Goal: Transaction & Acquisition: Purchase product/service

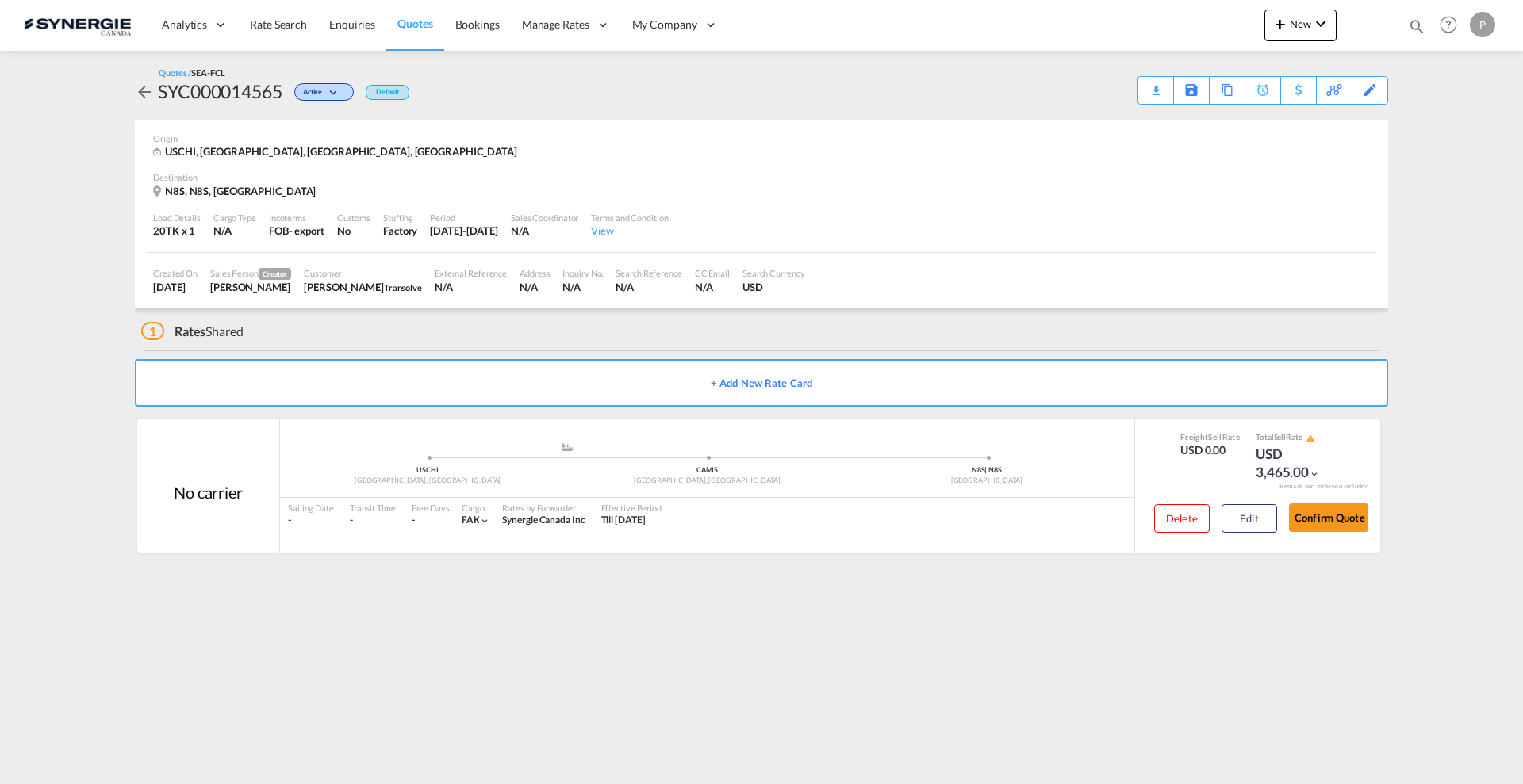
click at [1423, 29] on md-icon "icon-magnify" at bounding box center [1416, 26] width 17 height 17
click at [1167, 30] on select "Bookings Quotes Enquiries" at bounding box center [1164, 26] width 75 height 28
click at [1127, 12] on select "Bookings Quotes Enquiries" at bounding box center [1164, 26] width 75 height 28
click at [1156, 26] on select "Bookings Quotes Enquiries" at bounding box center [1164, 26] width 75 height 28
select select "Quotes"
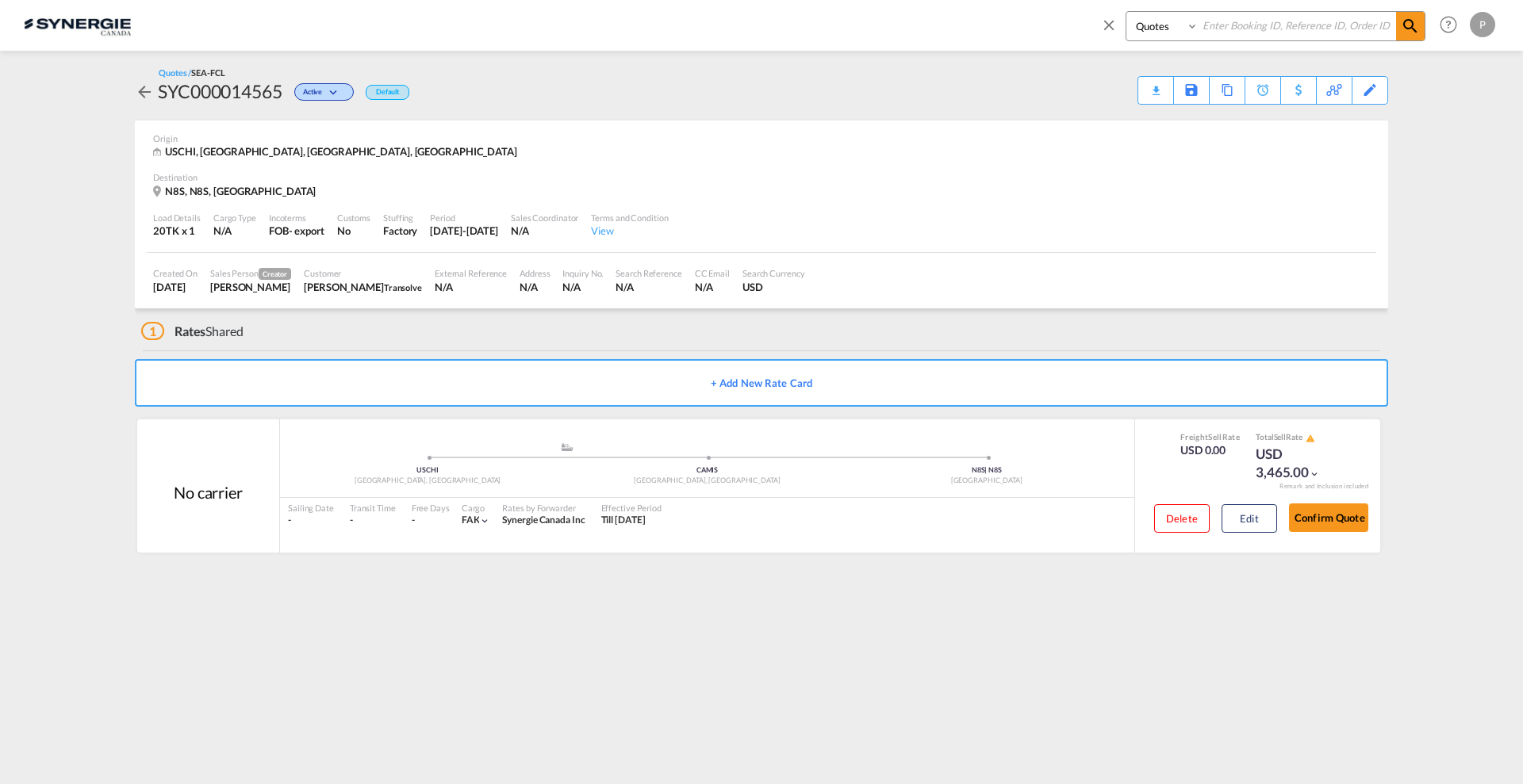
click at [1127, 12] on select "Bookings Quotes Enquiries" at bounding box center [1164, 26] width 75 height 28
click at [1231, 21] on input at bounding box center [1297, 26] width 198 height 28
paste input "SYC000014541"
type input "SYC000014541"
click at [1400, 26] on span at bounding box center [1410, 26] width 29 height 28
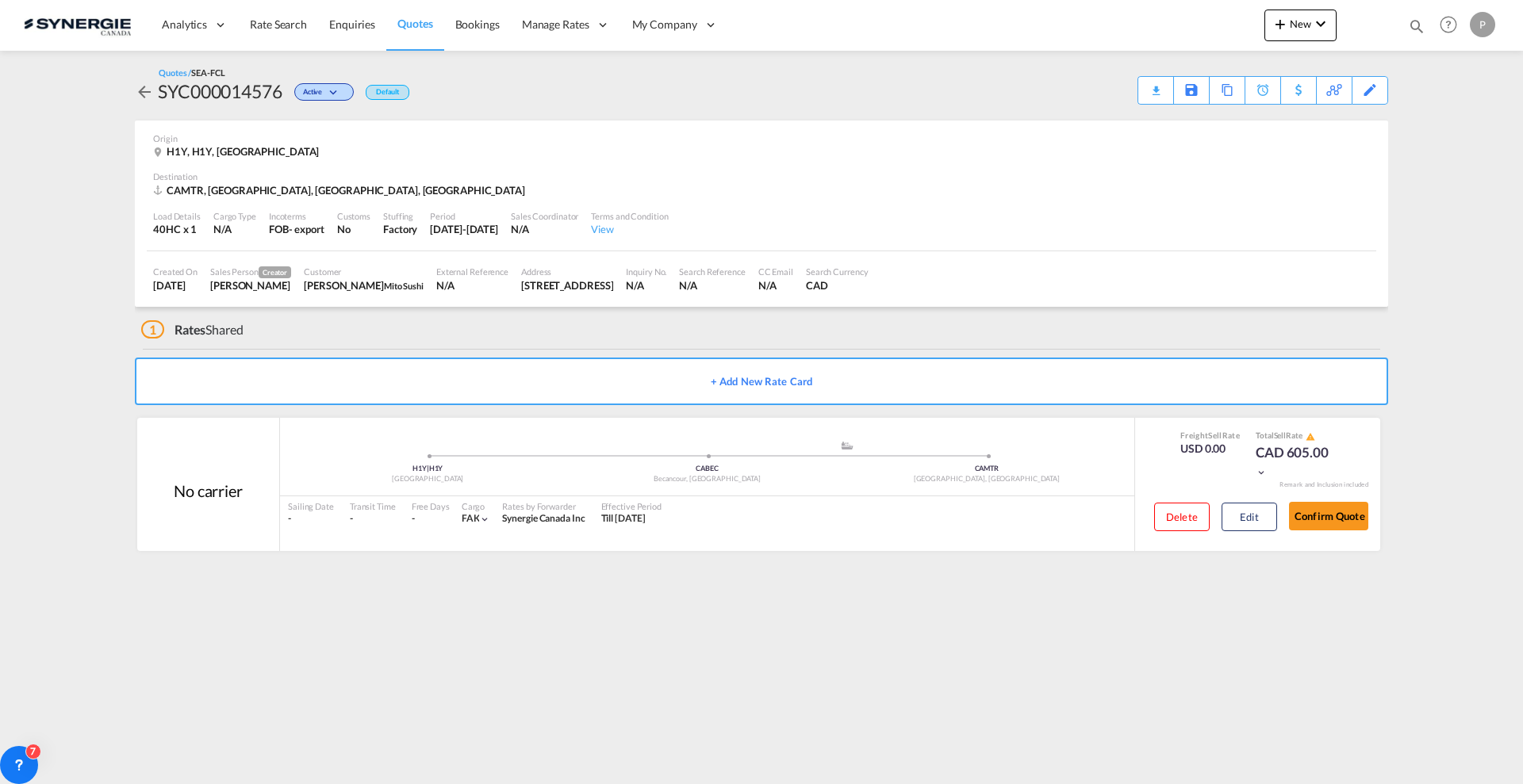
click at [1289, 24] on md-icon "icon-plus 400-fg" at bounding box center [1280, 24] width 19 height 19
click at [1265, 117] on span "Quote" at bounding box center [1257, 119] width 17 height 31
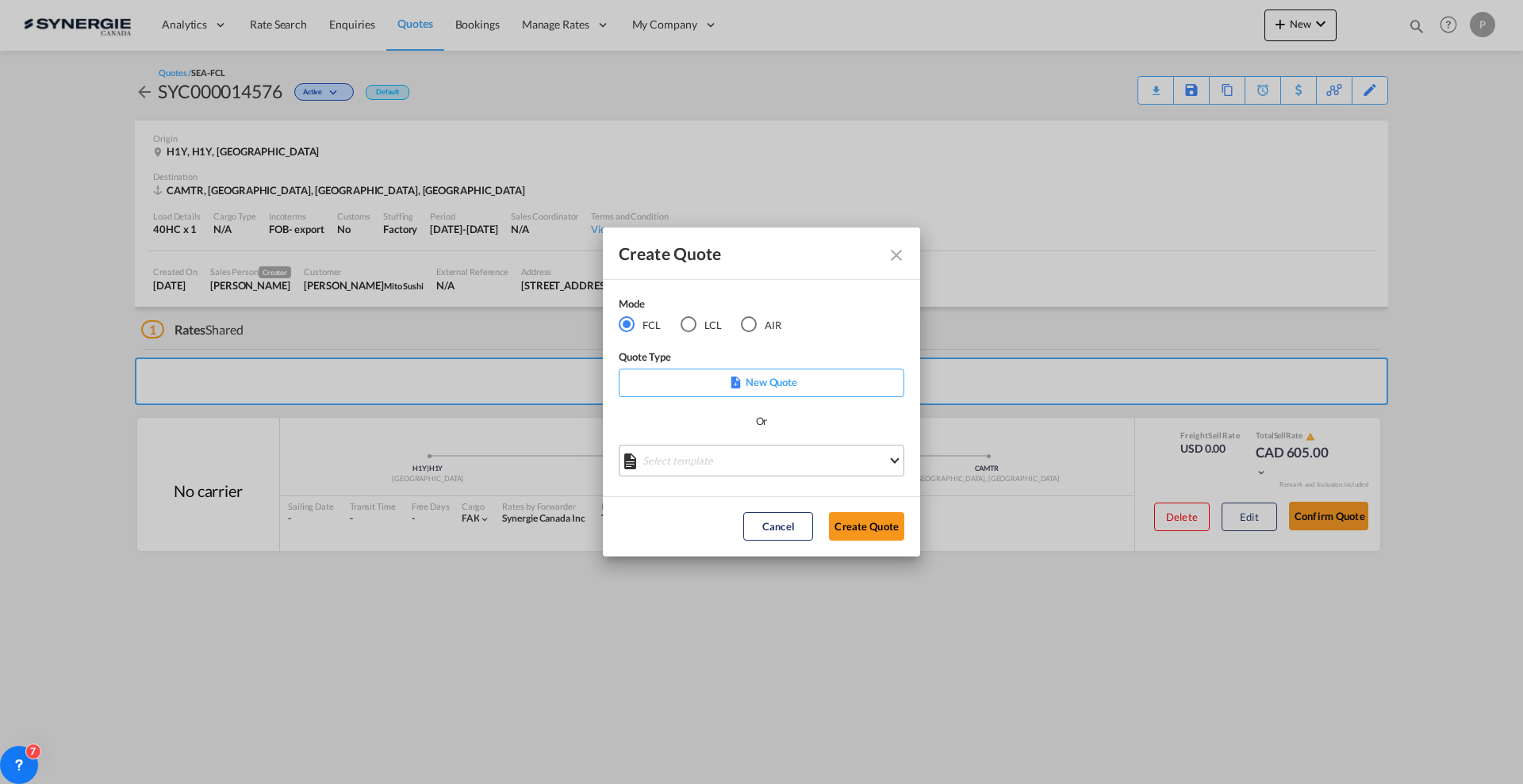
click at [704, 467] on md-select "Select template *NEW* FCL FREEHAND / DAP [PERSON_NAME] | [DATE] *NEW* Import FC…" at bounding box center [762, 460] width 285 height 31
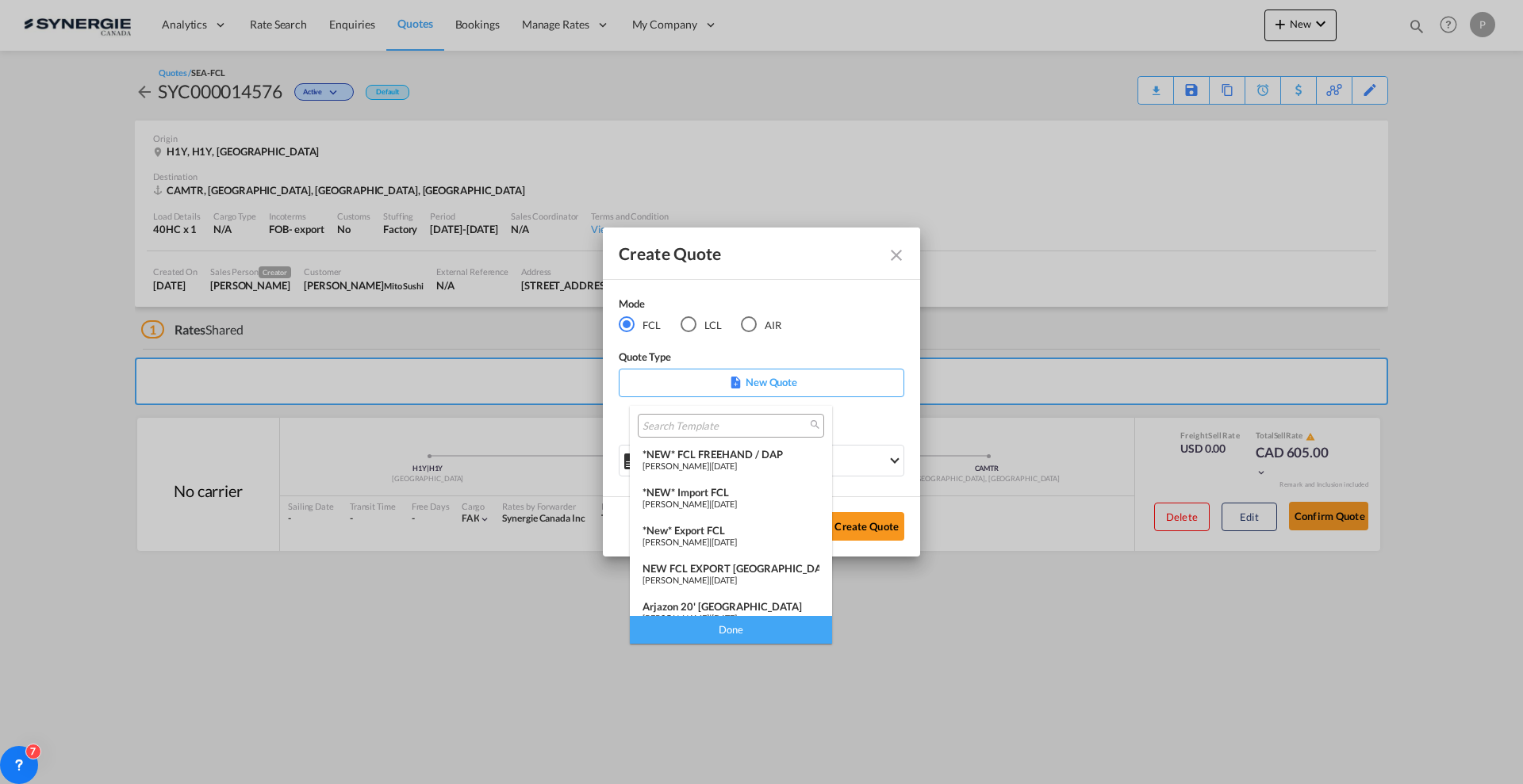
click at [709, 499] on span "[PERSON_NAME]" at bounding box center [676, 503] width 66 height 10
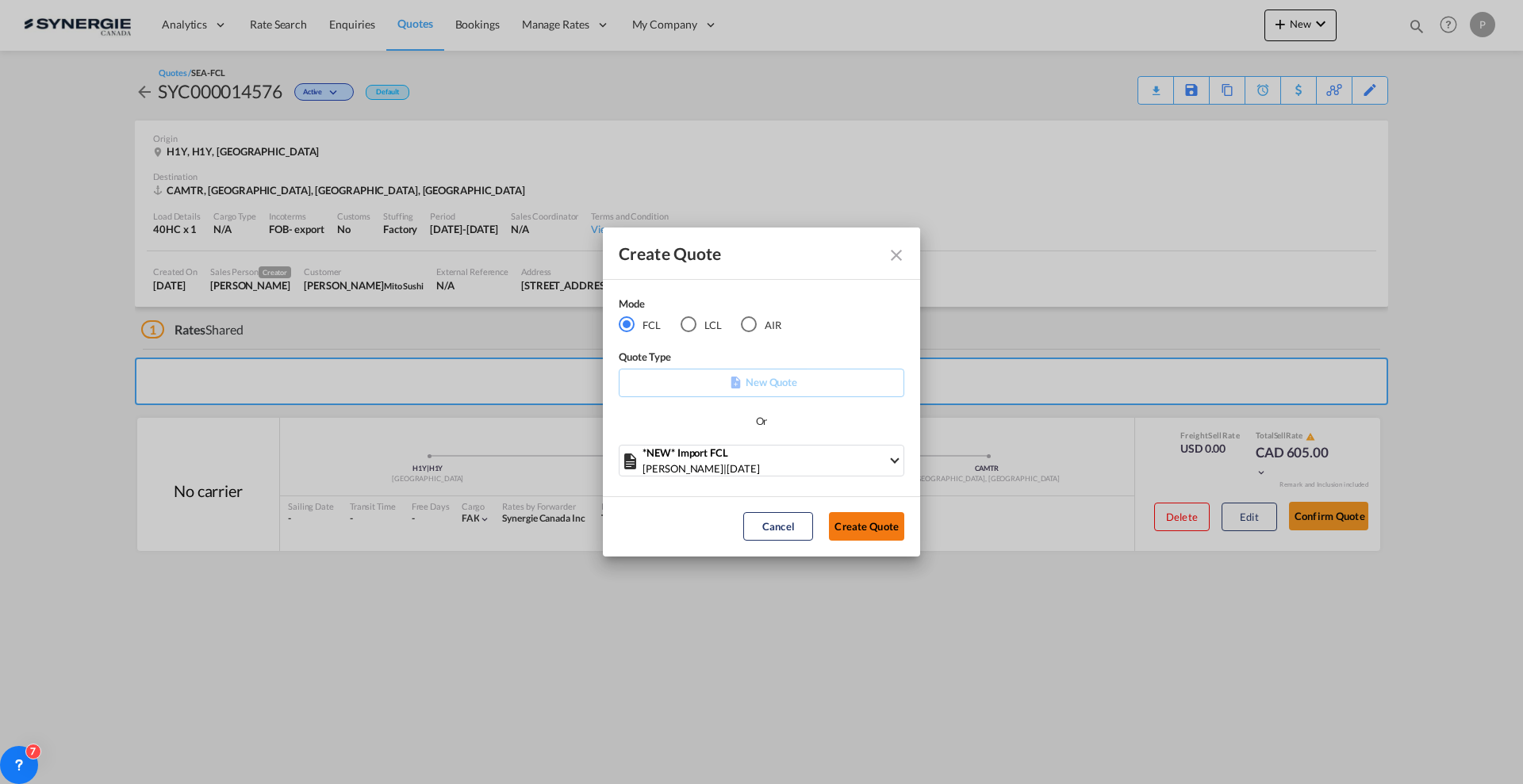
click at [849, 517] on button "Create Quote" at bounding box center [866, 526] width 75 height 28
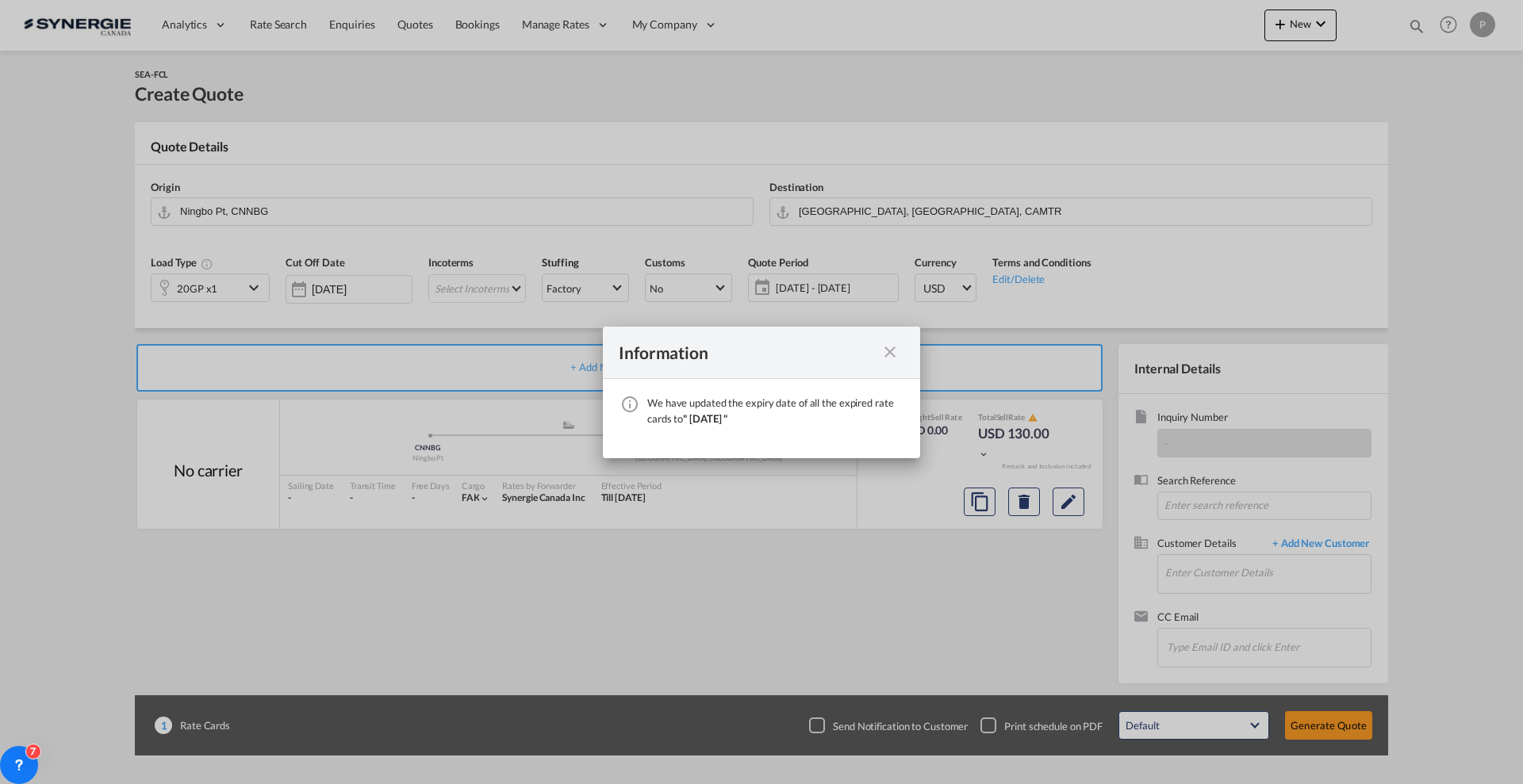
click at [892, 355] on md-icon "icon-close fg-AAA8AD cursor" at bounding box center [889, 352] width 19 height 19
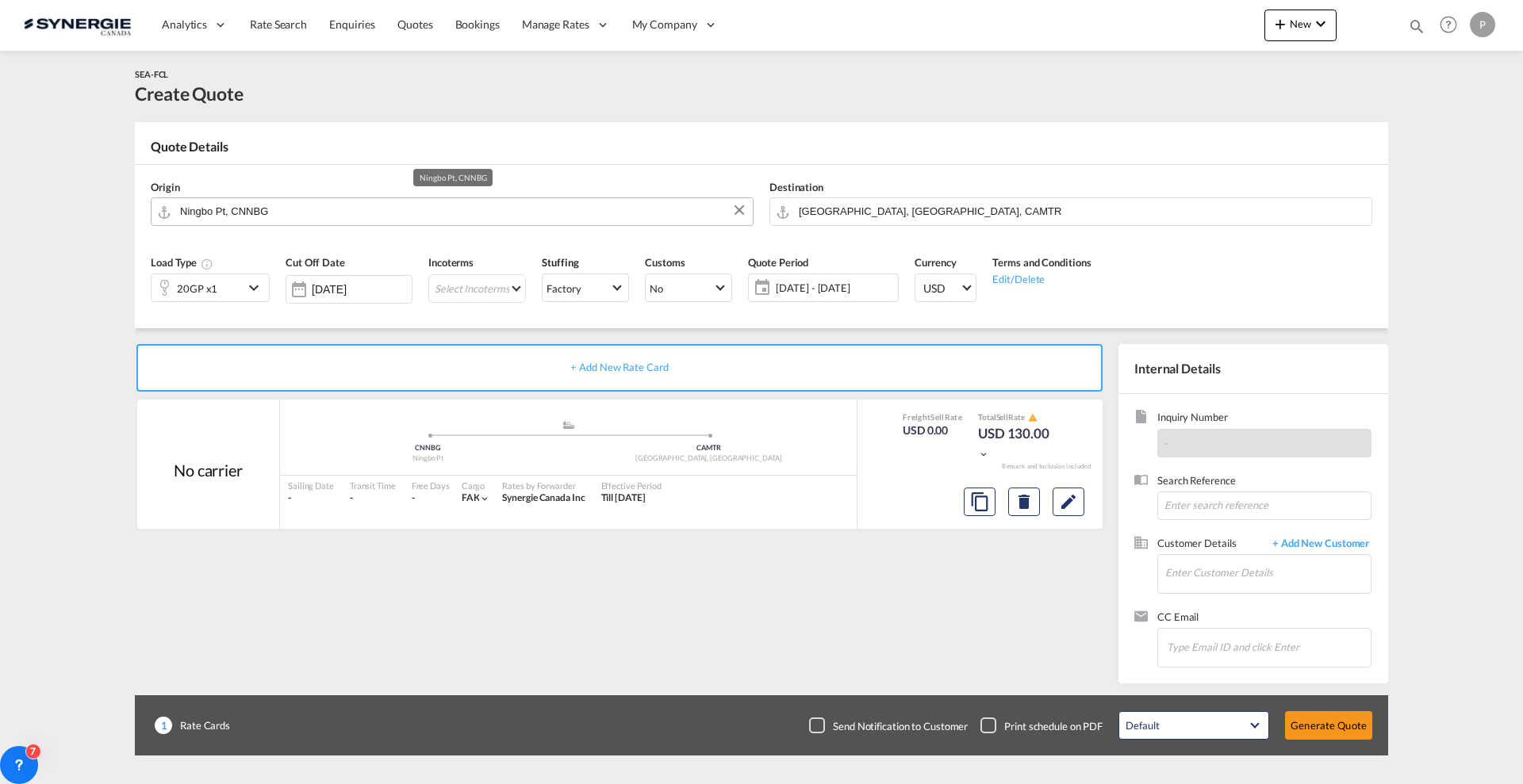
click at [472, 219] on input "Ningbo Pt, CNNBG" at bounding box center [463, 211] width 565 height 28
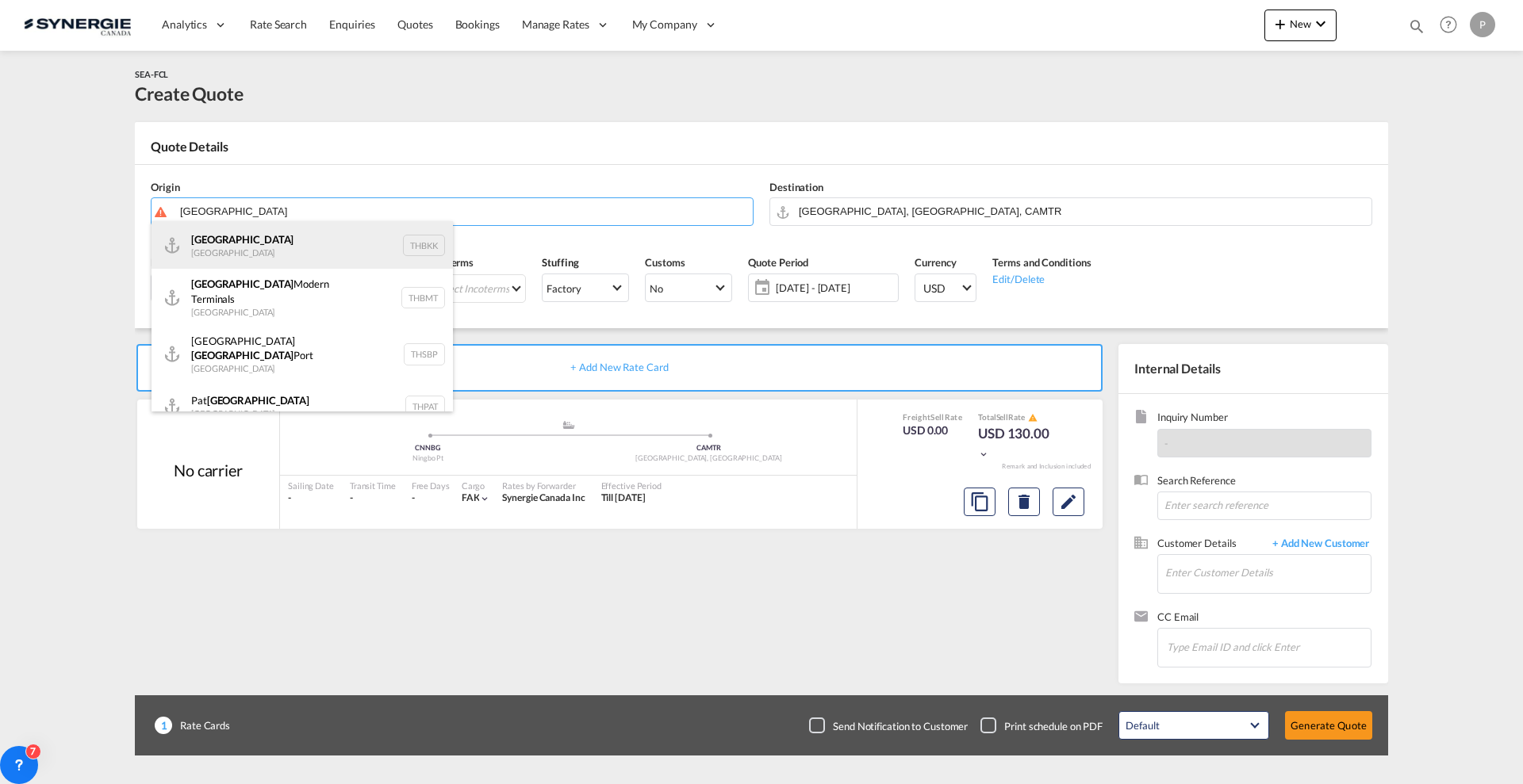
click at [327, 245] on div "[GEOGRAPHIC_DATA] [GEOGRAPHIC_DATA] THBKK" at bounding box center [303, 245] width 302 height 48
type input "[GEOGRAPHIC_DATA], THBKK"
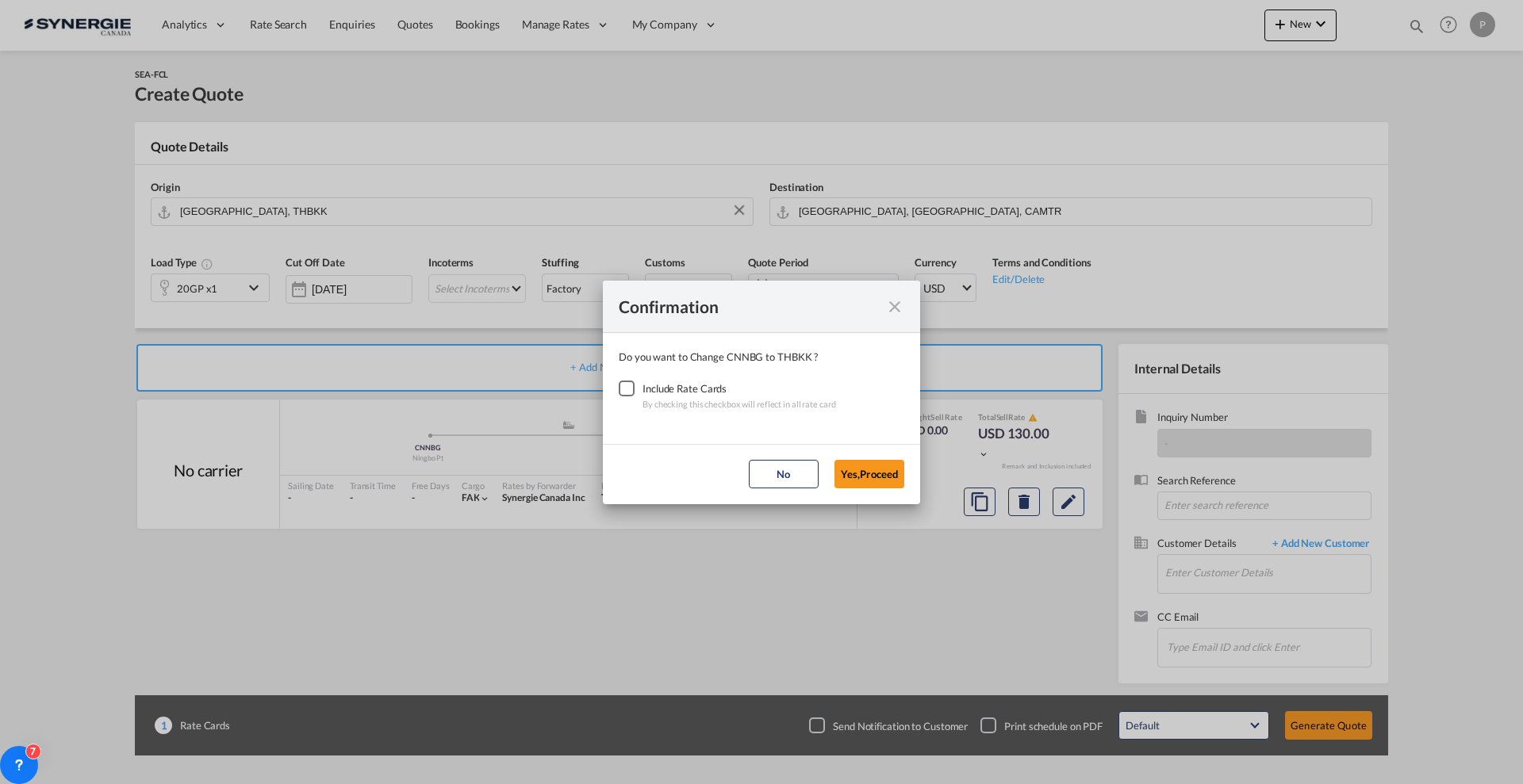
click at [646, 399] on div "By checking this checkbox will reflect in all rate card" at bounding box center [739, 403] width 193 height 16
click at [635, 390] on div "Checkbox No Ink" at bounding box center [626, 388] width 16 height 16
click at [853, 482] on button "Yes,Proceed" at bounding box center [869, 473] width 70 height 28
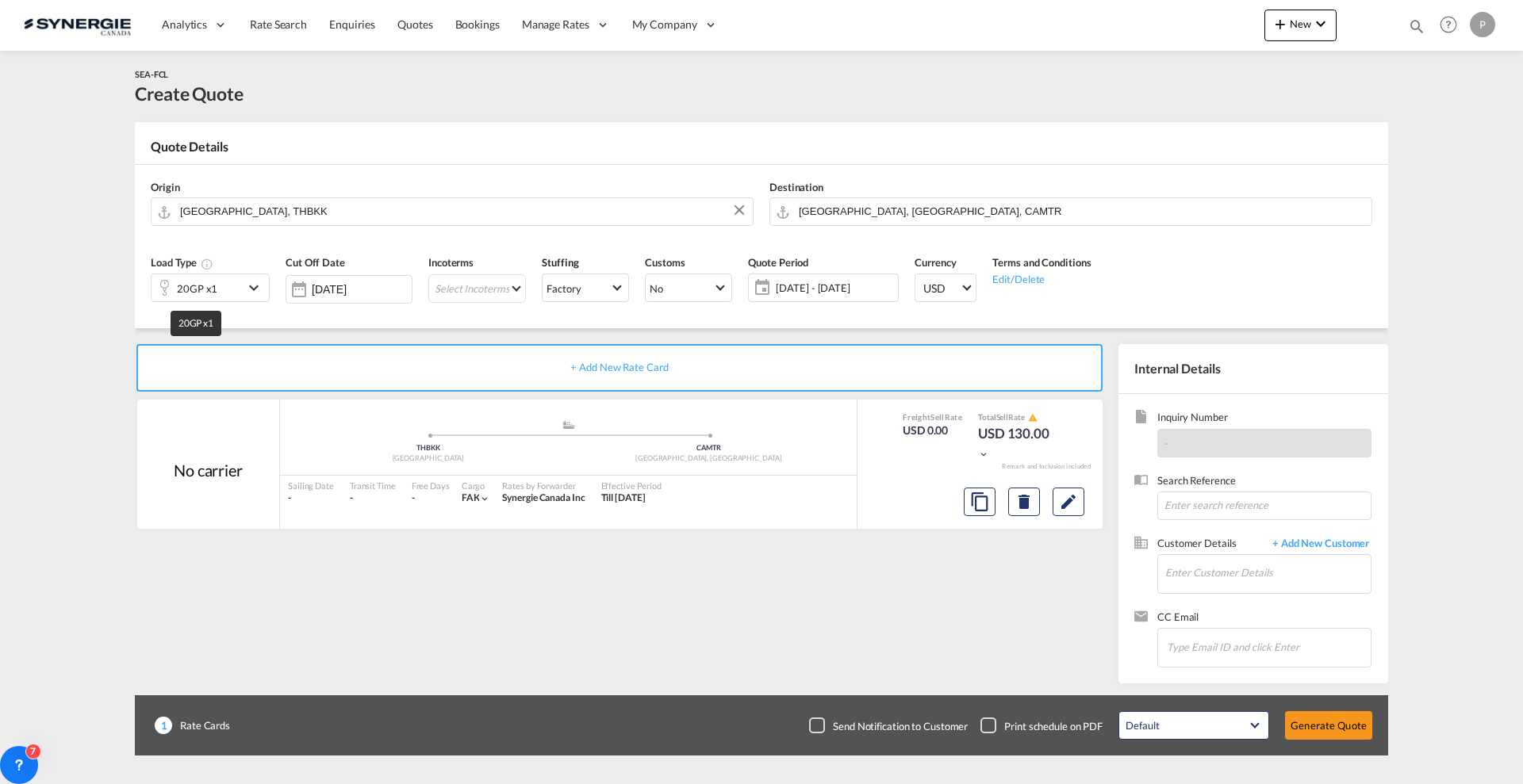
click at [207, 285] on div "20GP x1" at bounding box center [197, 289] width 40 height 22
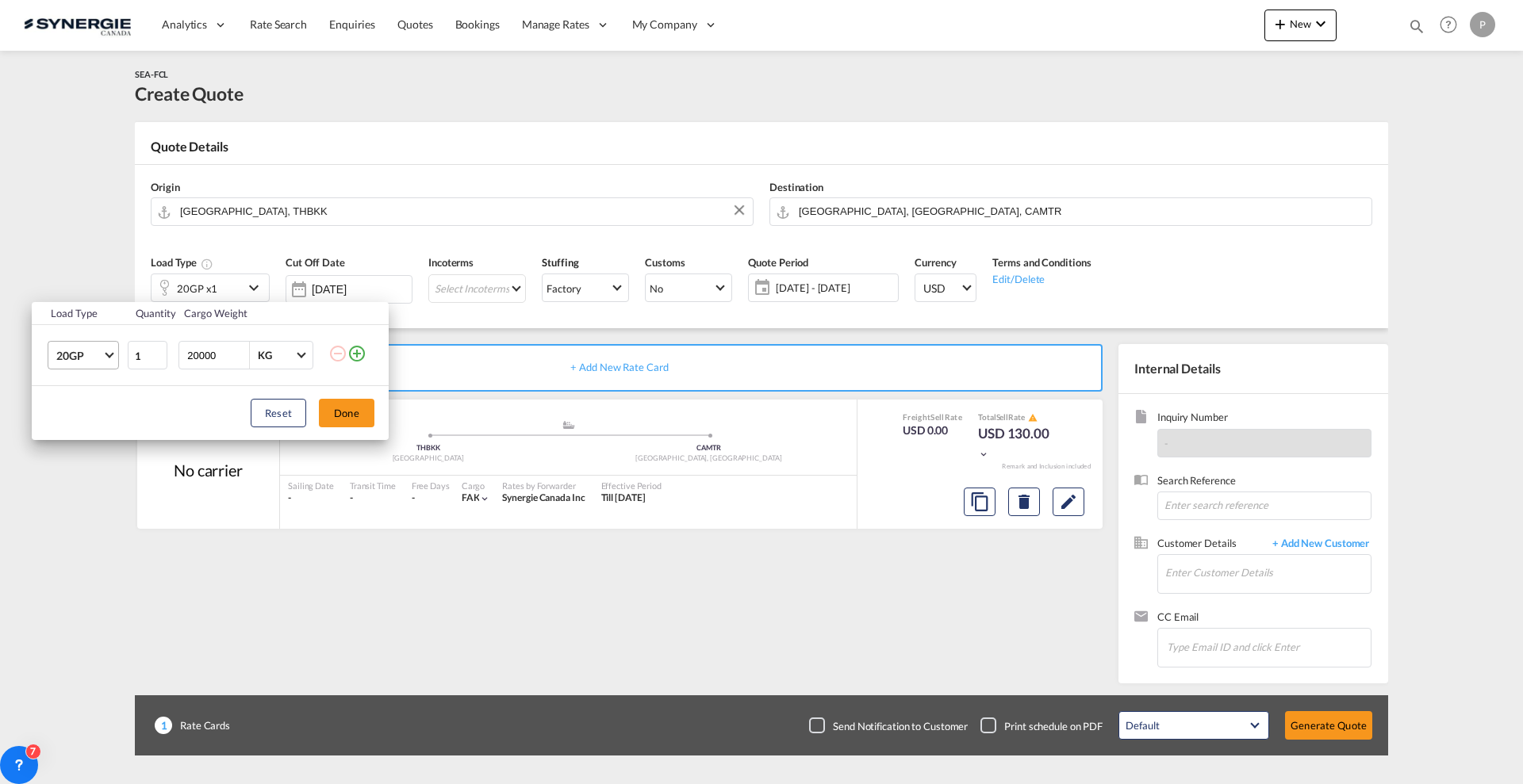
click at [89, 358] on span "20GP" at bounding box center [79, 356] width 46 height 16
click at [154, 386] on md-backdrop at bounding box center [762, 392] width 1523 height 784
click at [144, 382] on td "1" at bounding box center [150, 356] width 49 height 61
click at [99, 361] on span "20GP" at bounding box center [79, 356] width 46 height 16
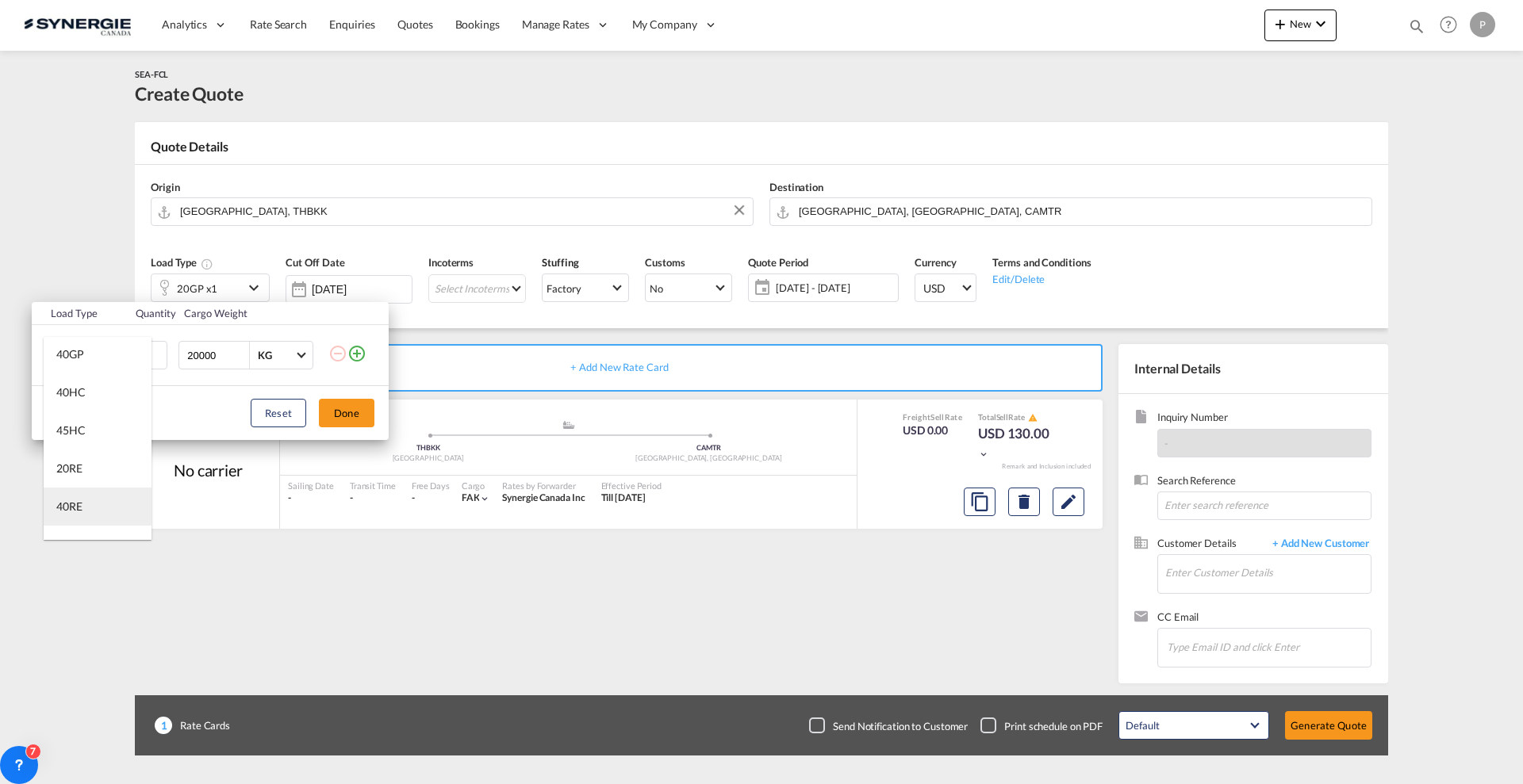
click at [95, 501] on md-option "40RE" at bounding box center [97, 506] width 108 height 38
click at [349, 415] on button "Done" at bounding box center [347, 413] width 55 height 28
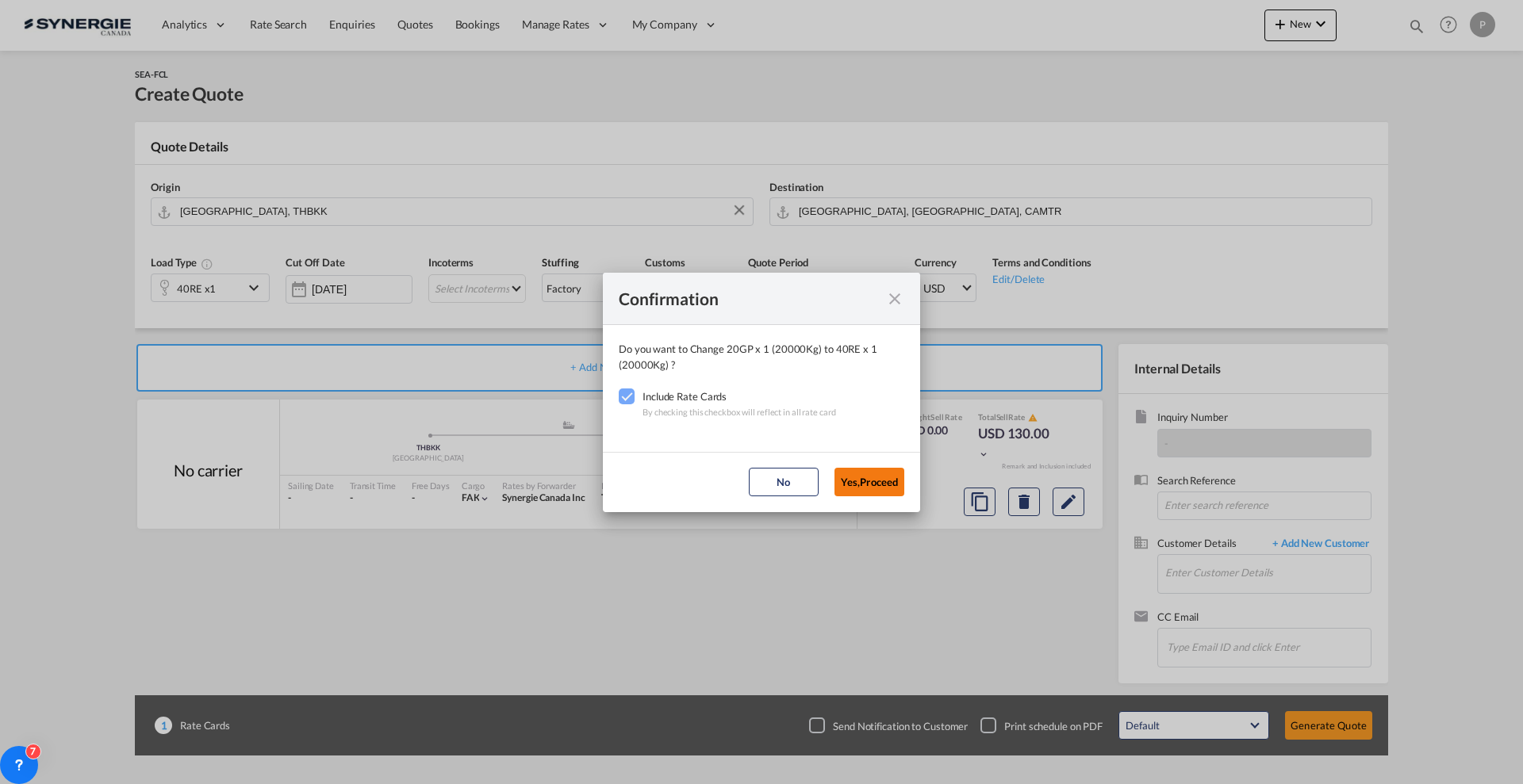
click at [901, 475] on button "Yes,Proceed" at bounding box center [869, 482] width 70 height 28
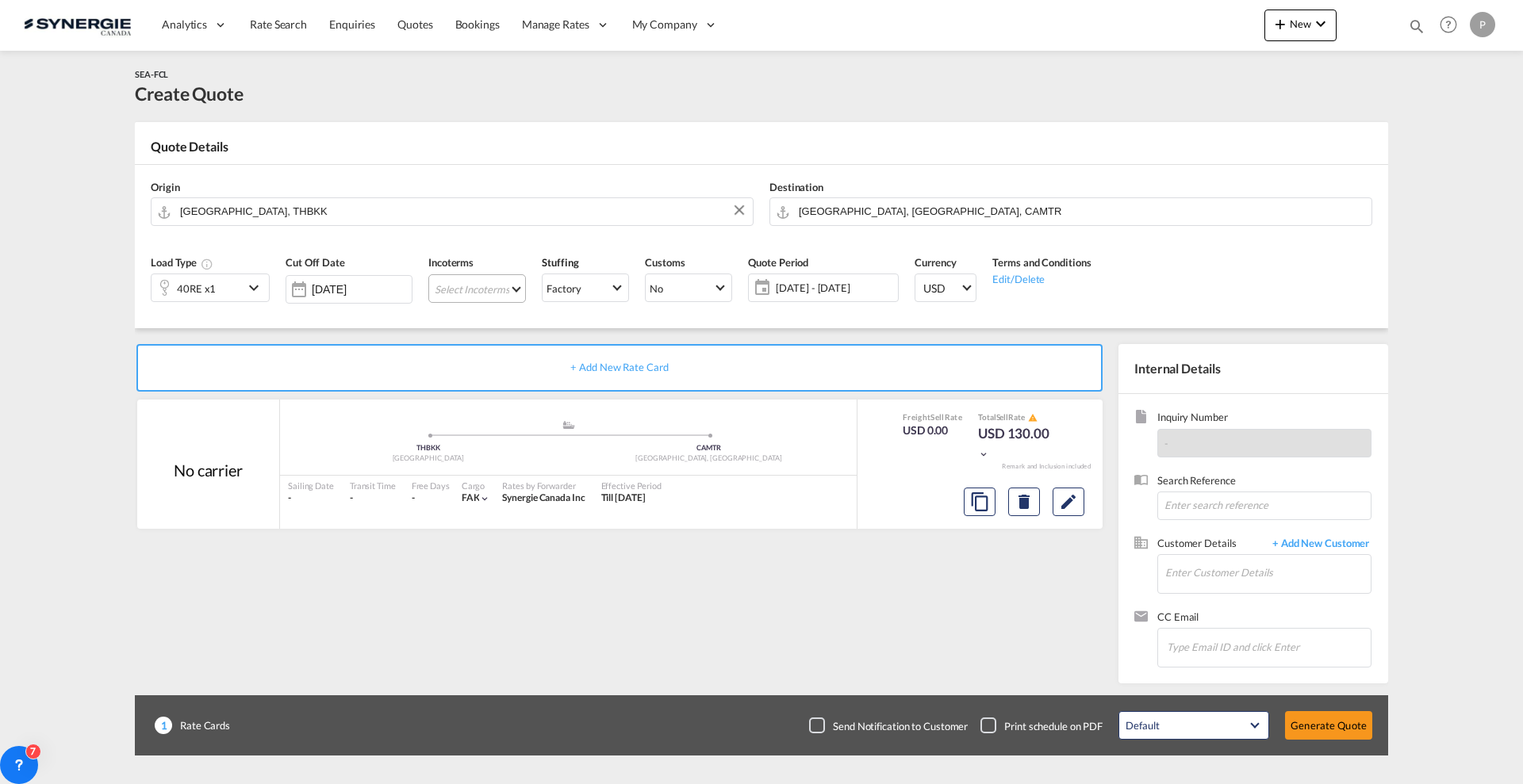
click at [487, 290] on md-select "Select Incoterms FAS - export Free Alongside Ship FAS - import Free Alongside S…" at bounding box center [477, 288] width 97 height 28
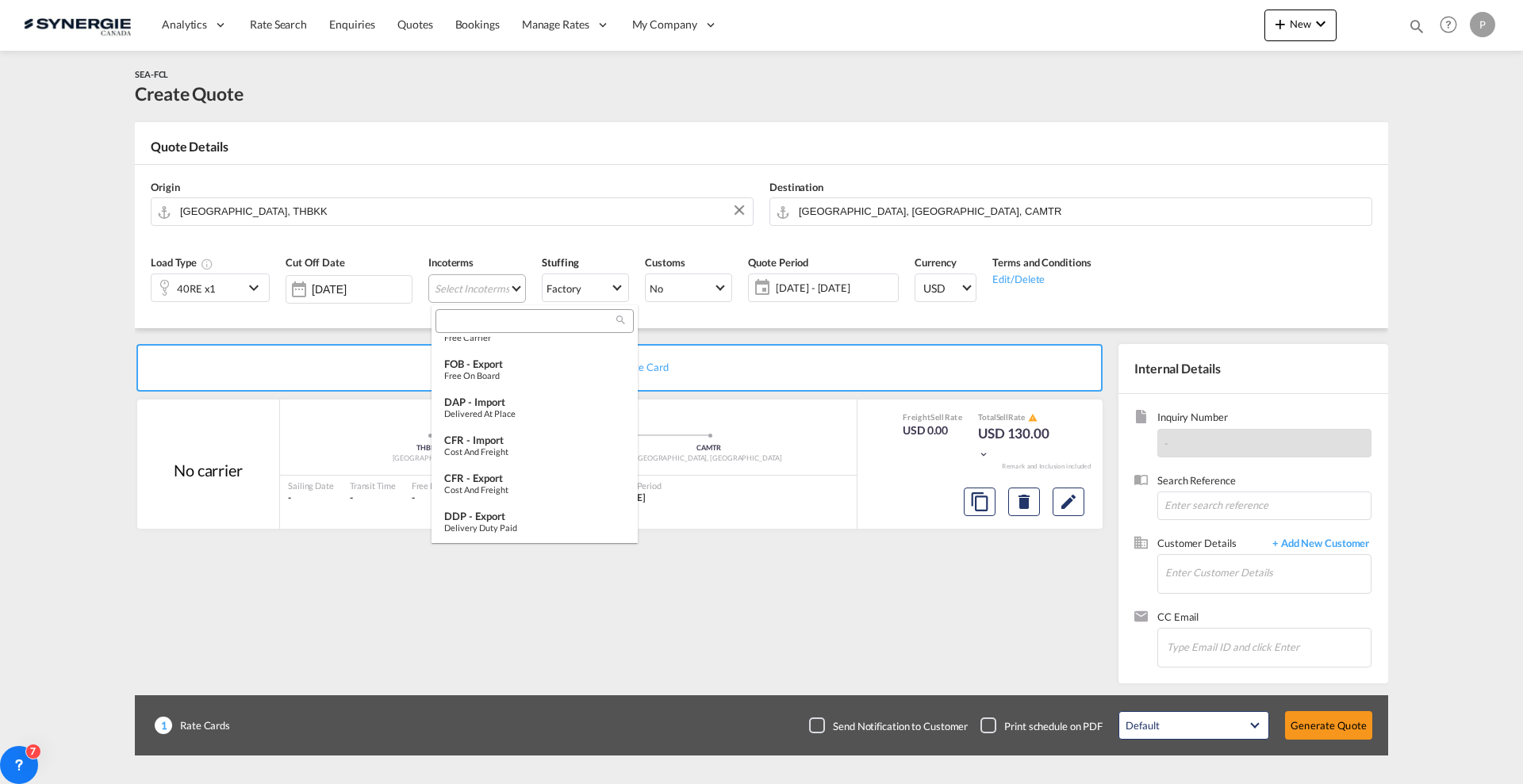
scroll to position [0, 0]
click at [513, 317] on input "search" at bounding box center [528, 322] width 176 height 15
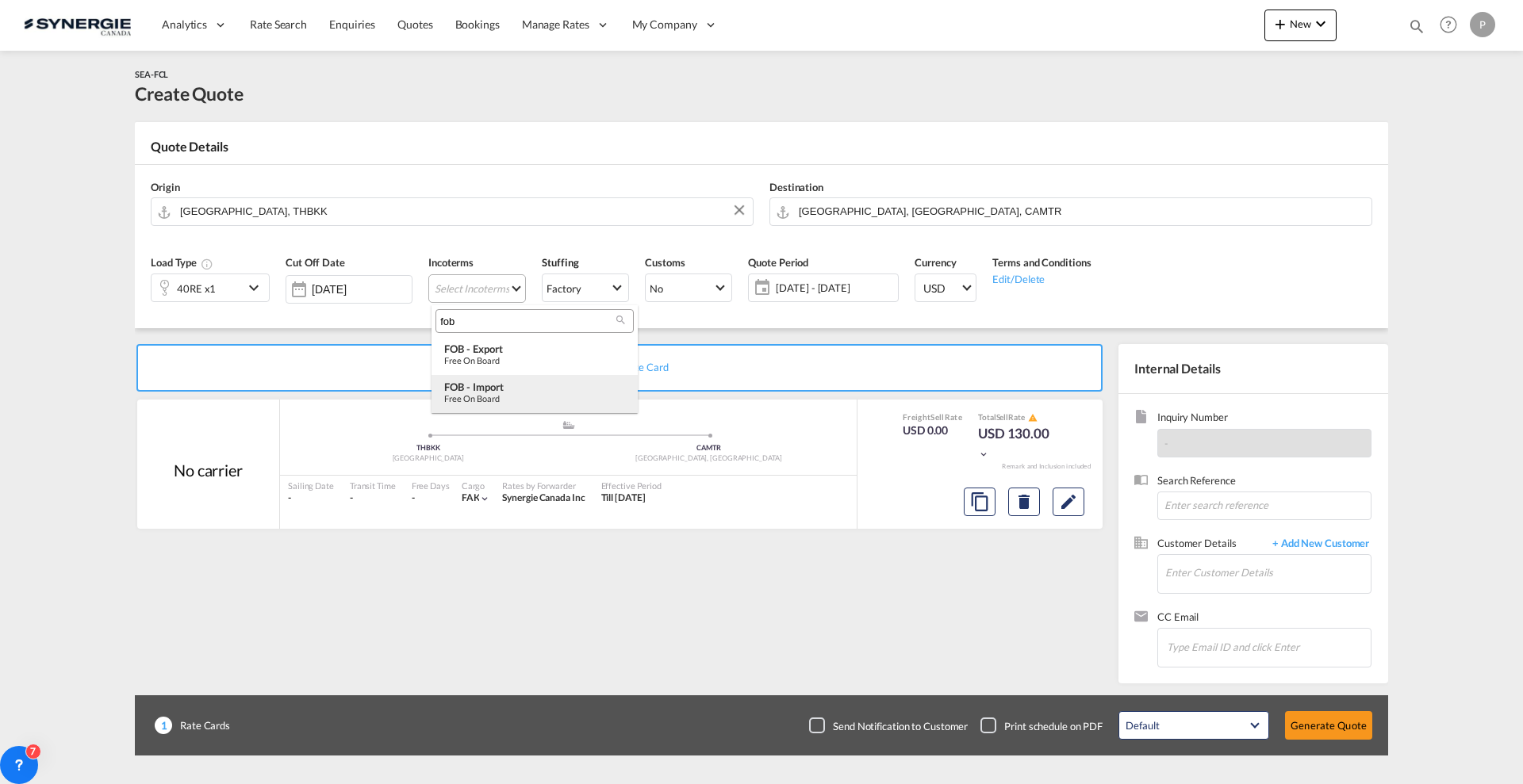
type input "fob"
click at [506, 385] on div "FOB - import" at bounding box center [534, 387] width 181 height 13
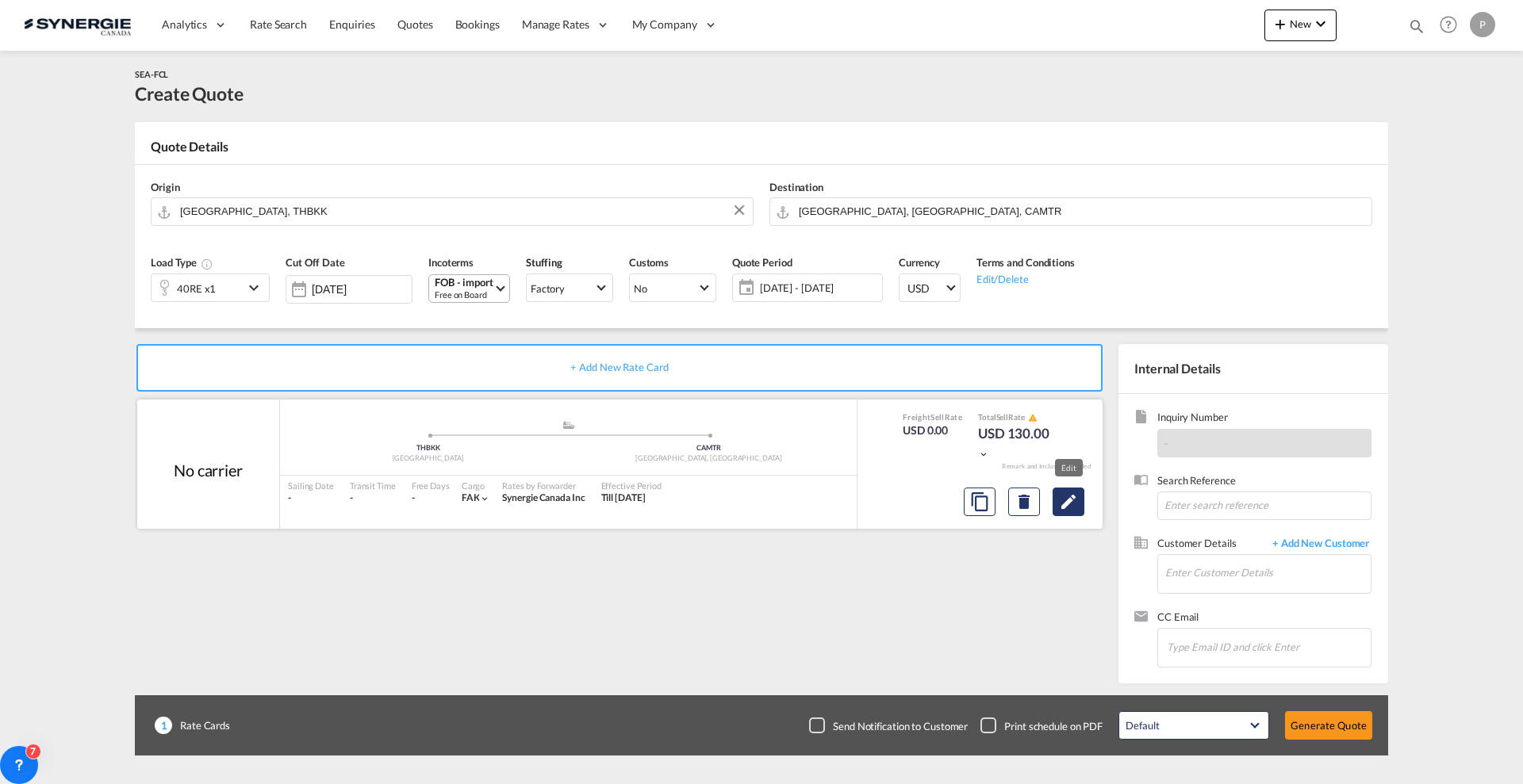
click at [1062, 494] on md-icon "Edit" at bounding box center [1068, 502] width 19 height 19
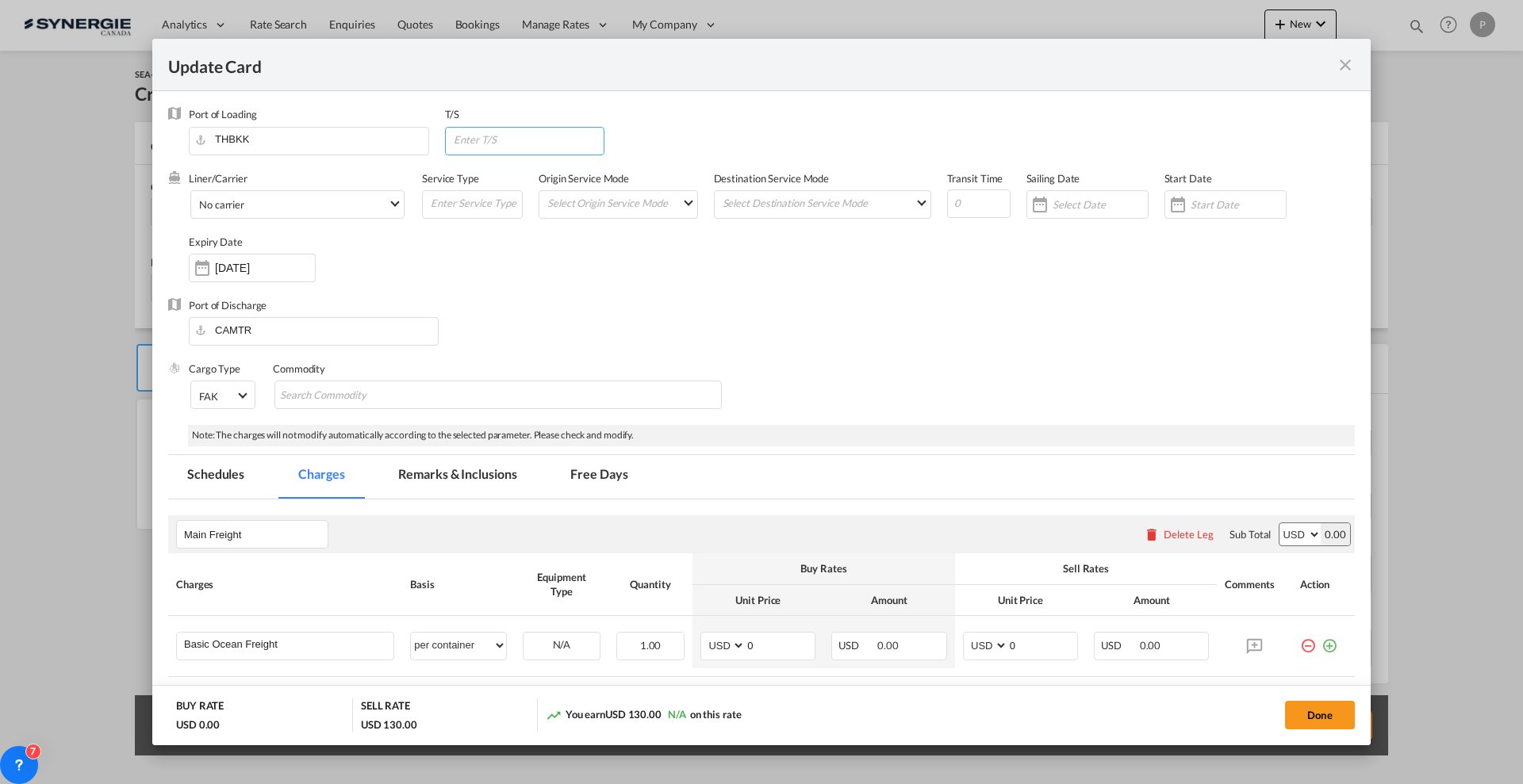
click at [496, 146] on input "Update Card Port ..." at bounding box center [529, 140] width 153 height 24
type input "CAVAN"
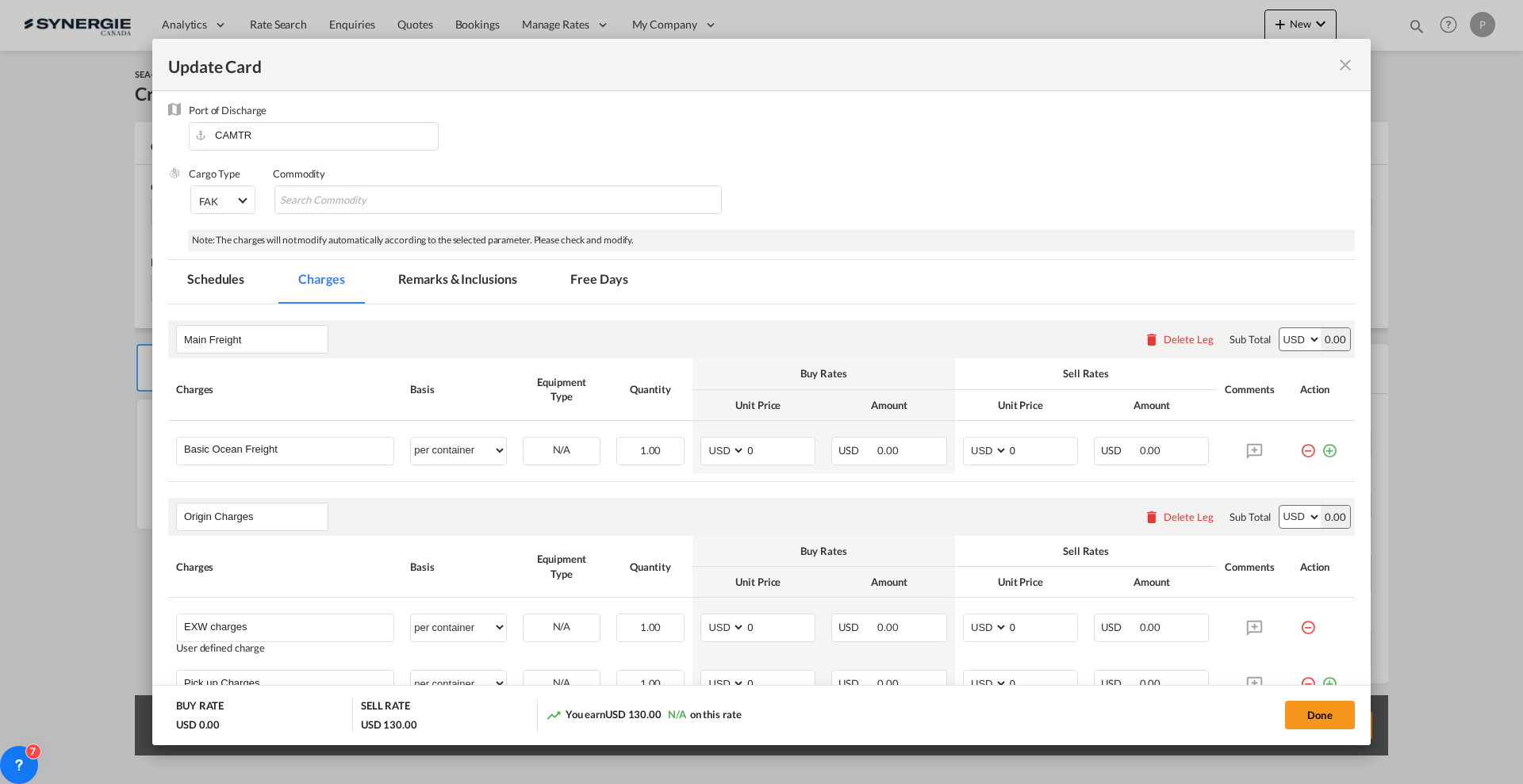
scroll to position [199, 0]
click at [799, 447] on input "0" at bounding box center [780, 447] width 69 height 24
click at [775, 450] on input "0" at bounding box center [780, 447] width 69 height 24
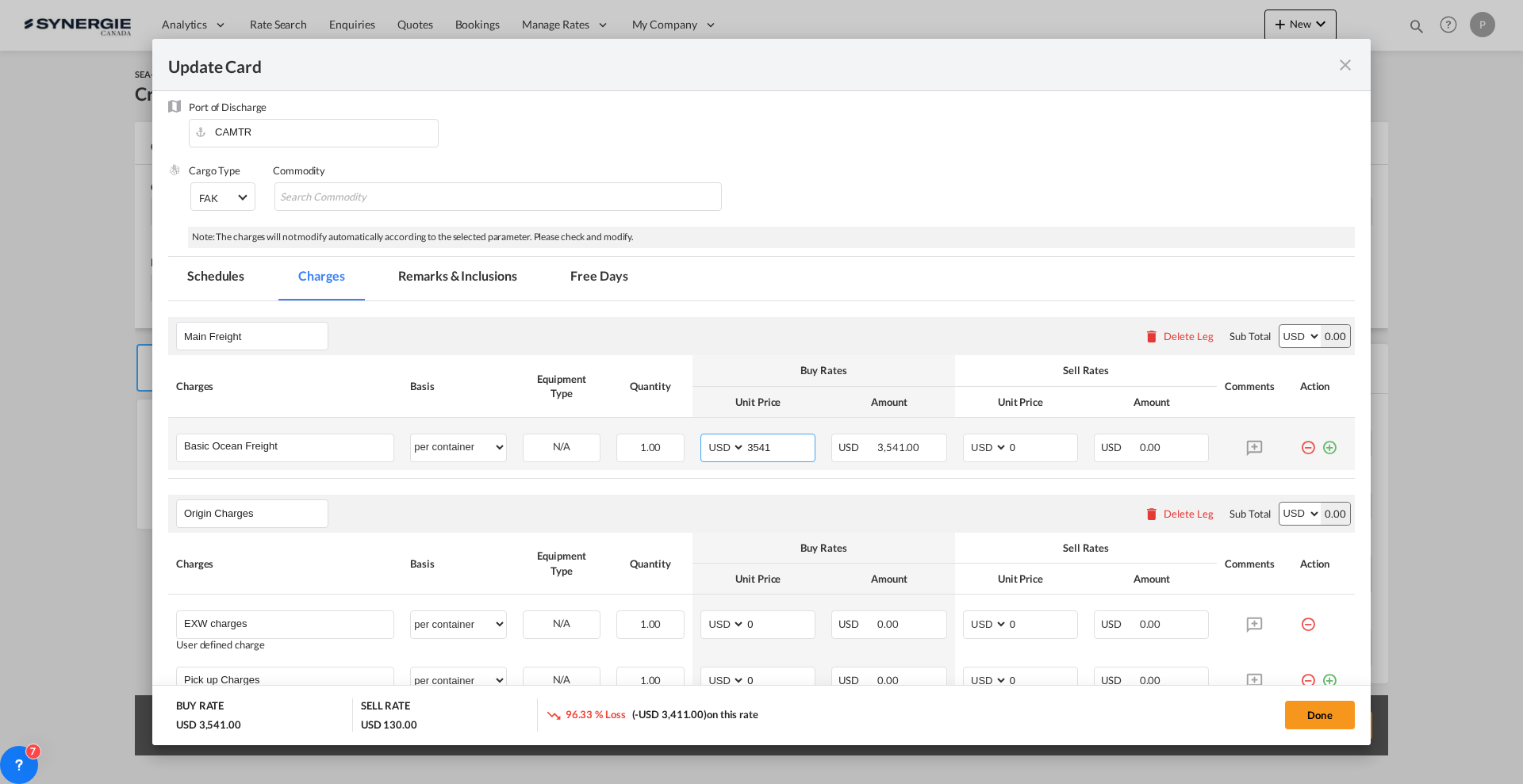
type input "3541"
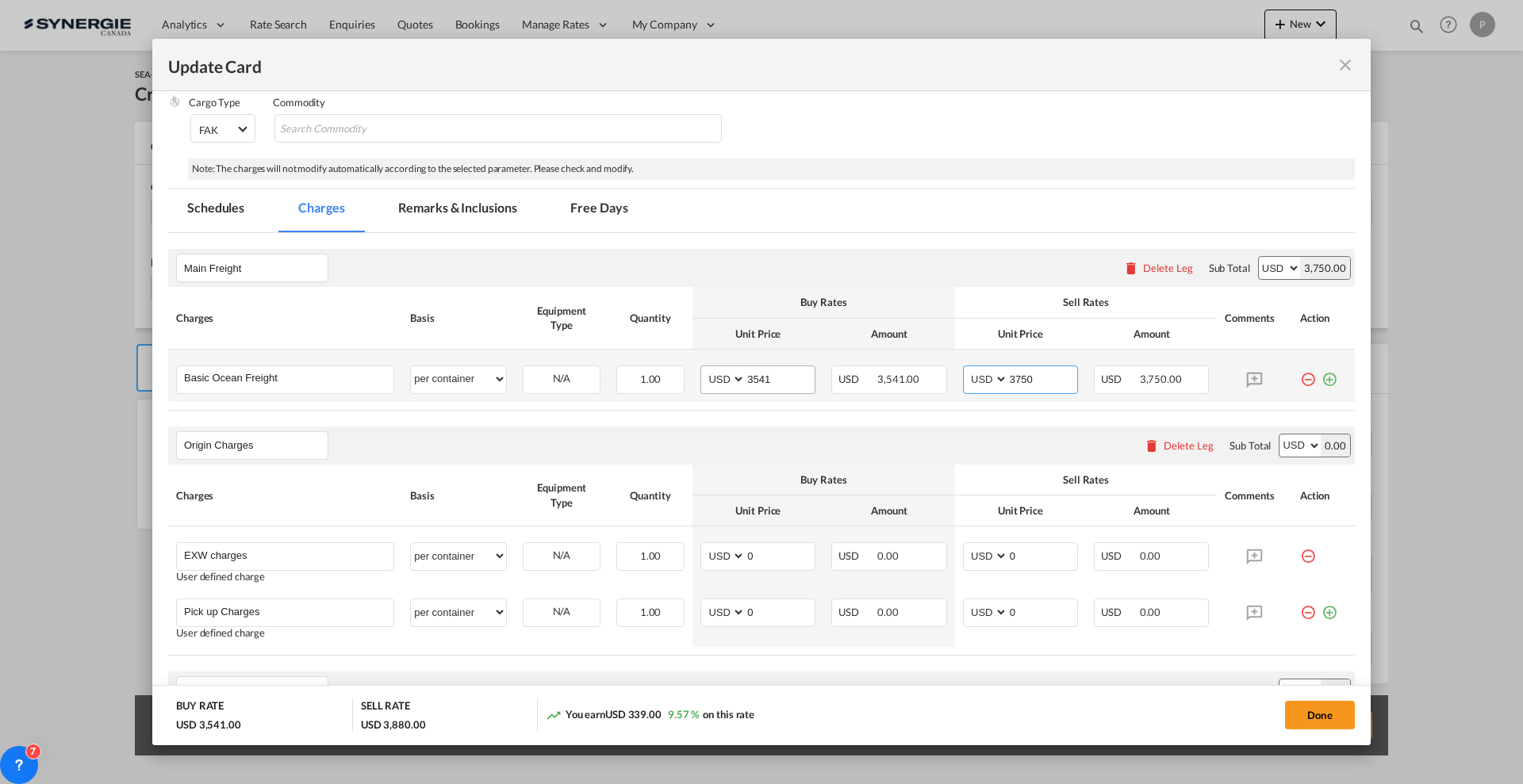
scroll to position [297, 0]
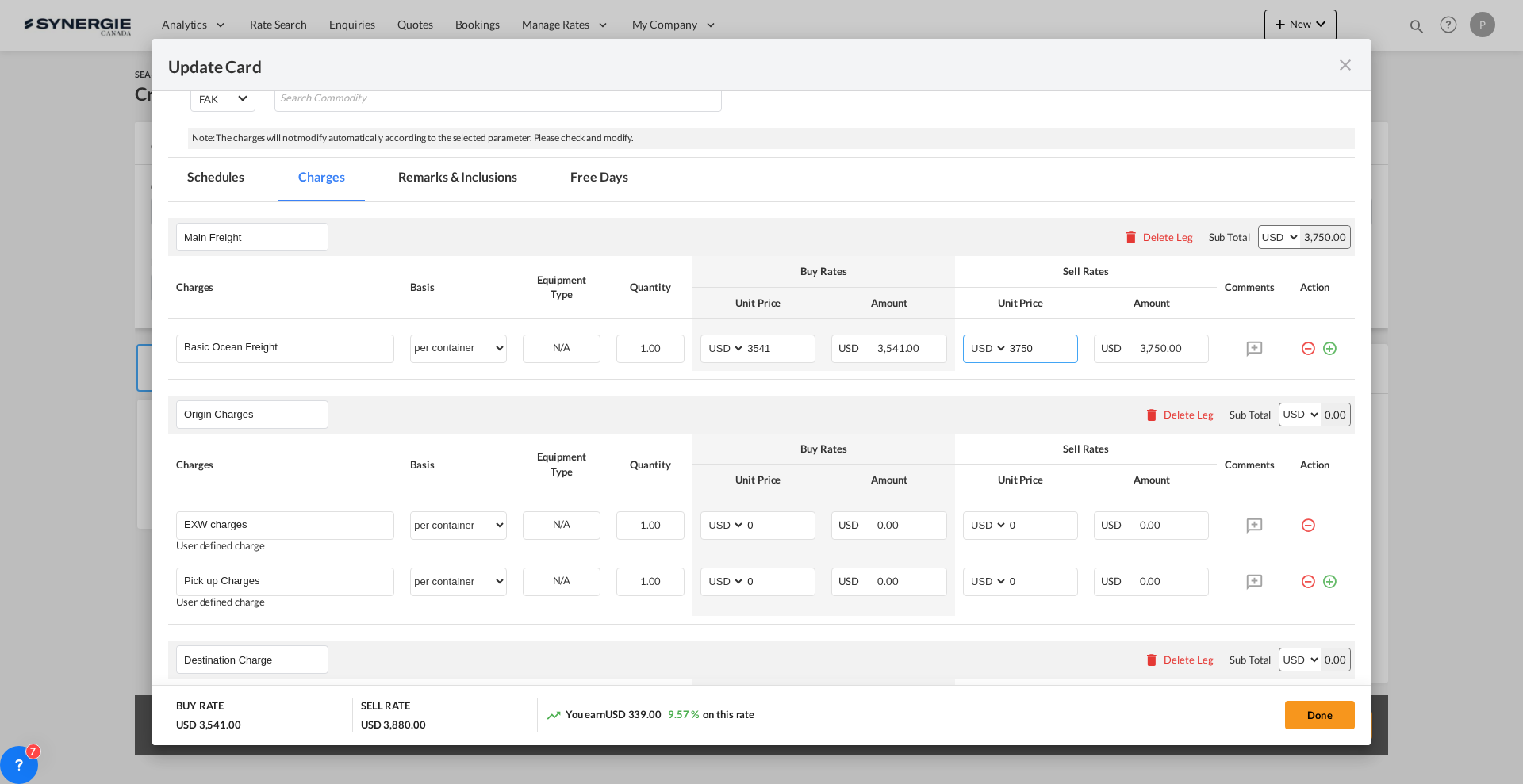
type input "3750"
click at [1189, 423] on div "Delete Leg" at bounding box center [1178, 415] width 86 height 28
click at [1185, 414] on div "Delete Leg" at bounding box center [1188, 415] width 50 height 13
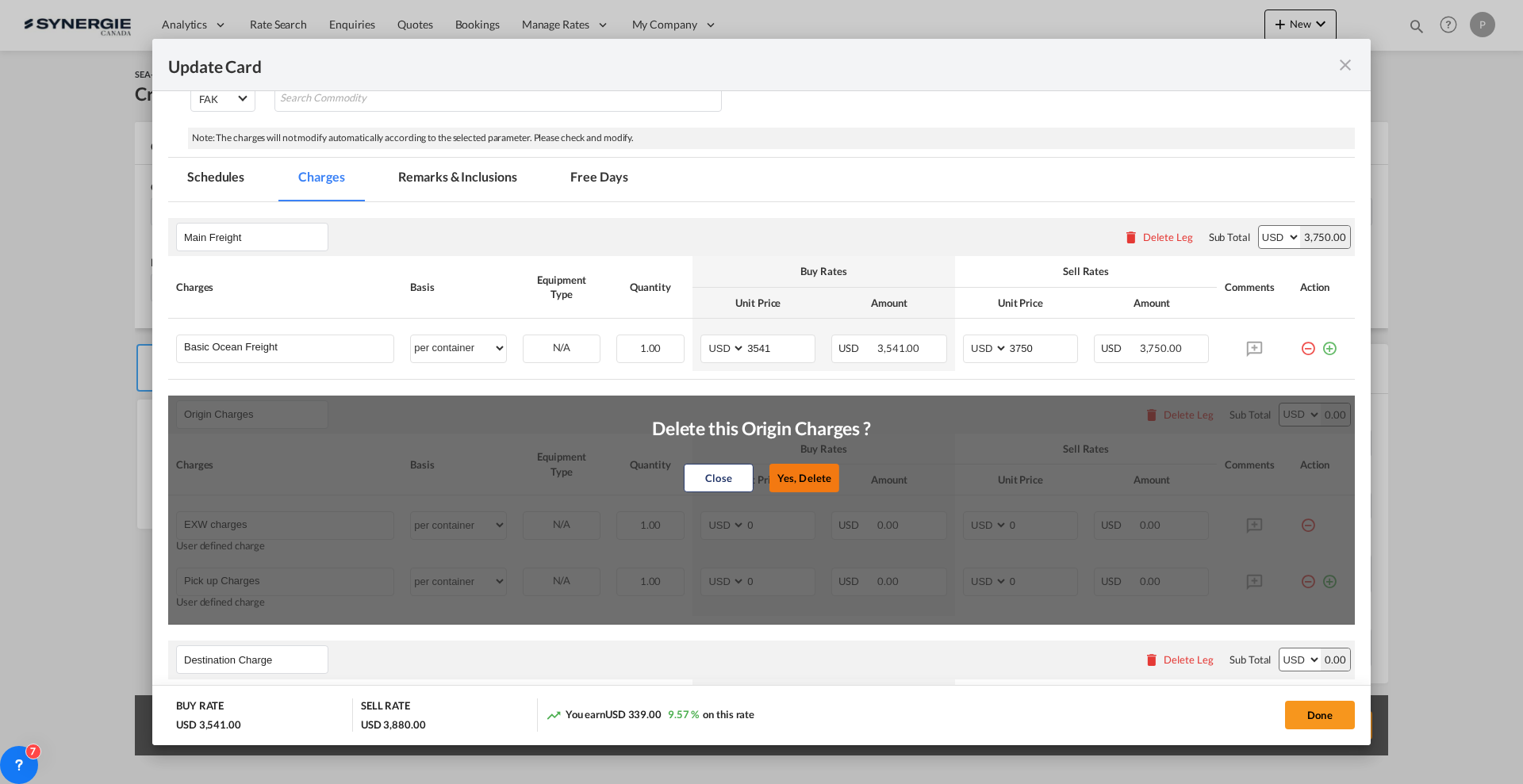
click at [810, 470] on button "Yes, Delete" at bounding box center [805, 478] width 70 height 28
type input "Destination Charge"
type input "Port Fees"
type input "Drayage"
type input "Doc and Handling fees"
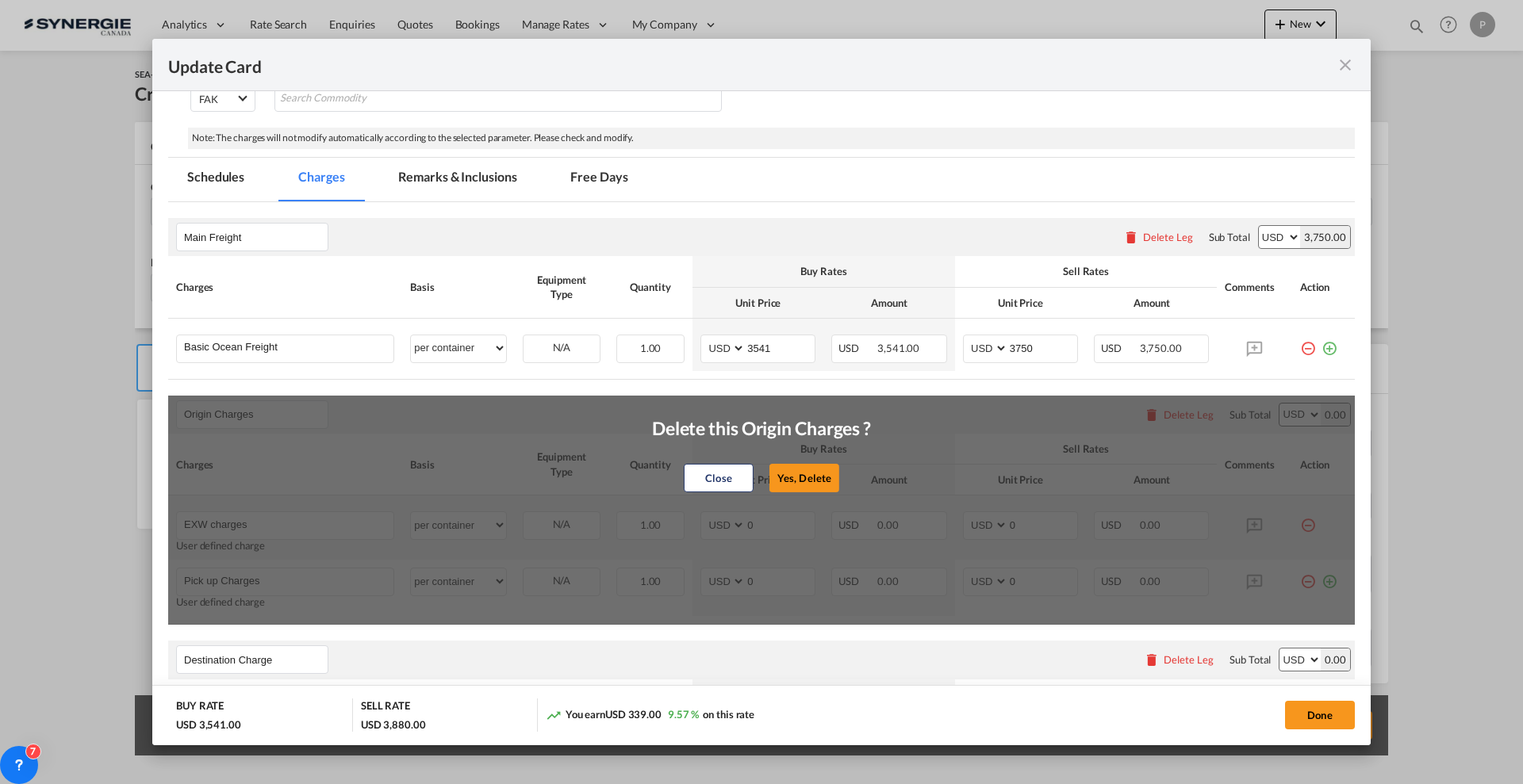
type input "E-manifest"
select select "per B/L"
type input "35"
type input "Doc fee"
select select "per B/L"
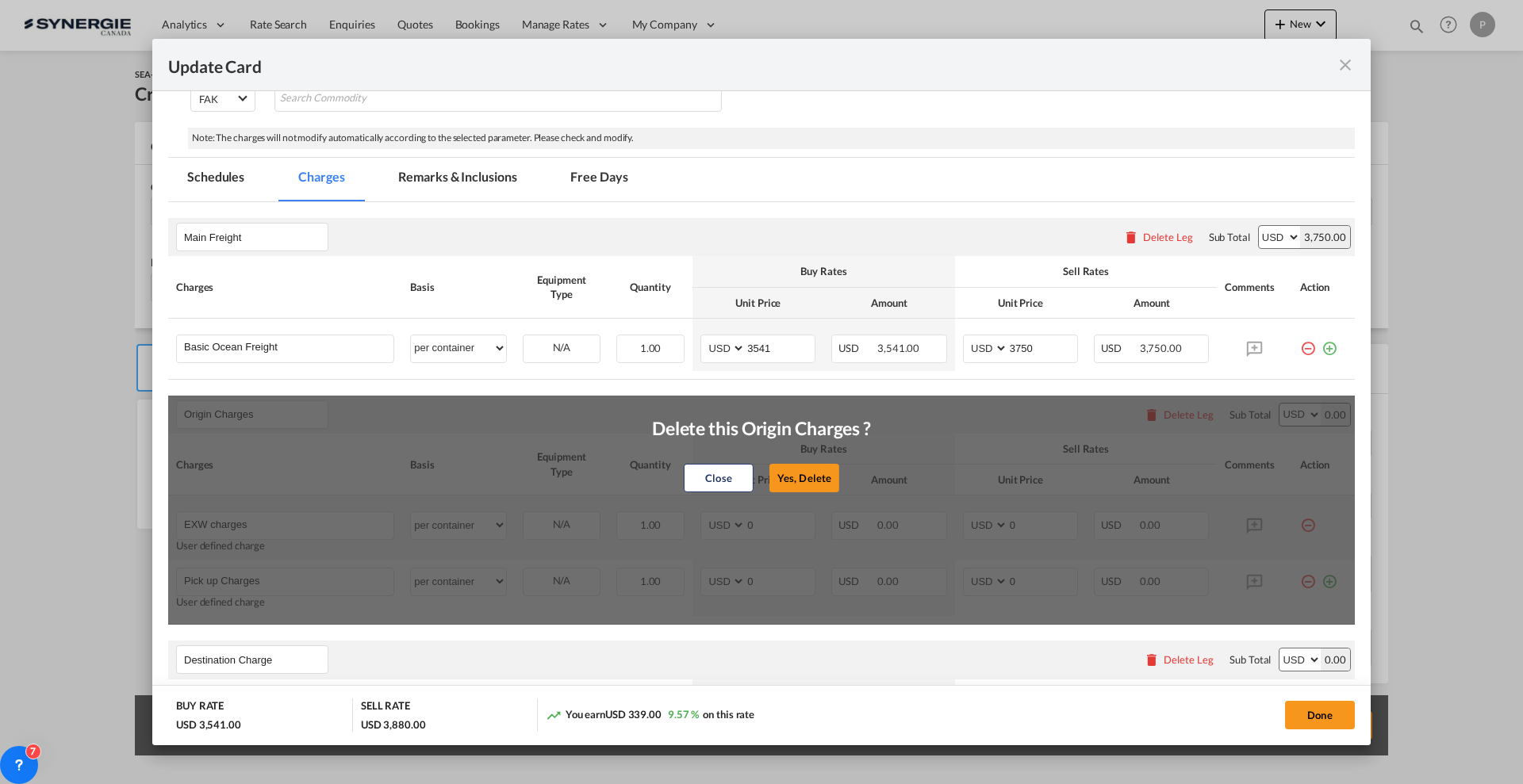
type input "30"
type input "Handling fee"
select select "per B/L"
type input "65"
type input "Cargo Coverage"
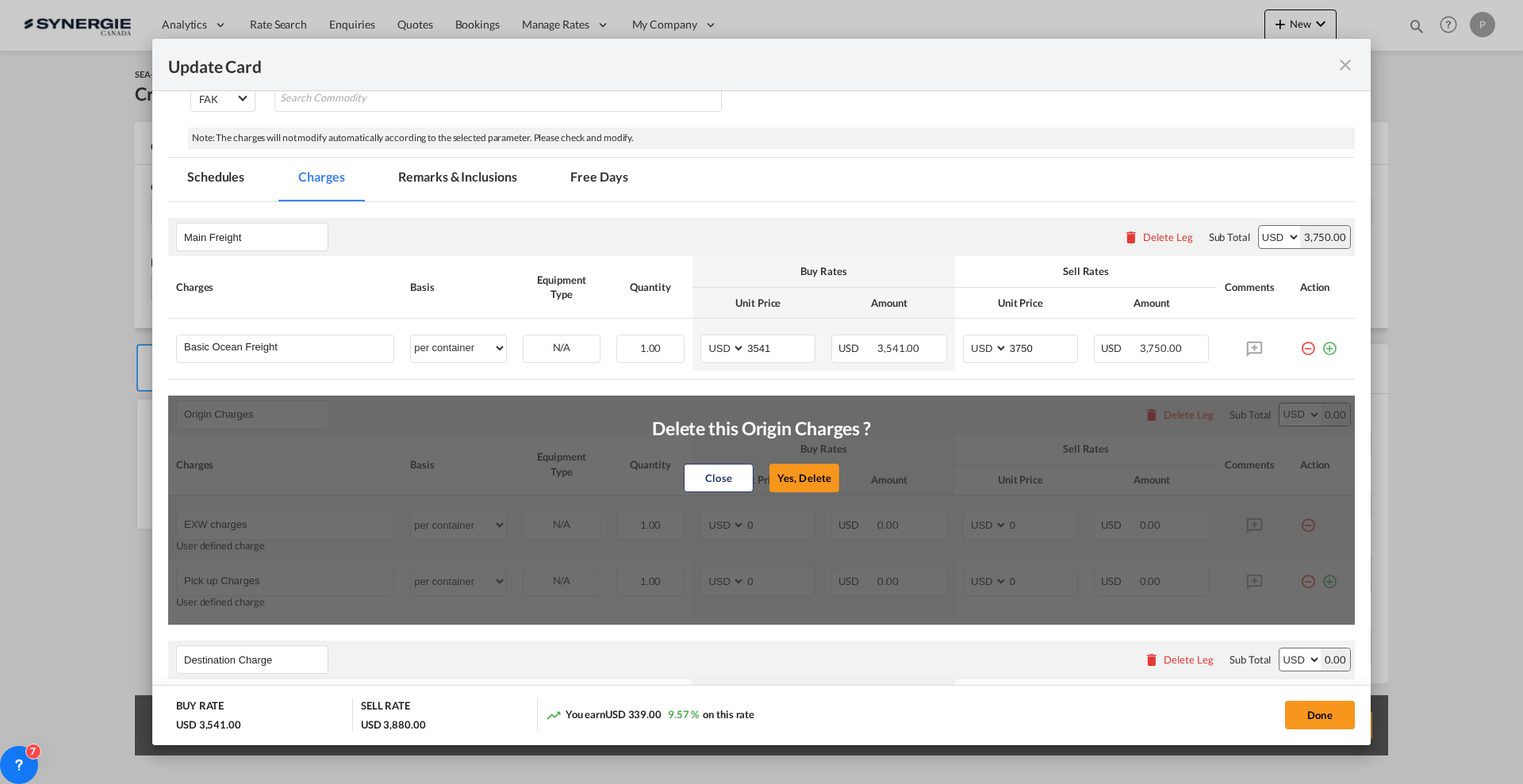
type input "Cargo Coverage - Rate to be confirmed depending on commodity and value Min 50 U…"
select select "per shipment"
type input "0"
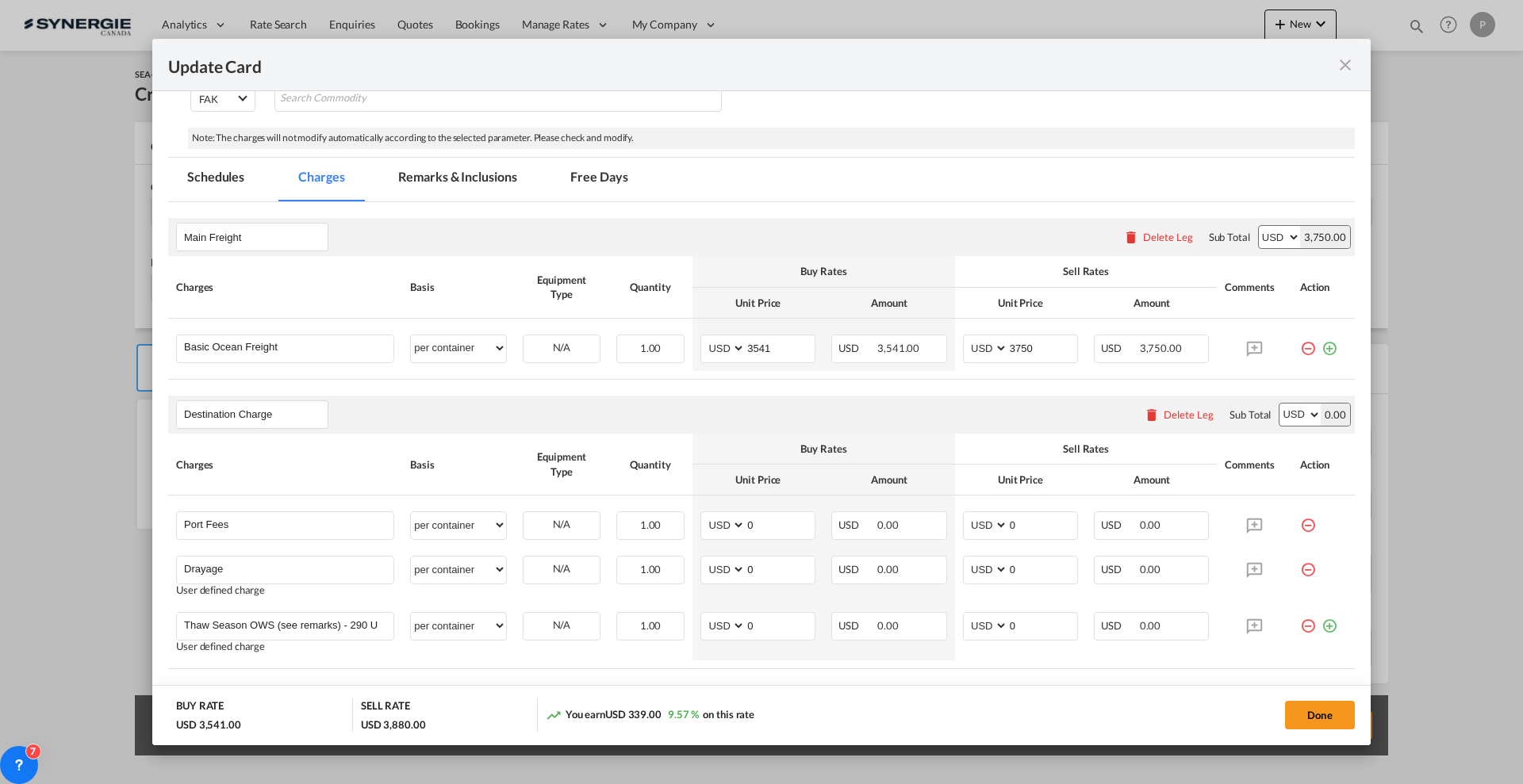
click at [1167, 412] on div "Delete Leg" at bounding box center [1188, 415] width 50 height 13
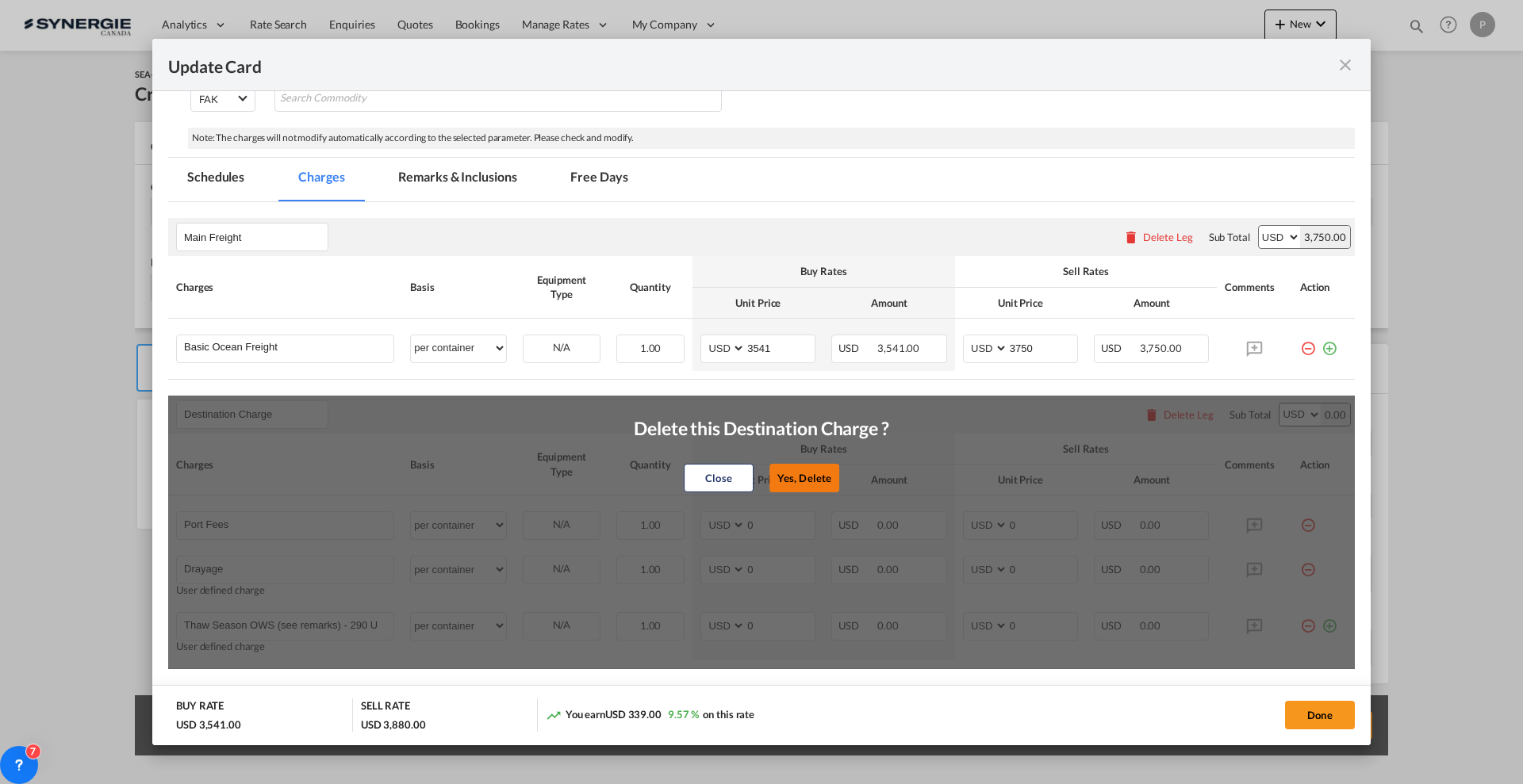
click at [787, 475] on button "Yes, Delete" at bounding box center [805, 478] width 70 height 28
type input "Doc and Handling fees"
type input "E-manifest"
select select "per B/L"
type input "35"
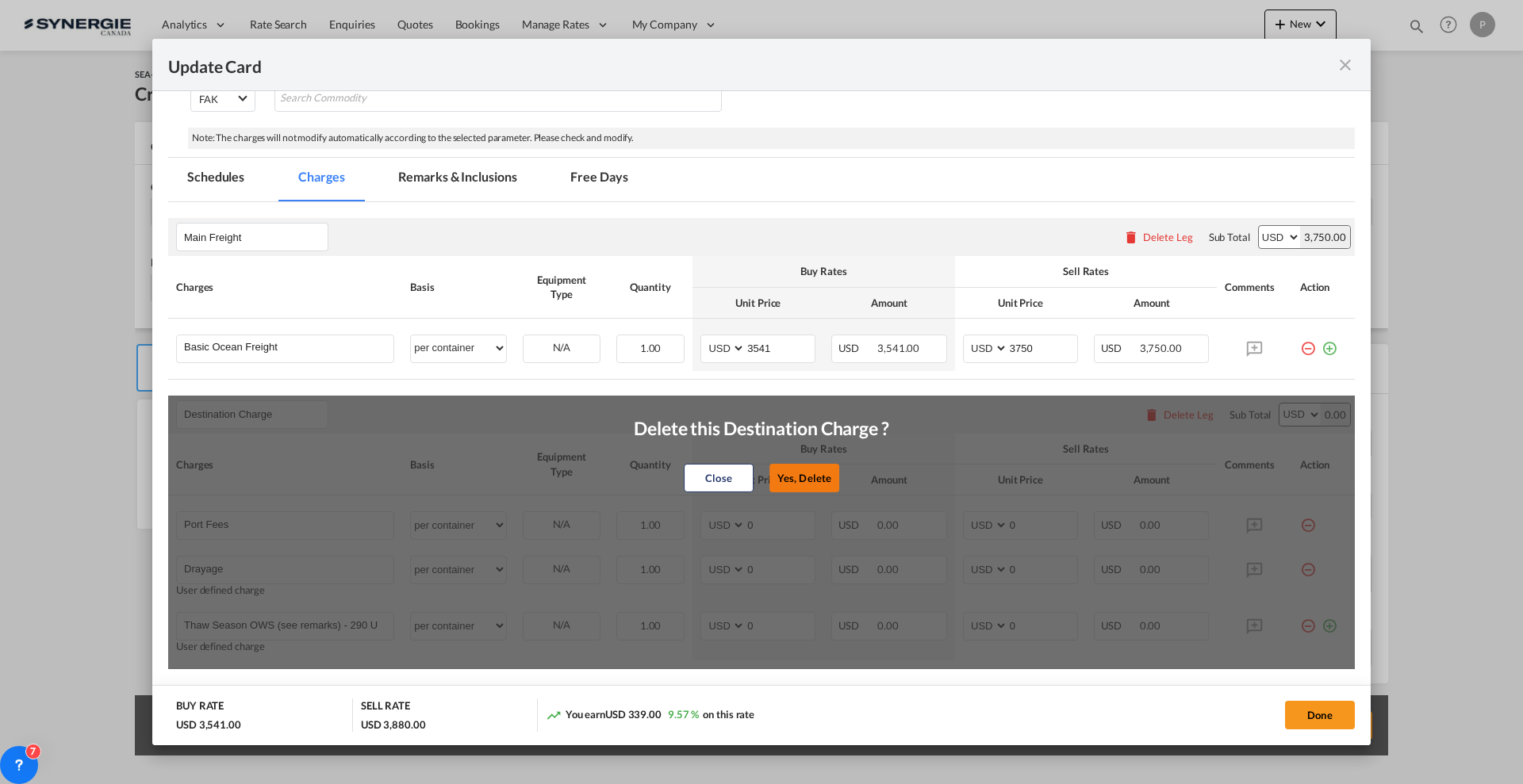
type input "Doc fee"
select select "per B/L"
type input "30"
type input "Cargo Coverage"
type input "Cargo Coverage - Rate to be confirmed depending on commodity and value Min 50 U…"
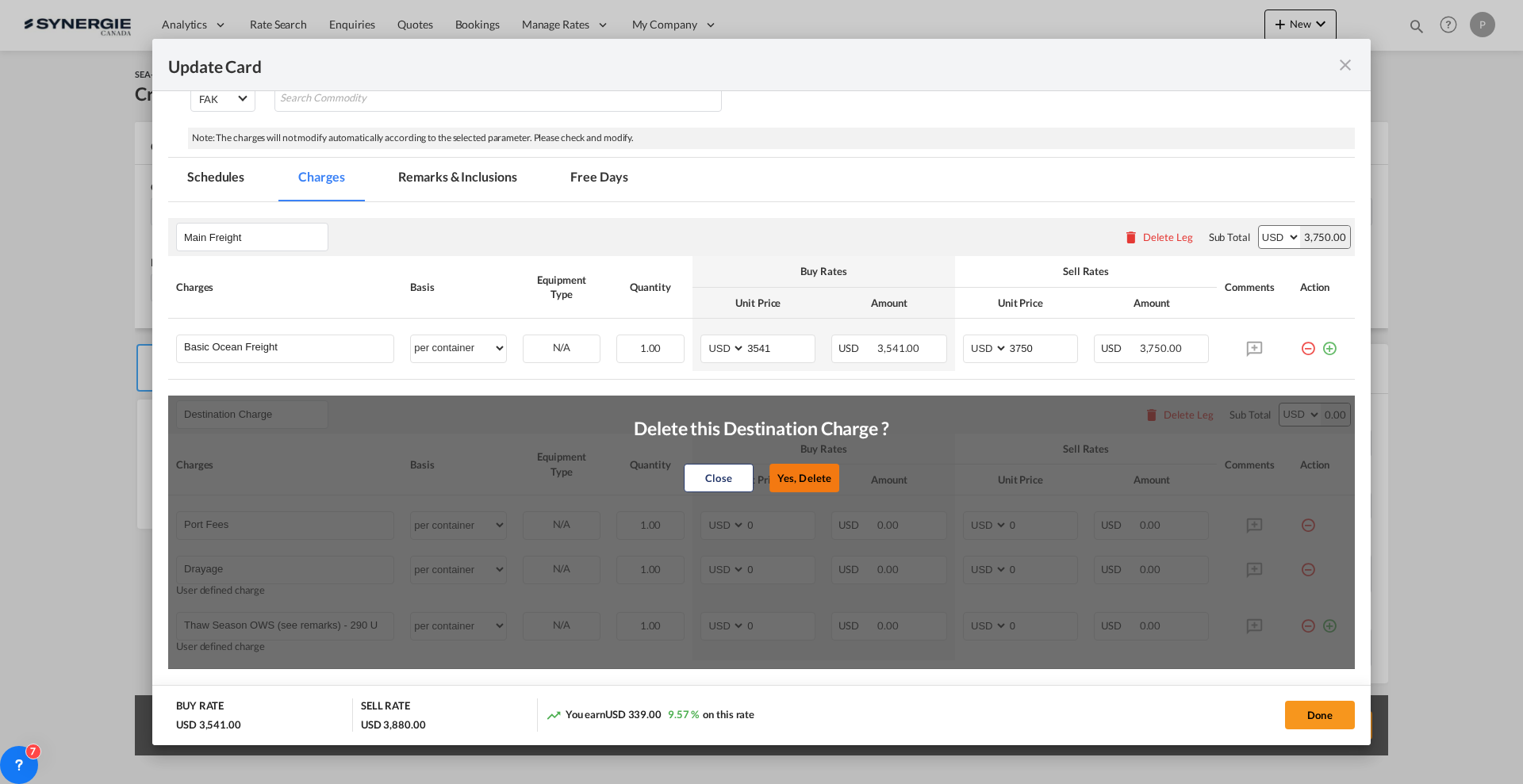
select select "per shipment"
type input "0"
type input "Handling fee"
select select "per B/L"
type input "65"
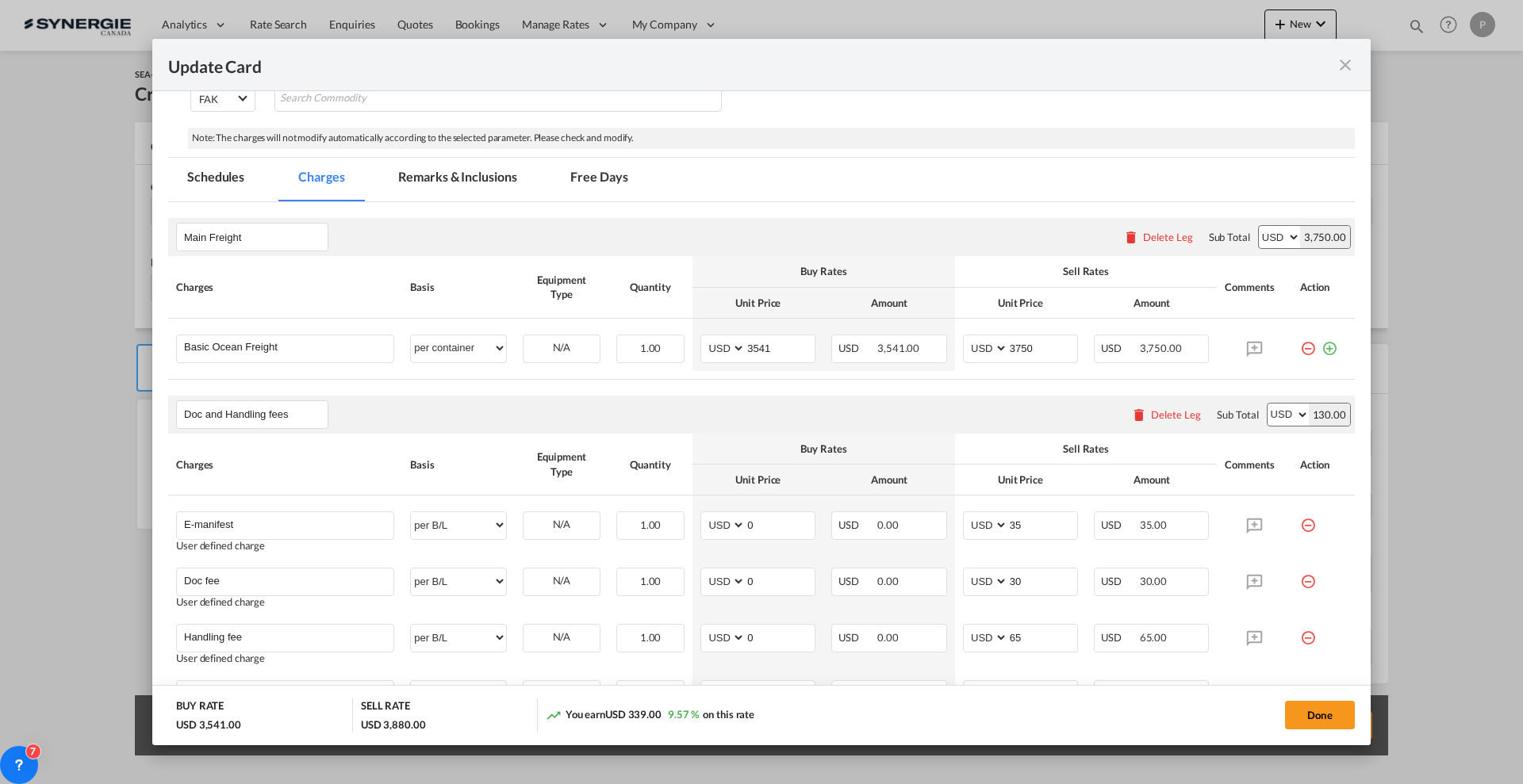
scroll to position [0, 0]
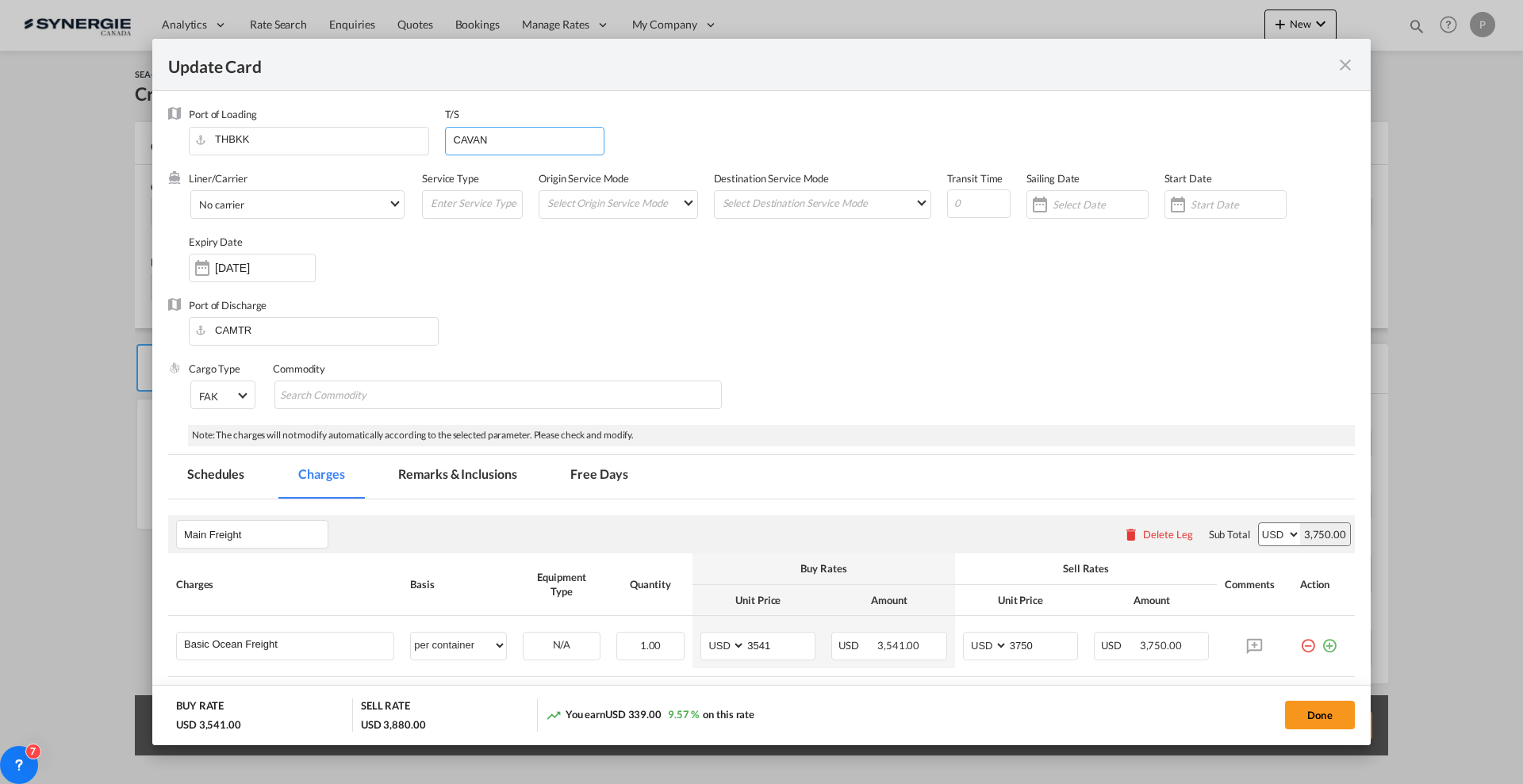
click at [452, 135] on input "CAVAN" at bounding box center [529, 140] width 153 height 24
paste input "CNYTN"
type input "CNYTN > CAVAN"
click at [968, 194] on input "Update Card Port ..." at bounding box center [979, 203] width 63 height 28
type input "45"
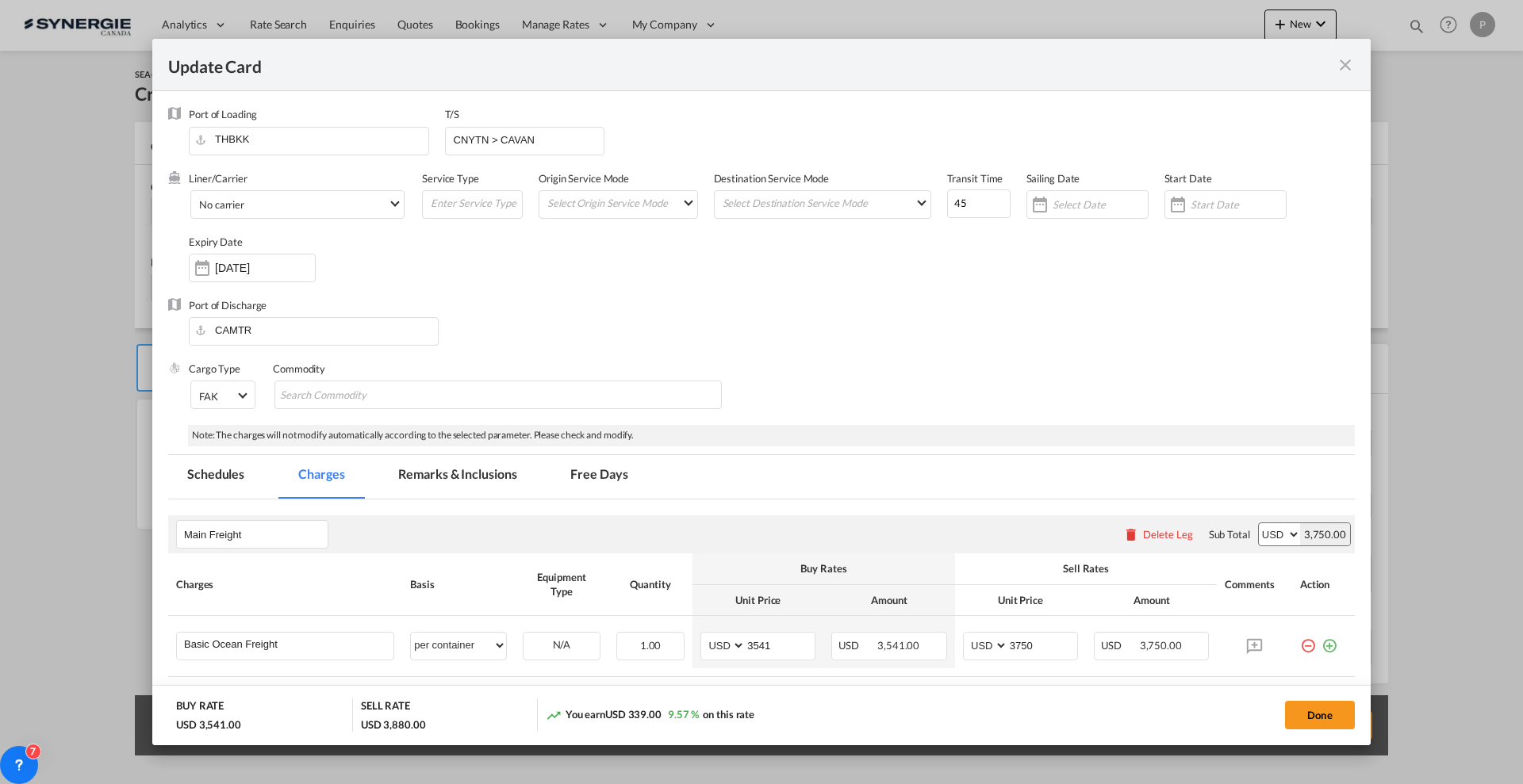
drag, startPoint x: 822, startPoint y: 306, endPoint x: 824, endPoint y: 292, distance: 14.1
click at [824, 292] on div "Port of Loading THBKK T/S CNYTN > CAVAN Liner/Carrier No carrier 2HM LOGISTICS …" at bounding box center [762, 266] width 1186 height 318
click at [636, 292] on div "Liner/Carrier No carrier 2HM LOGISTICS D.O.O AAXL GLOBAL SHIPPING LINES LLC [PE…" at bounding box center [772, 234] width 1166 height 127
click at [381, 397] on input "Chips input." at bounding box center [352, 396] width 145 height 26
type input "Canned Pineapple"
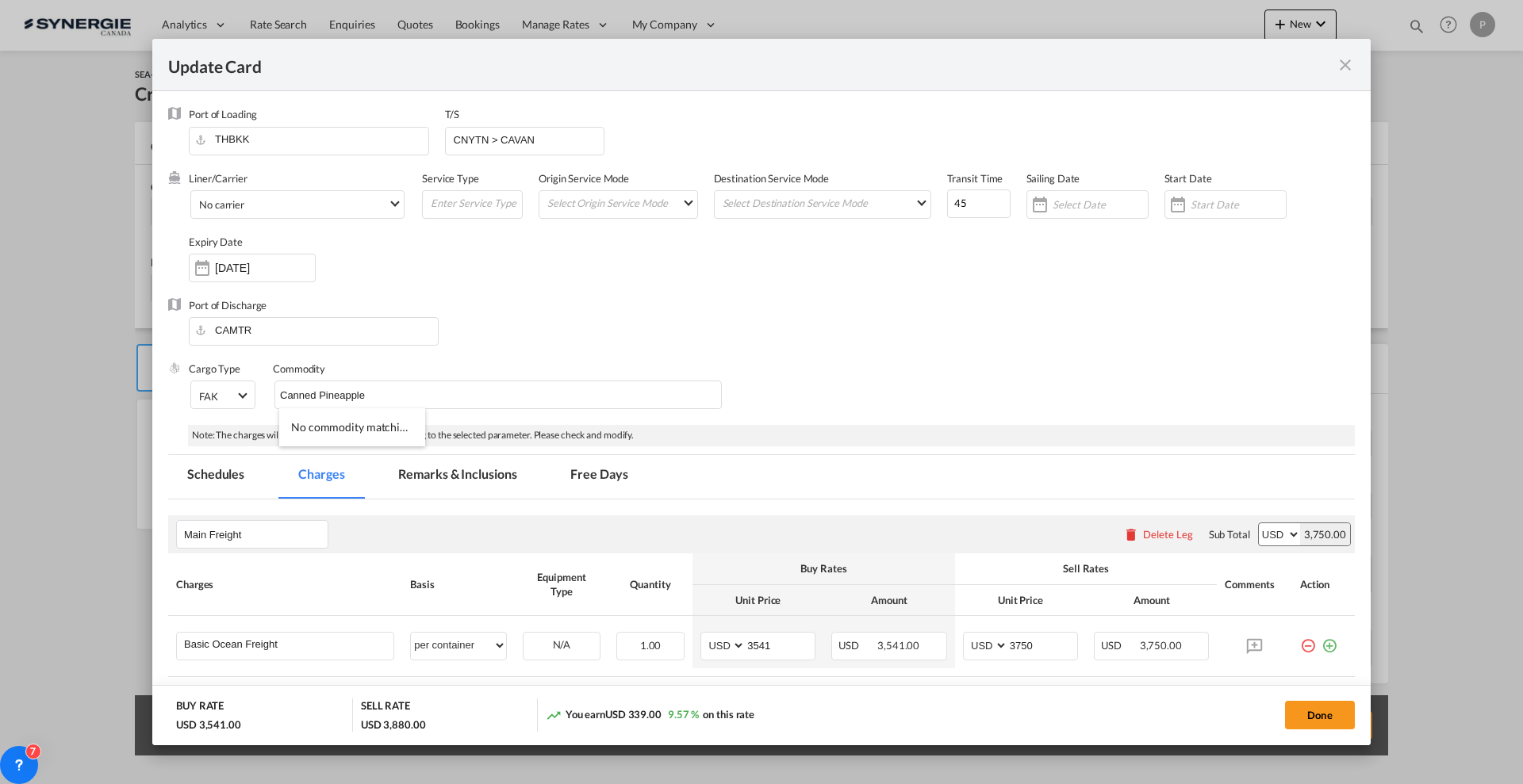
click at [813, 378] on div "Cargo Type FAK FAK GCR GDSM General Cargo Hazardous Cargo Ambient Foodstuff Chi…" at bounding box center [772, 392] width 1166 height 63
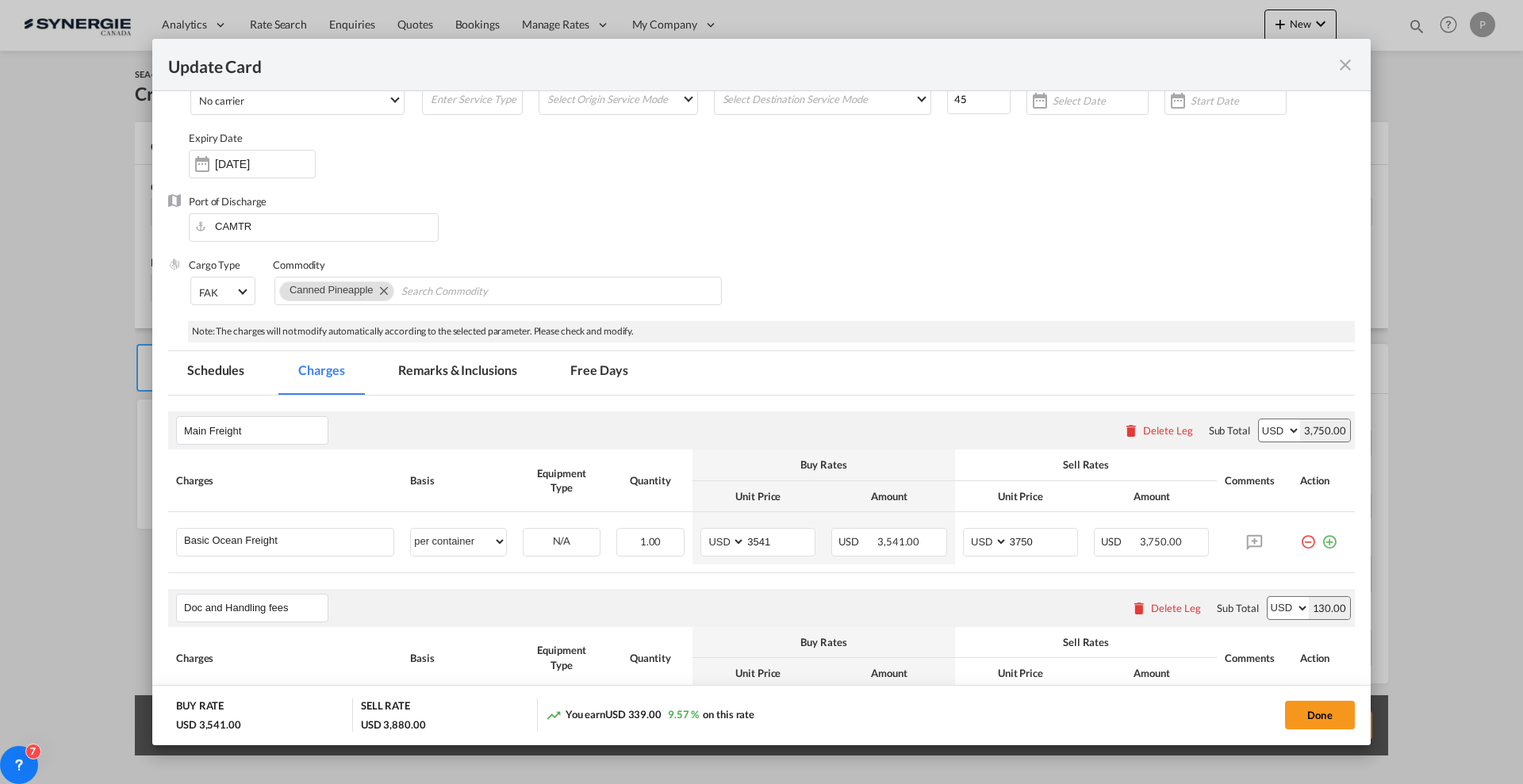
scroll to position [199, 0]
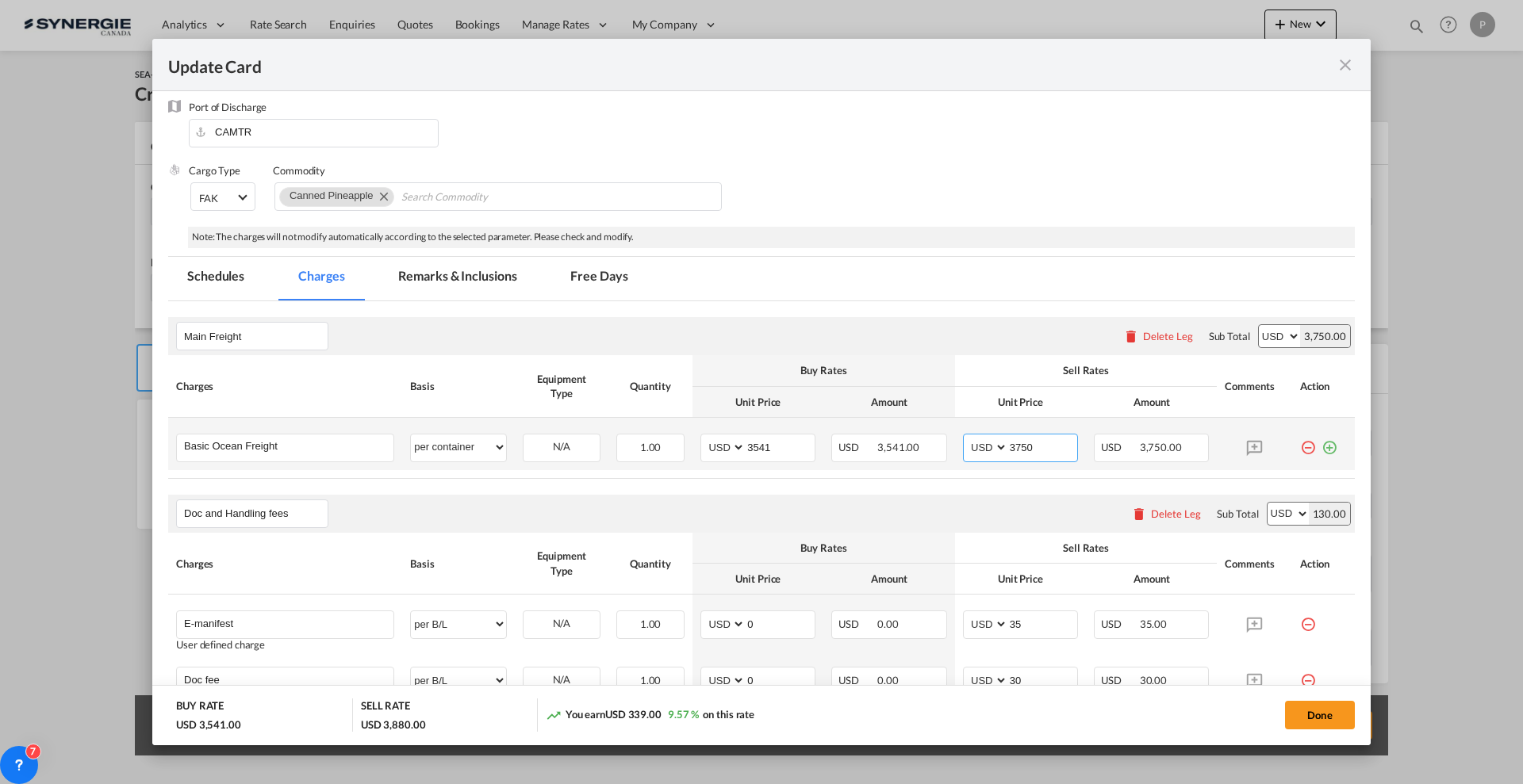
click at [1014, 441] on input "3750" at bounding box center [1042, 447] width 69 height 24
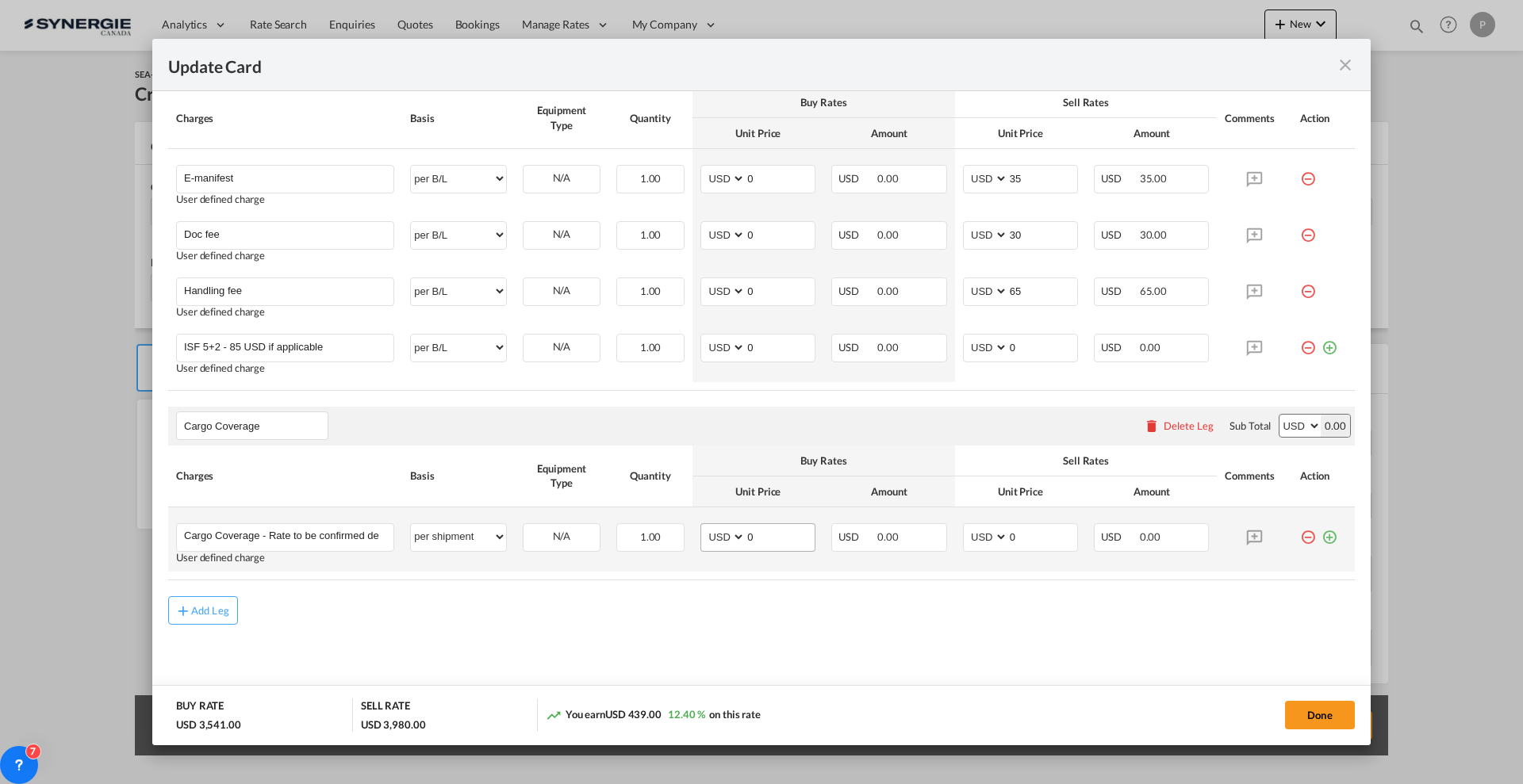
scroll to position [644, 0]
type input "3850"
click at [749, 289] on input "0" at bounding box center [780, 290] width 69 height 24
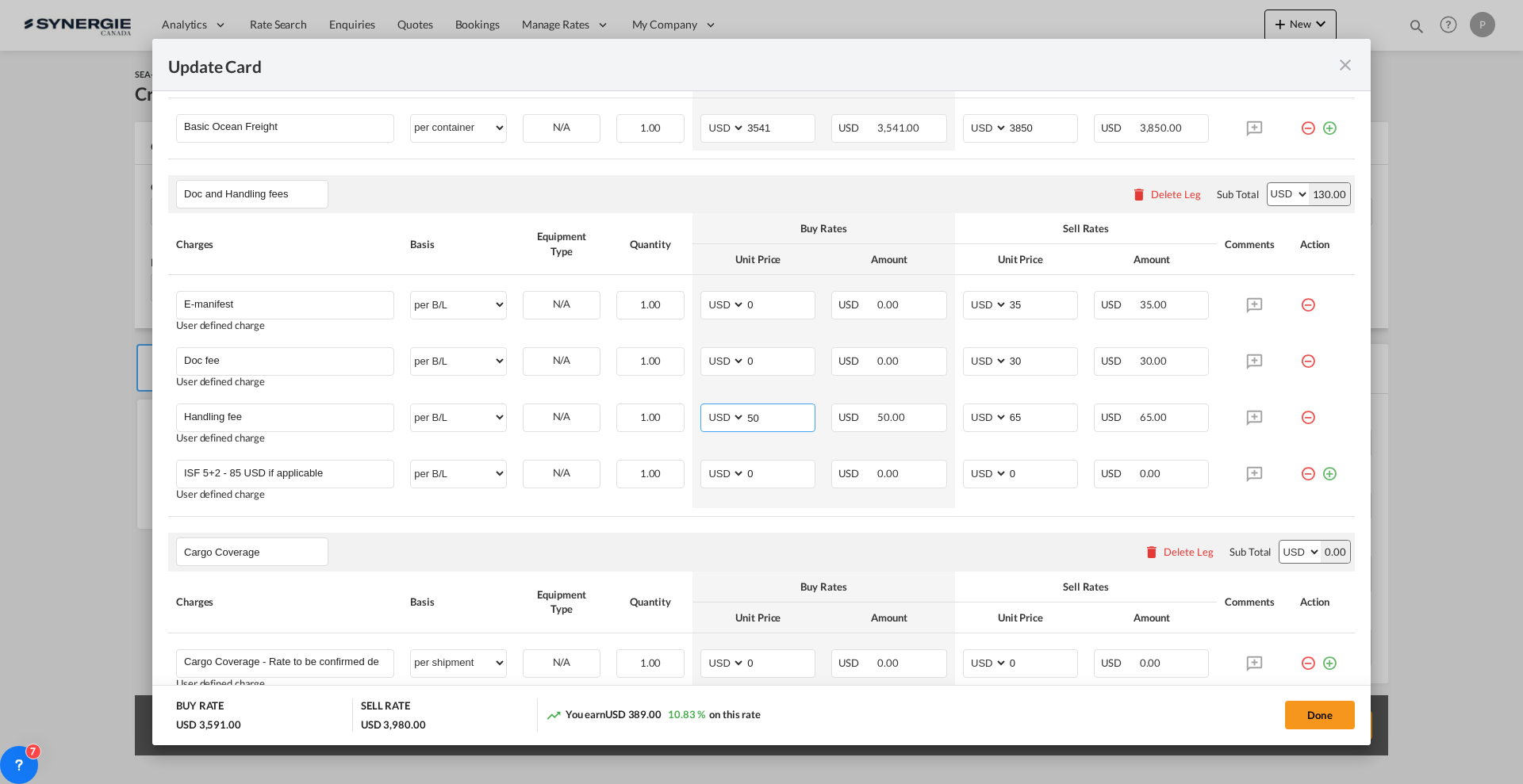
scroll to position [248, 0]
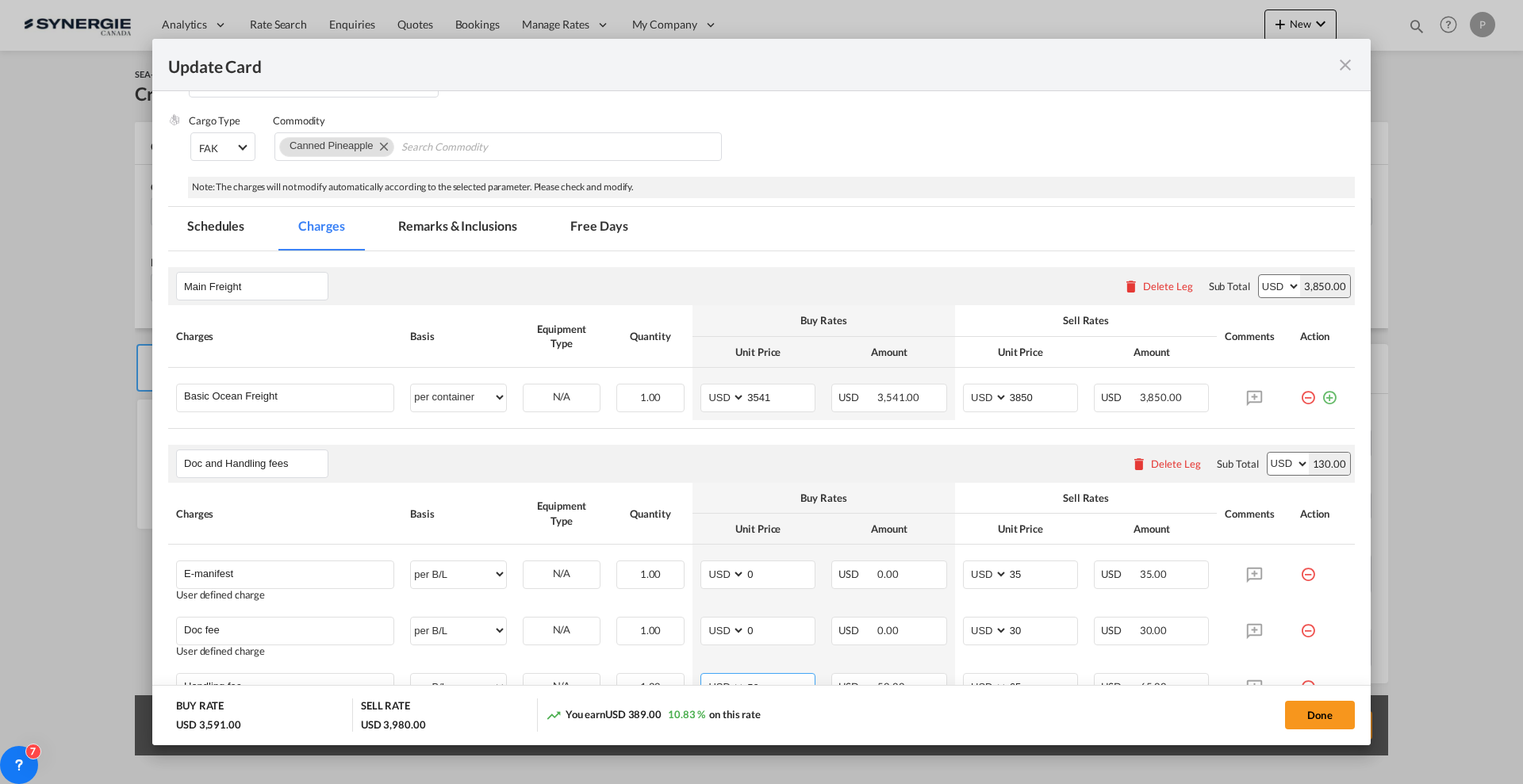
type input "50"
click at [835, 240] on md-tabs-canvas "Schedules Charges Remarks & Inclusions Free Days Schedules Charges Remarks & In…" at bounding box center [762, 228] width 1186 height 43
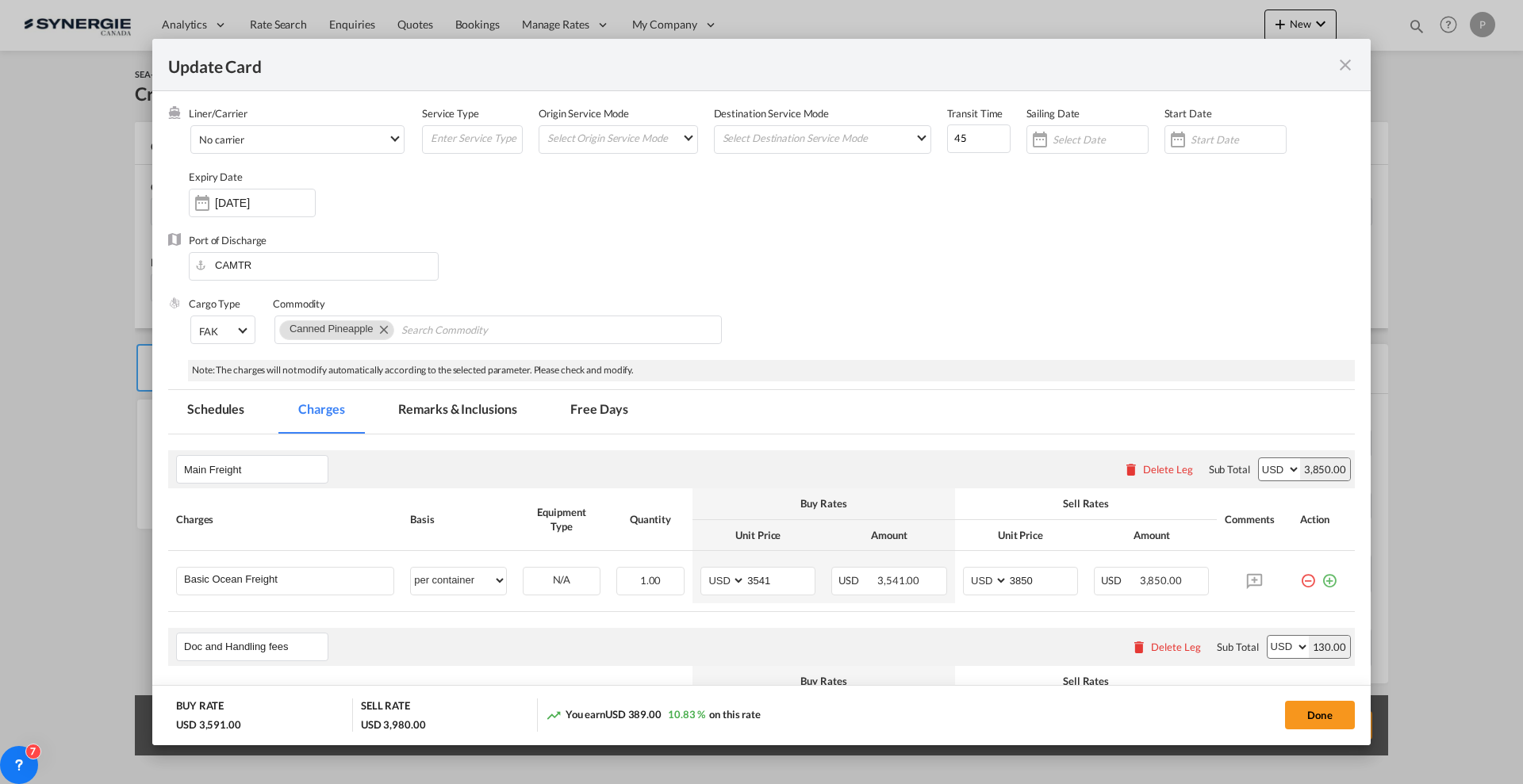
scroll to position [99, 0]
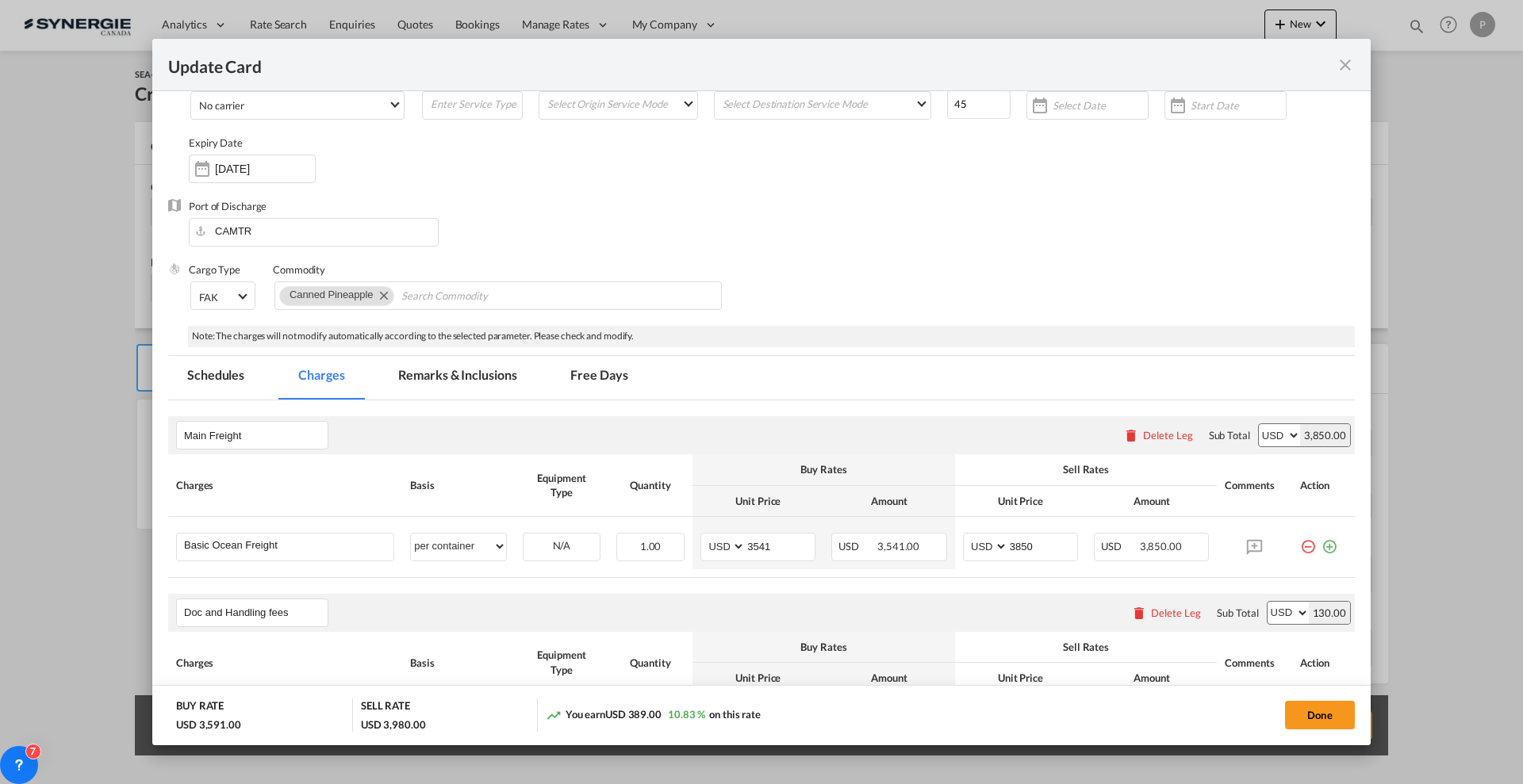
click at [475, 379] on md-tab-item "Remarks & Inclusions" at bounding box center [457, 377] width 156 height 43
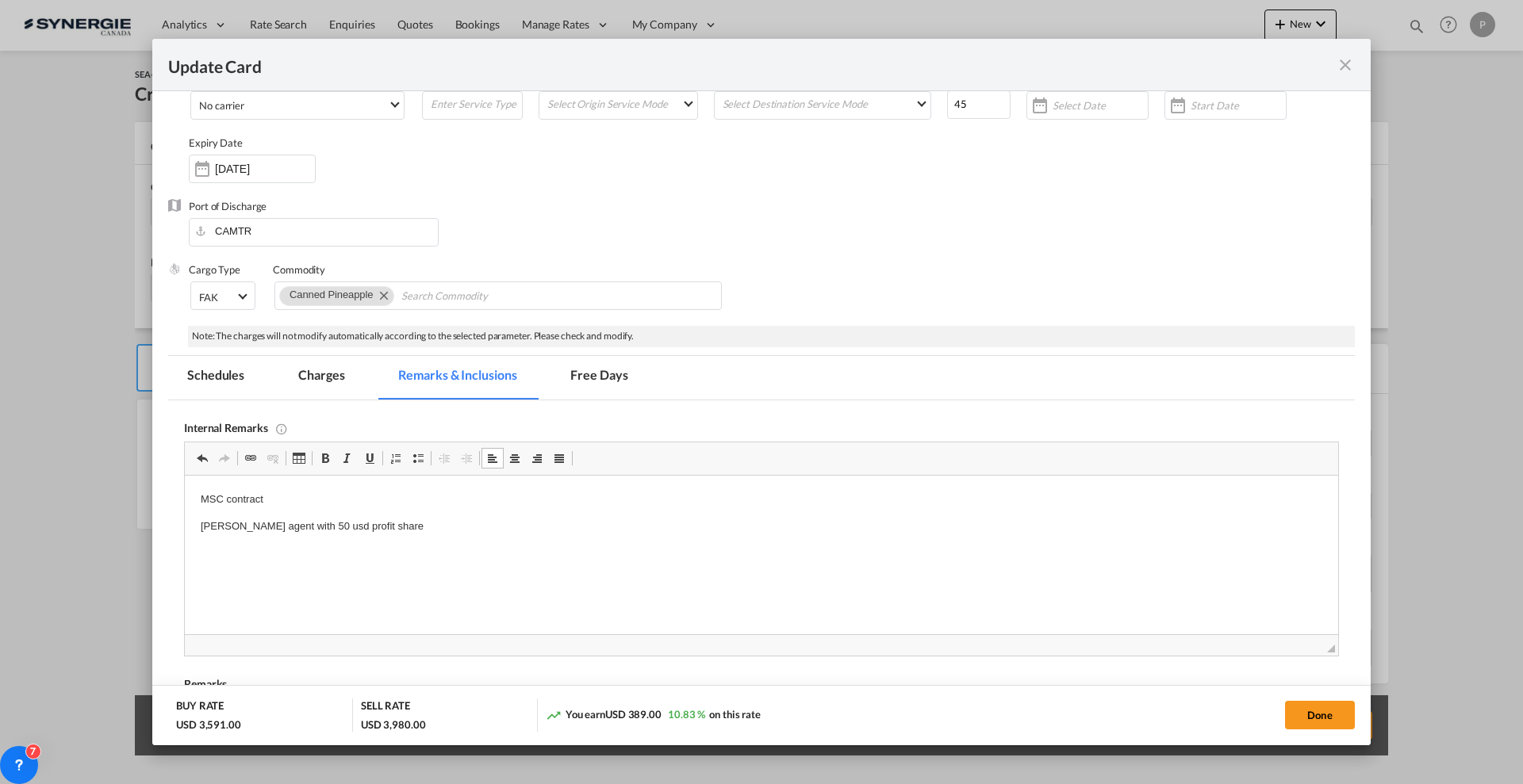
scroll to position [396, 0]
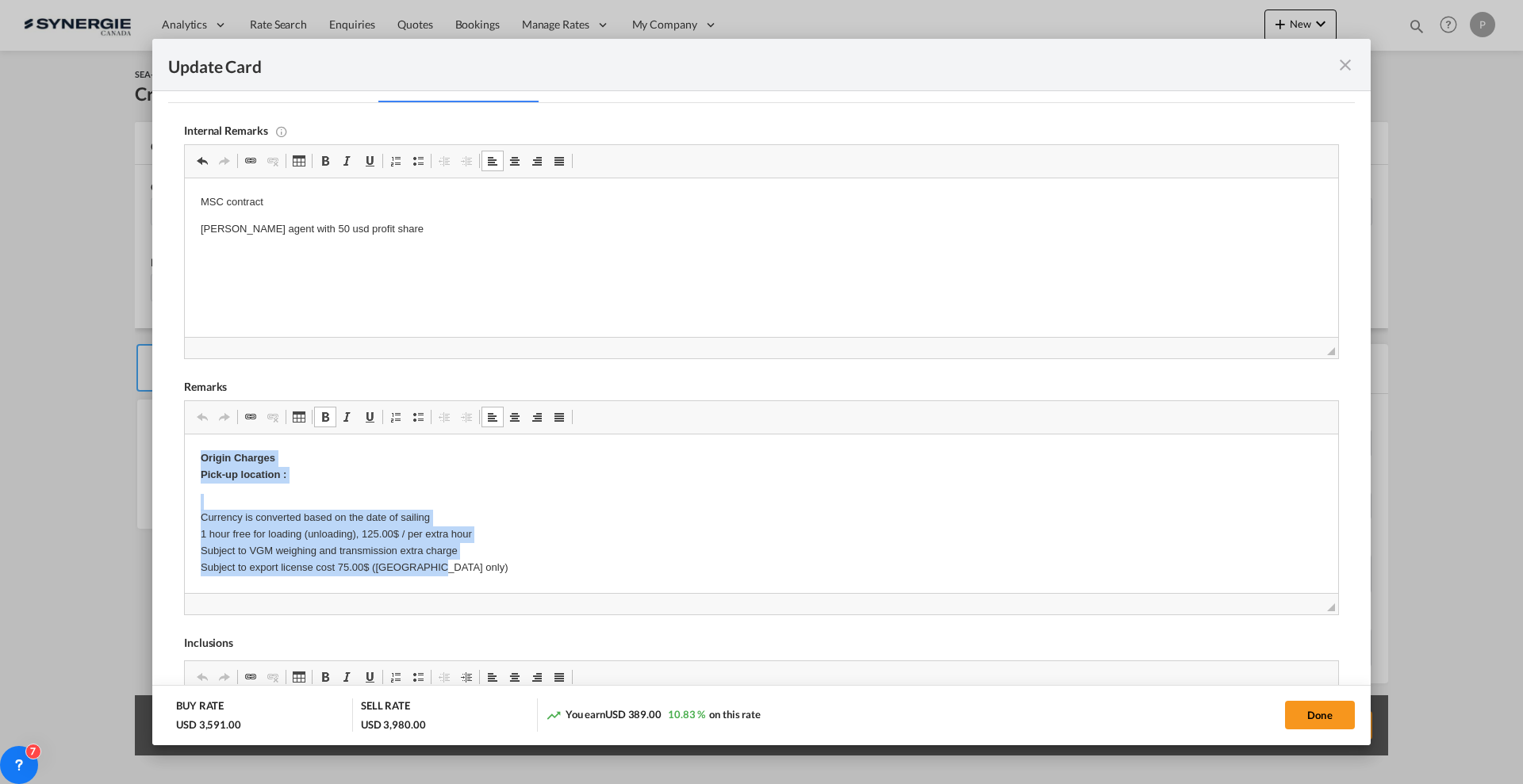
drag, startPoint x: 190, startPoint y: 454, endPoint x: 522, endPoint y: 562, distance: 349.1
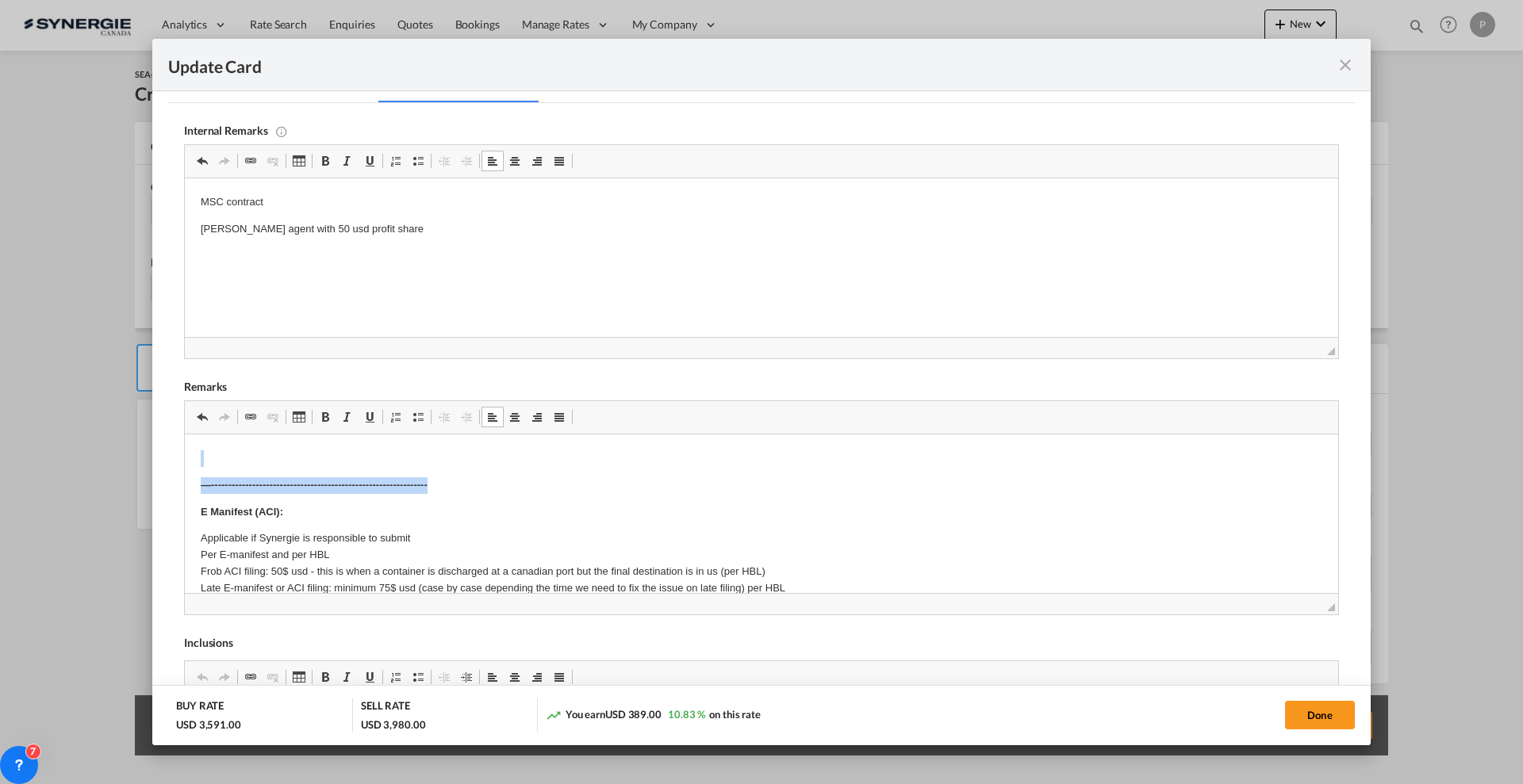
drag, startPoint x: 447, startPoint y: 492, endPoint x: 371, endPoint y: 860, distance: 375.8
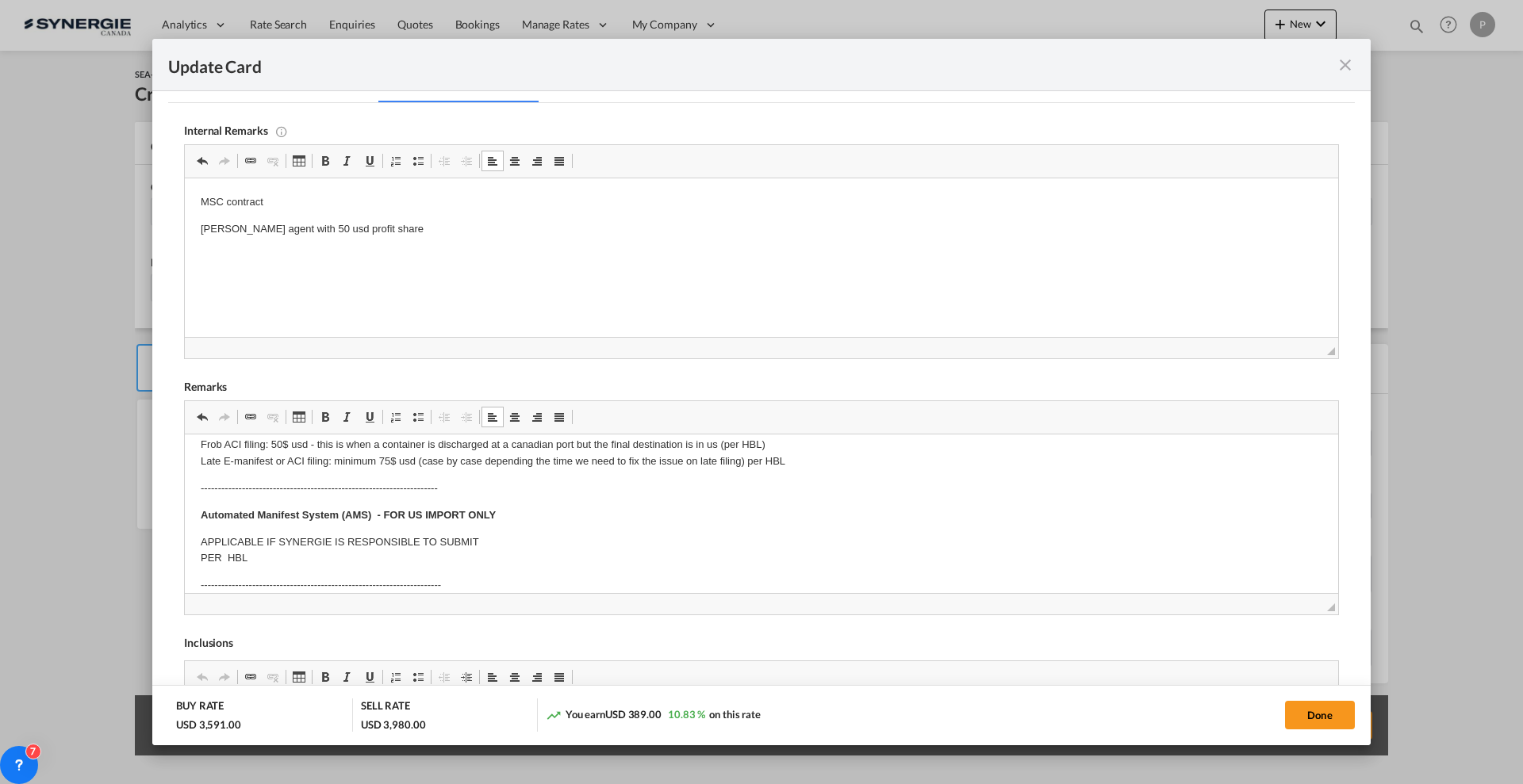
scroll to position [99, 0]
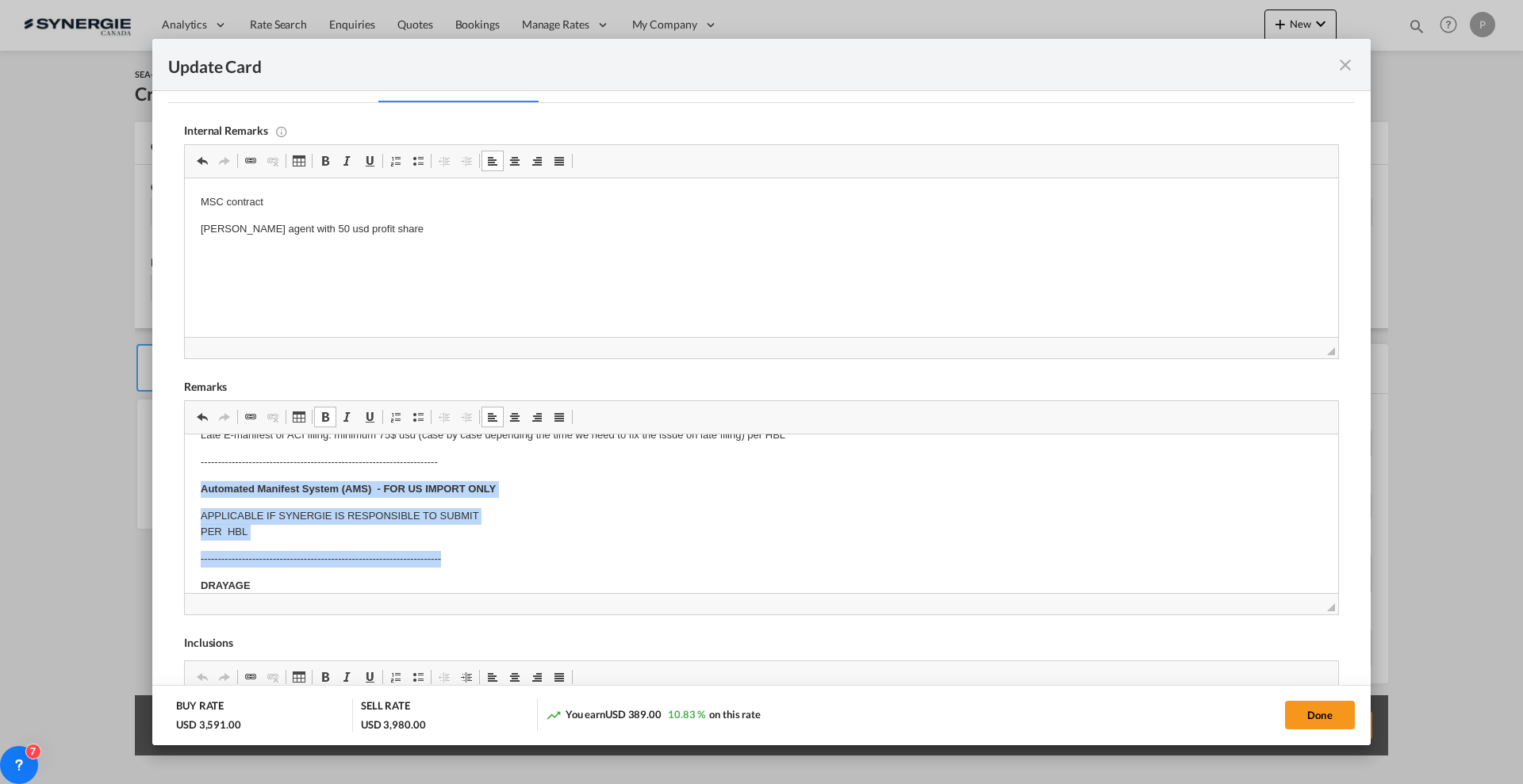
drag, startPoint x: 194, startPoint y: 482, endPoint x: 465, endPoint y: 544, distance: 278.0
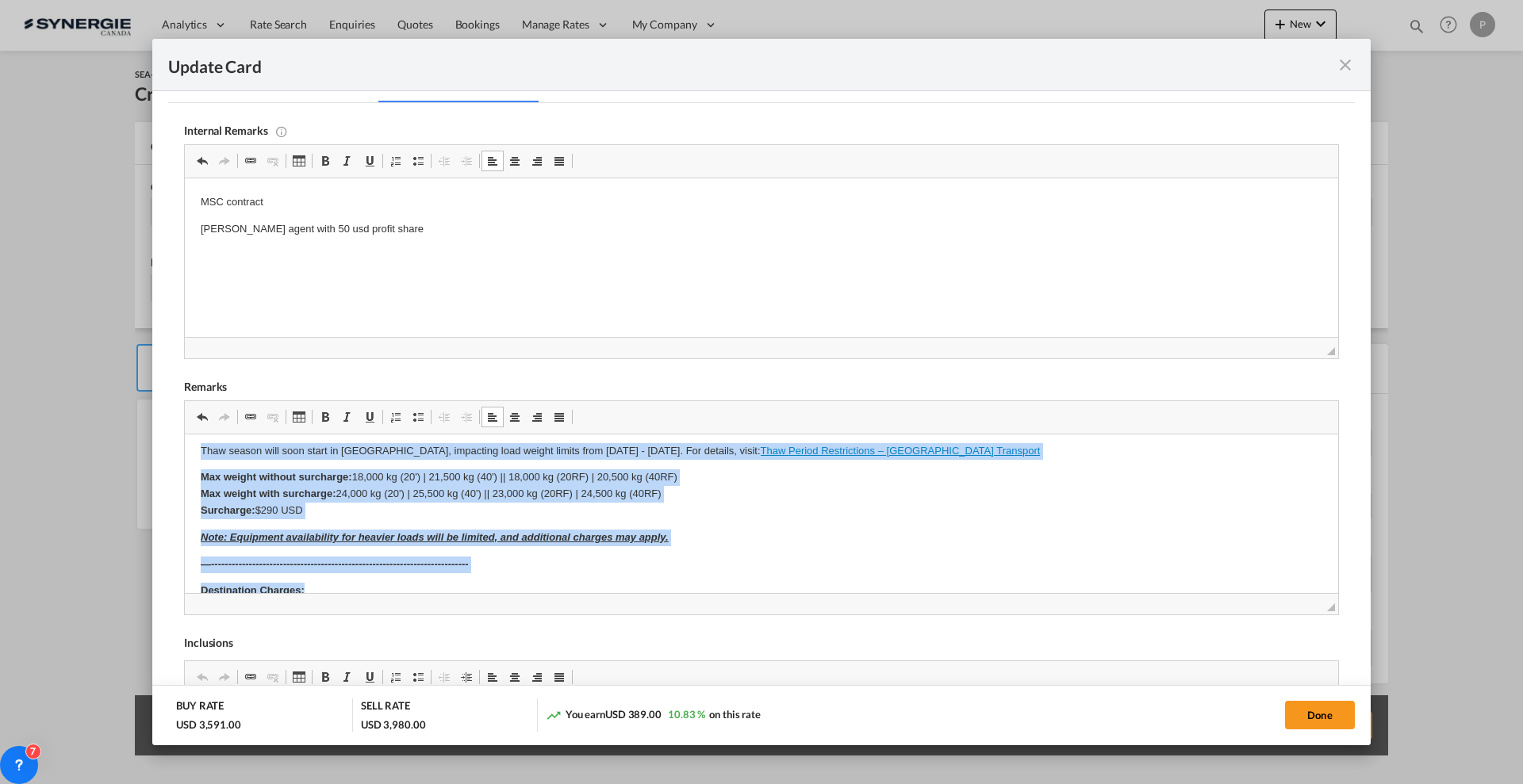
scroll to position [511, 0]
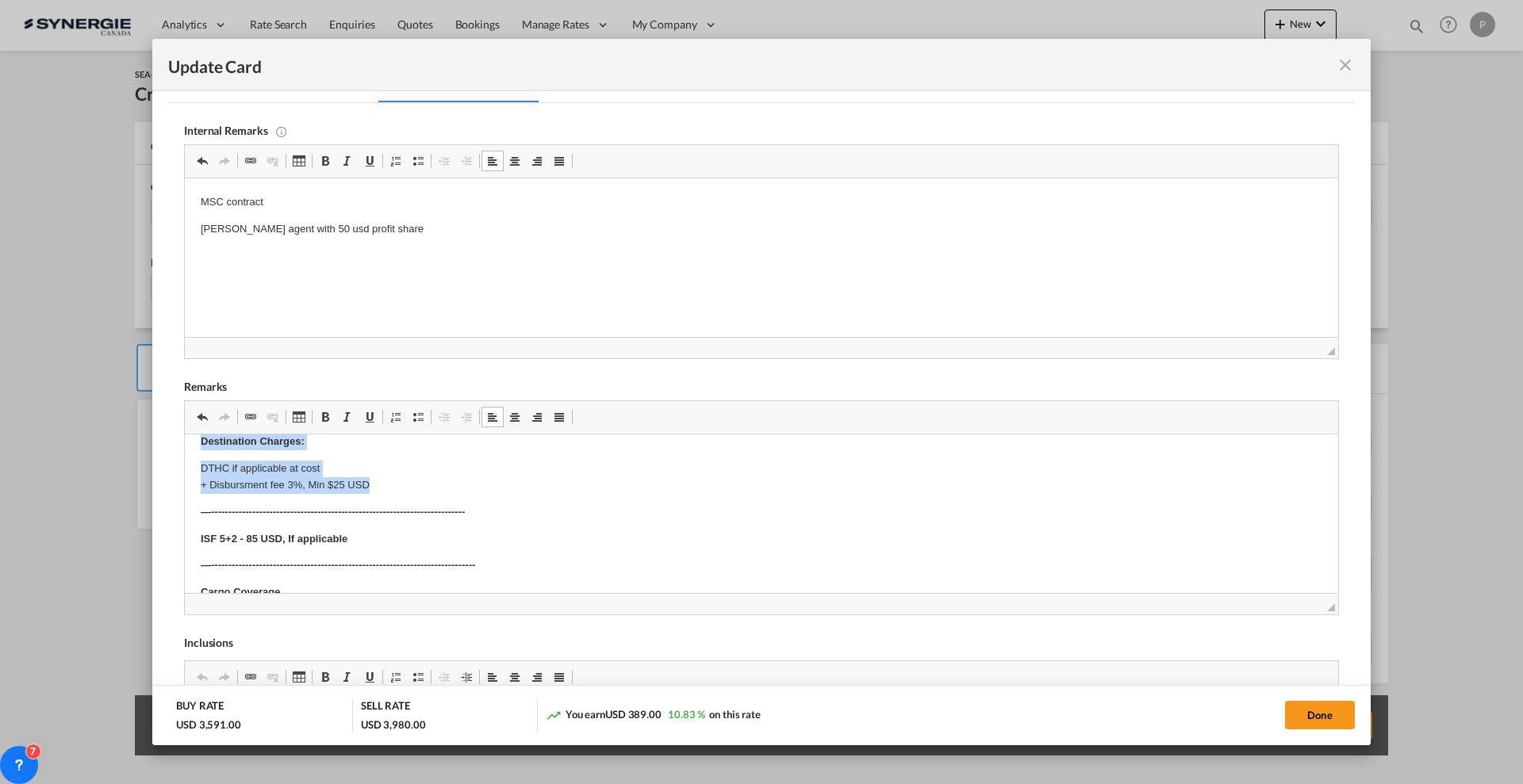
drag, startPoint x: 200, startPoint y: 483, endPoint x: 512, endPoint y: 482, distance: 312.0
click at [512, 482] on html "E Manifest (ACI): Applicable if Synergie is responsible to submit Per E-manifes…" at bounding box center [762, 261] width 1153 height 897
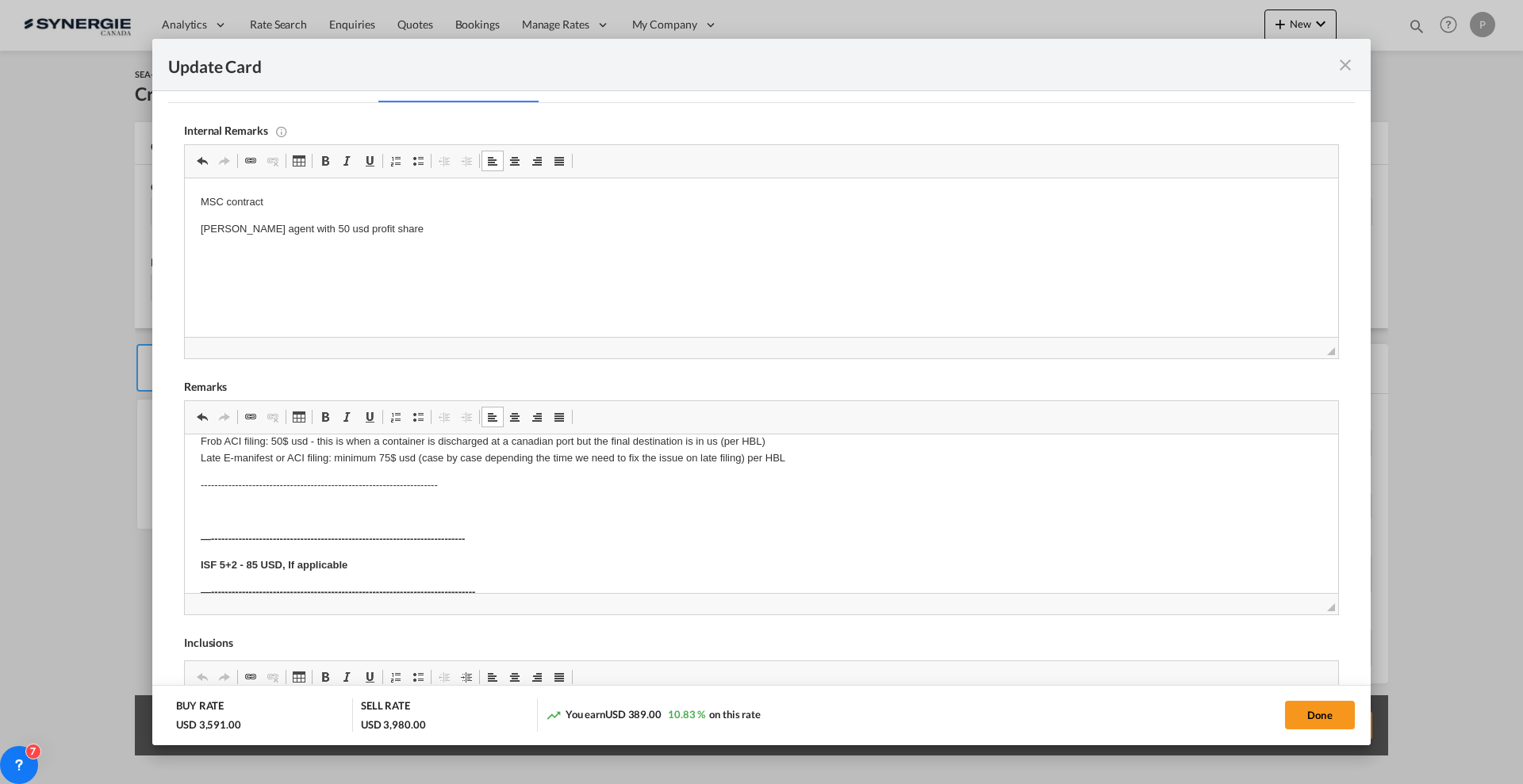
scroll to position [103, 0]
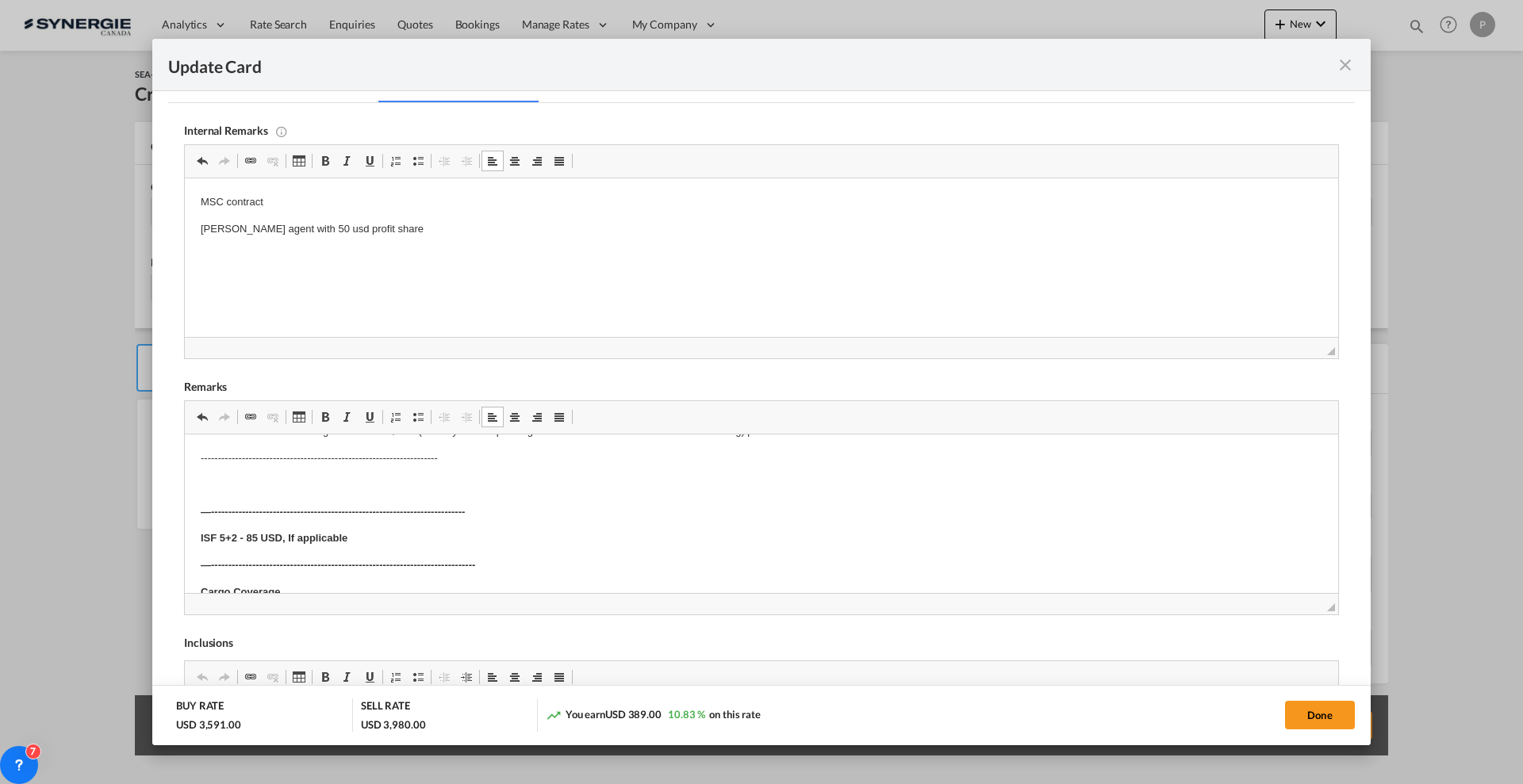
click at [326, 506] on strong "—--------------------------------------------------------------------------" at bounding box center [332, 511] width 264 height 12
click at [326, 511] on strong "—--------------------------------------------------------------------------" at bounding box center [332, 511] width 264 height 12
click at [1326, 711] on button "Done" at bounding box center [1320, 714] width 70 height 28
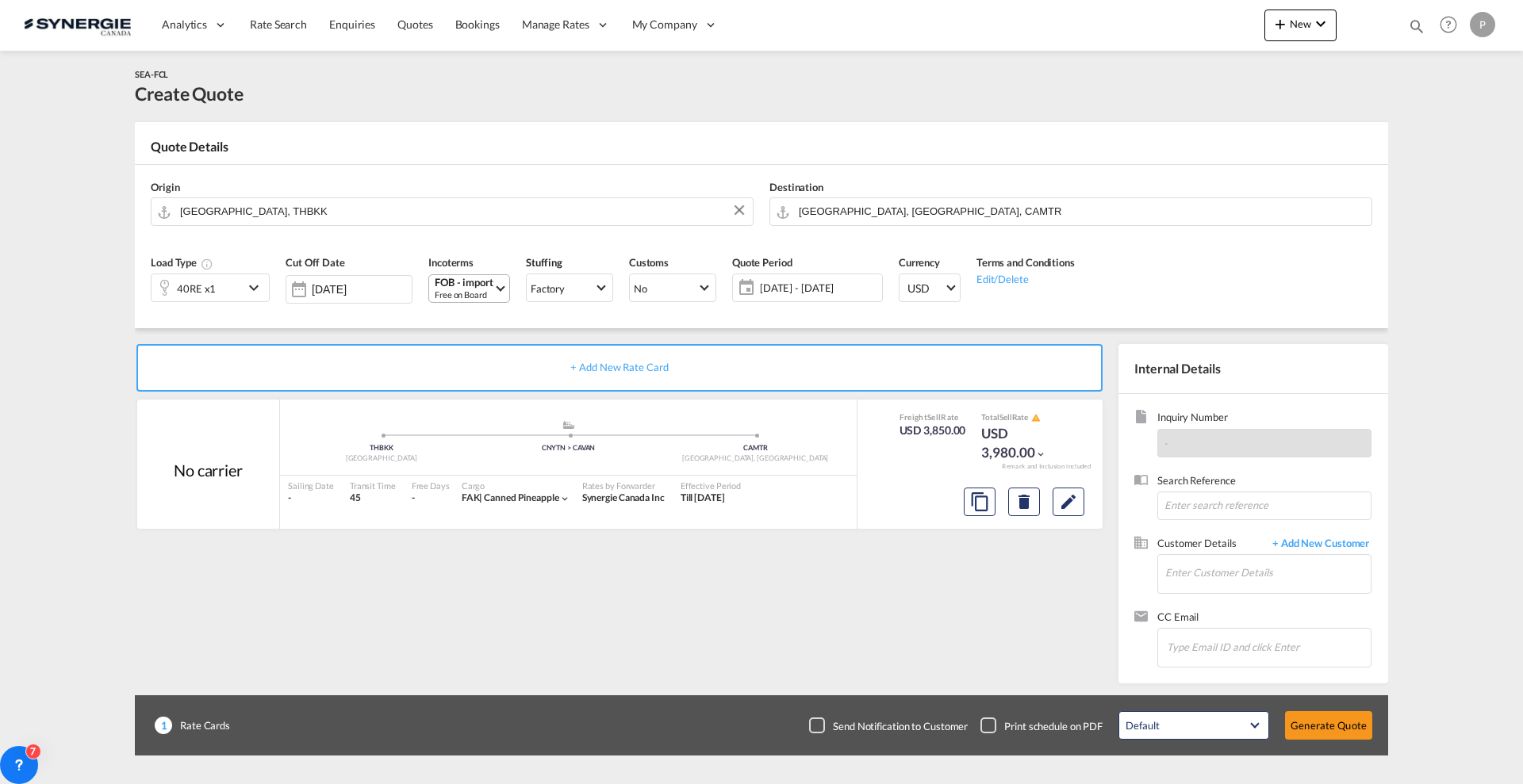
type input "[DATE]"
click at [1076, 499] on md-icon "Edit" at bounding box center [1068, 502] width 19 height 19
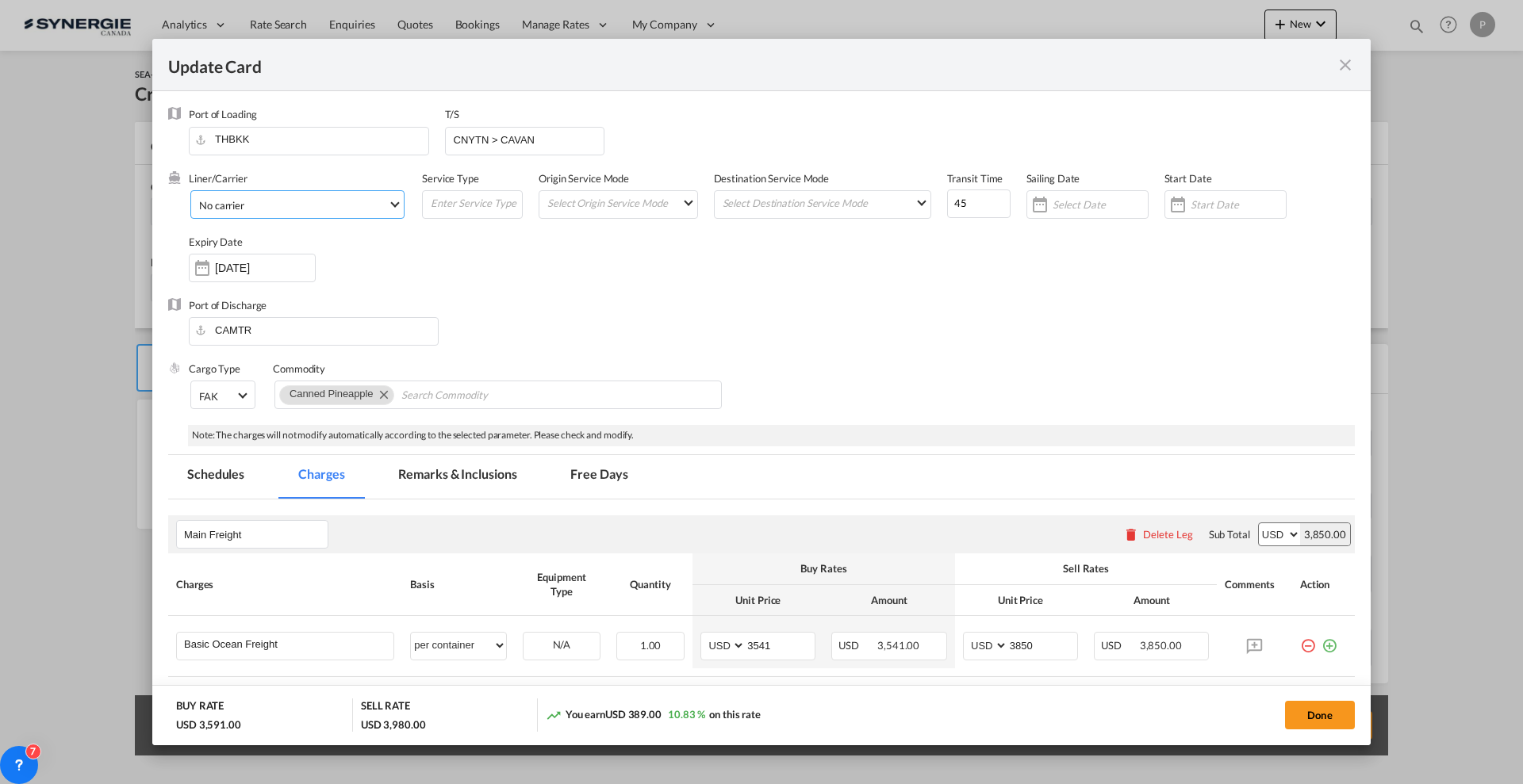
click at [280, 208] on span "No carrier" at bounding box center [292, 206] width 189 height 15
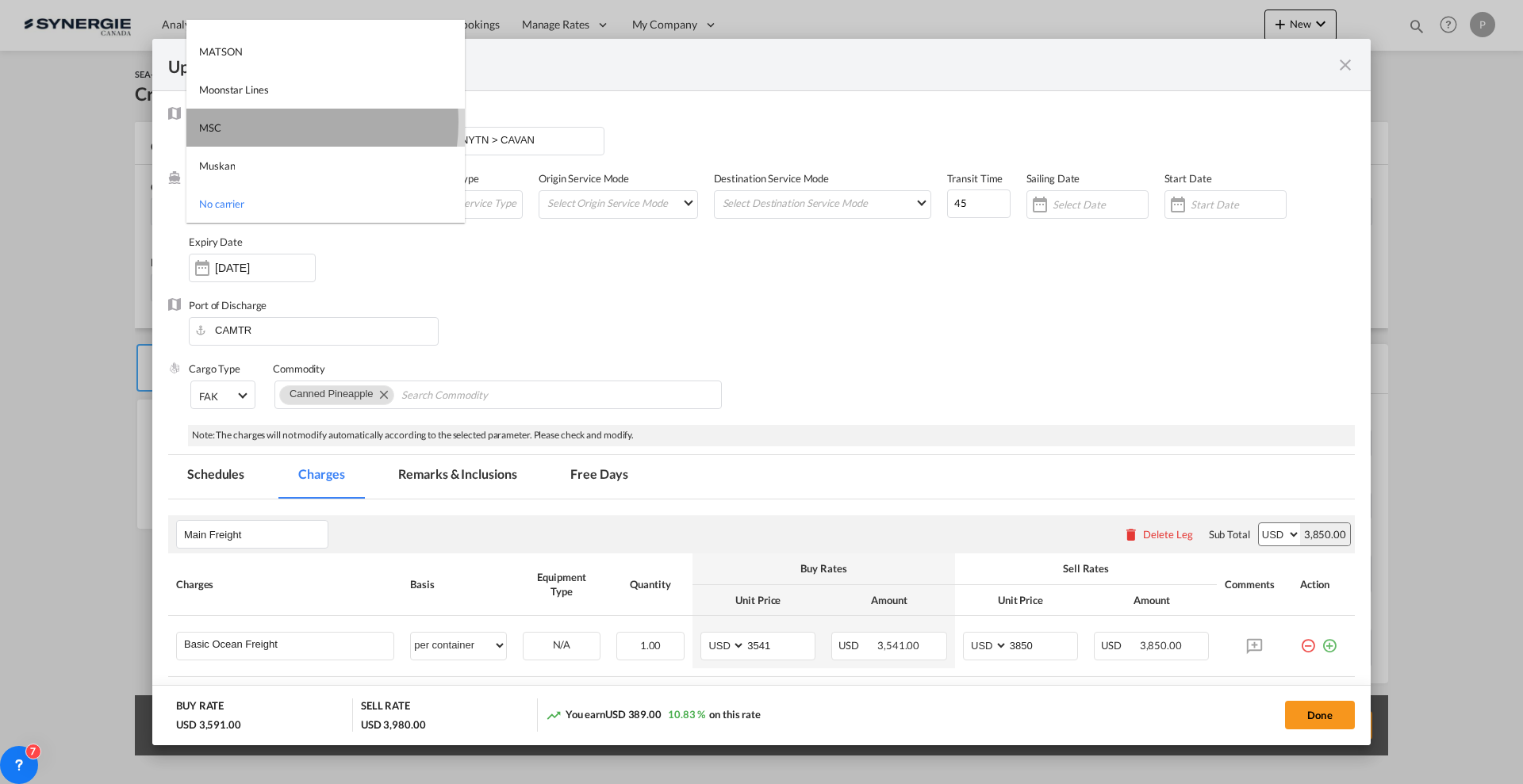
click at [267, 121] on md-option "MSC" at bounding box center [326, 127] width 279 height 38
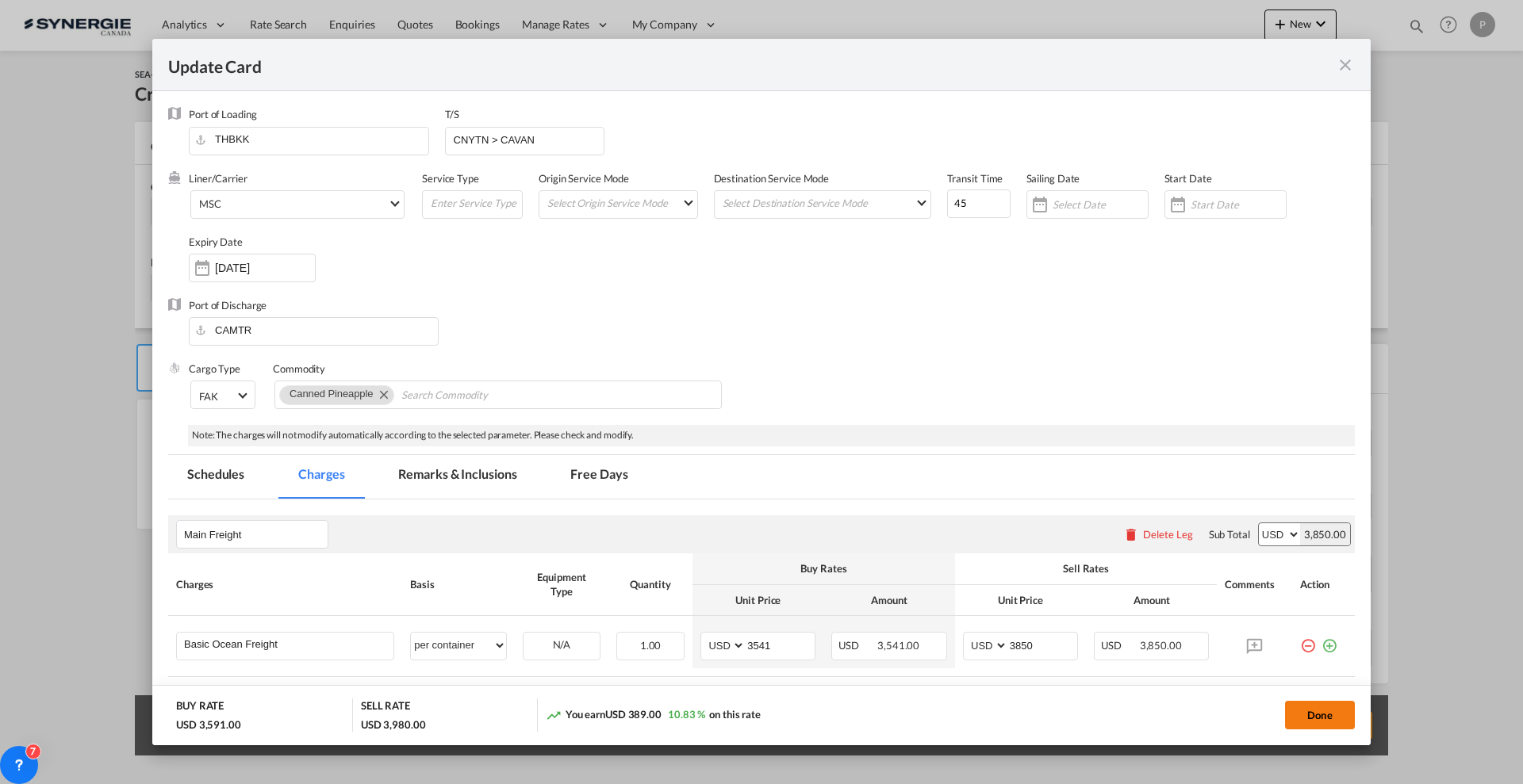
click at [1318, 714] on button "Done" at bounding box center [1320, 714] width 70 height 28
type input "[DATE]"
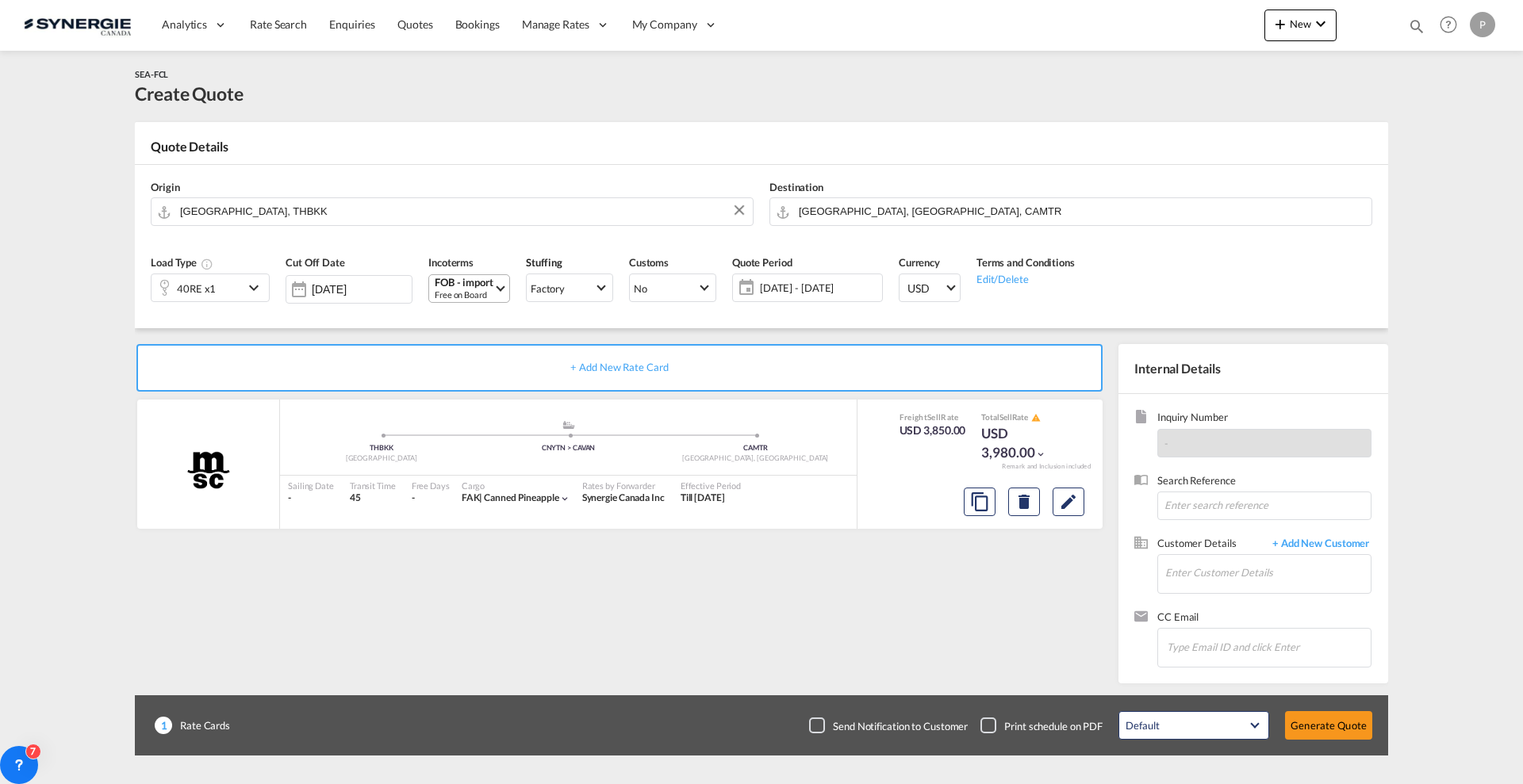
click at [974, 608] on div "+ Add New Rate Card MSC added by you .a{fill:#aaa8ad;} .a{fill:#aaa8ad;} THBKK …" at bounding box center [623, 509] width 976 height 332
click at [240, 286] on div "40RE x1" at bounding box center [198, 287] width 92 height 27
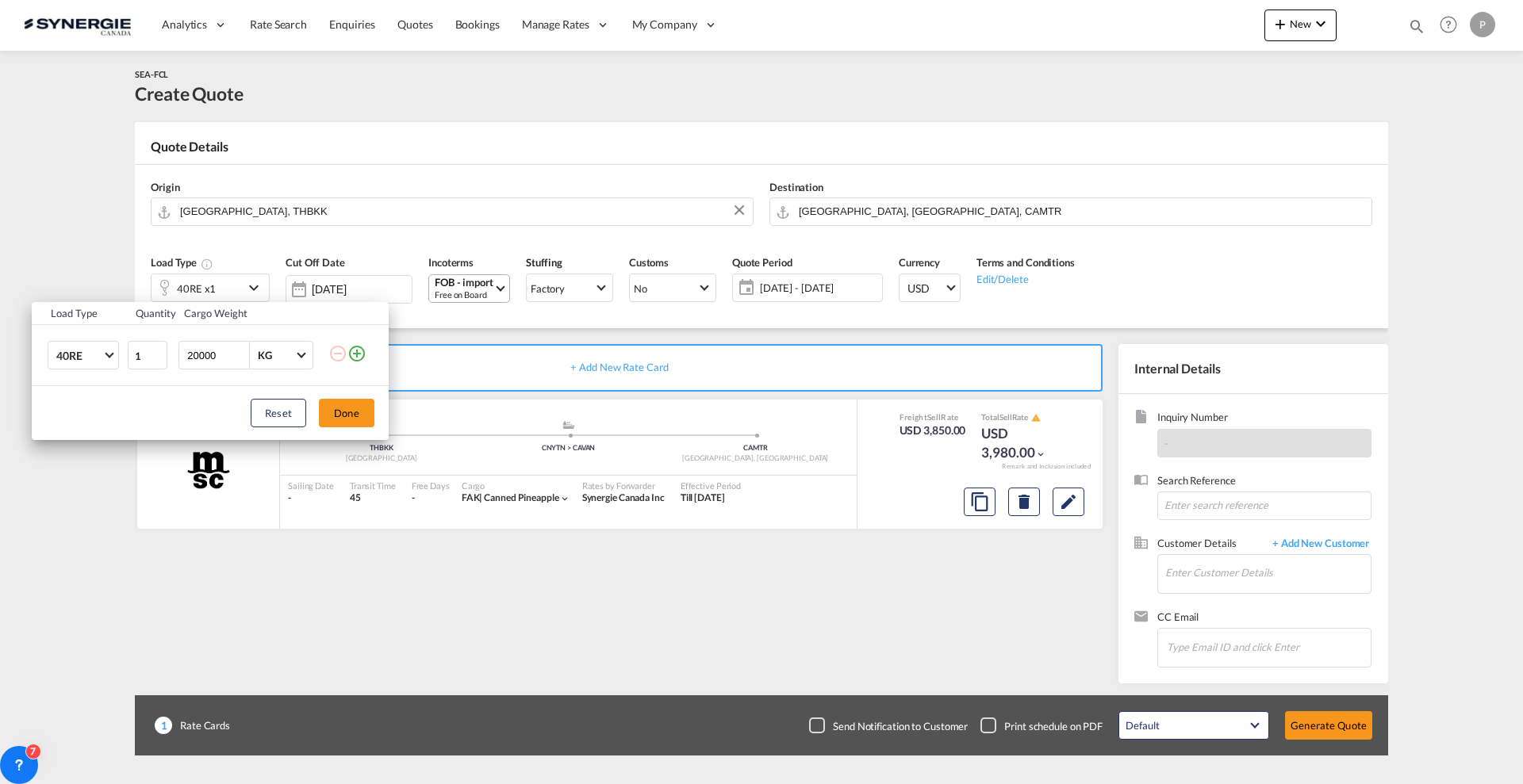
click at [361, 353] on md-icon "icon-plus-circle-outline" at bounding box center [357, 353] width 19 height 19
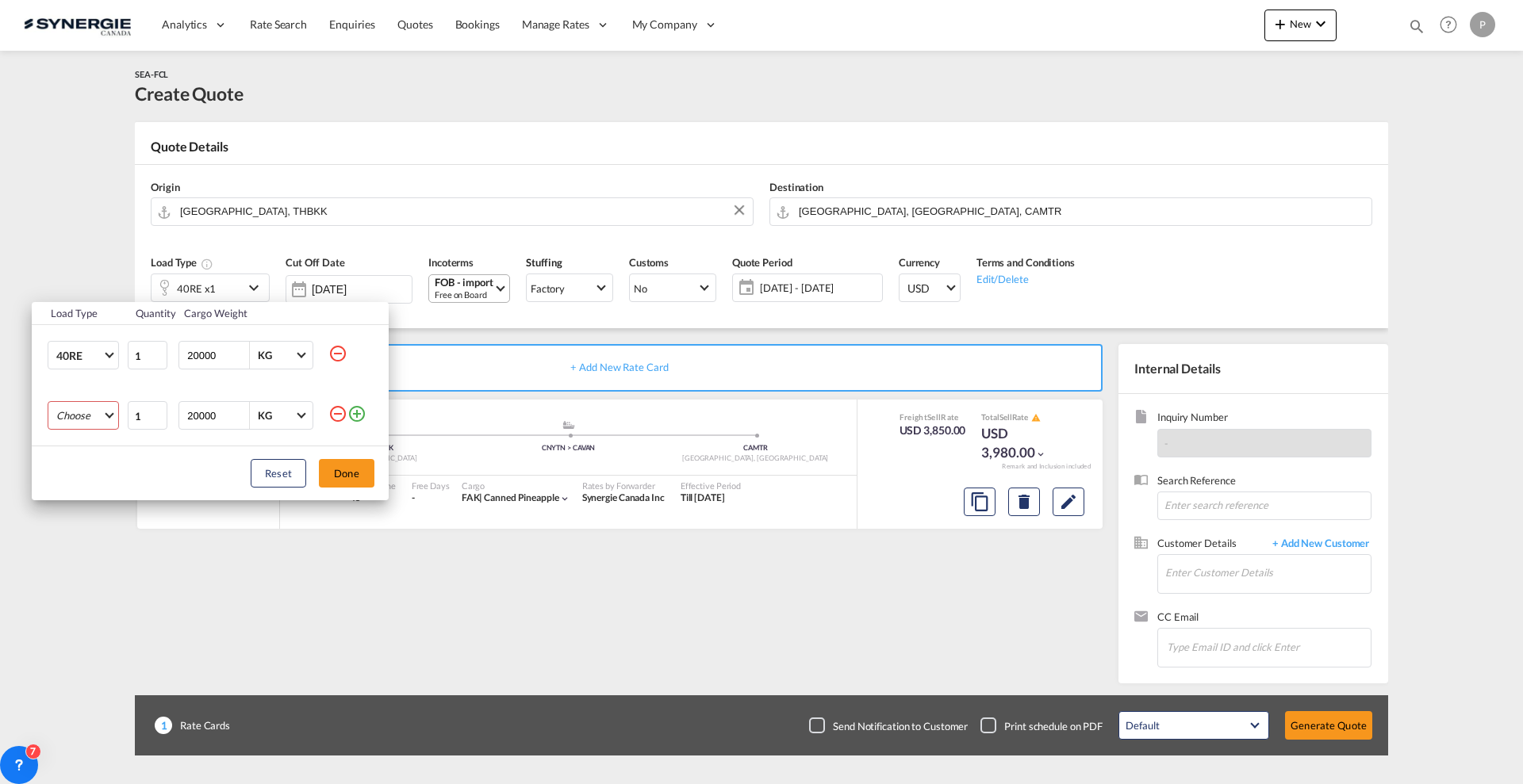
click at [95, 416] on md-select "Choose 20GP 40GP 40HC 45HC 20RE 40RE 40HR 20OT 40OT 20FR 40FR 40NR 20NR 45S 20T…" at bounding box center [84, 415] width 72 height 28
click at [88, 421] on md-option "20GP" at bounding box center [97, 415] width 108 height 38
click at [328, 473] on button "Done" at bounding box center [347, 472] width 55 height 28
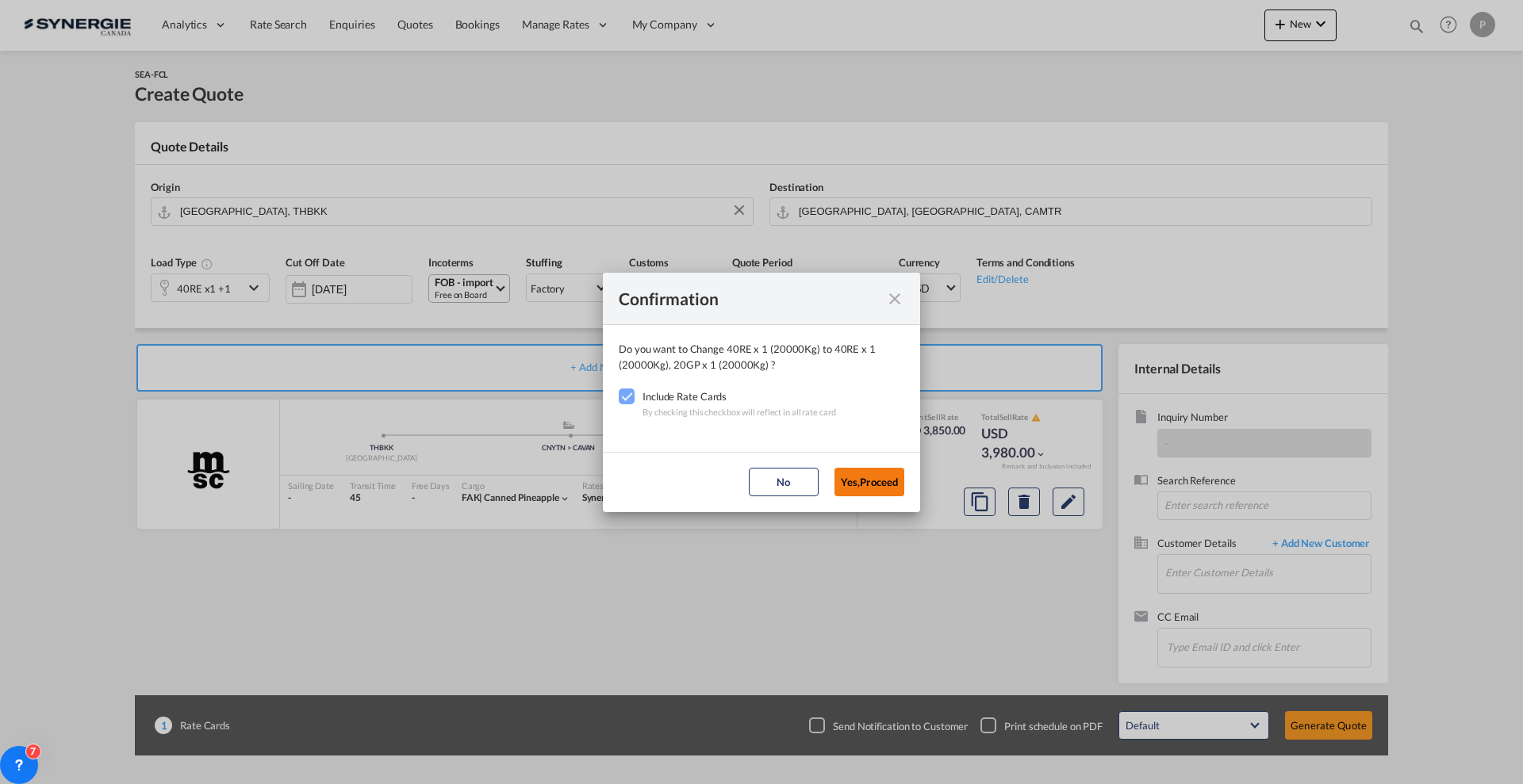
click at [856, 484] on button "Yes,Proceed" at bounding box center [869, 482] width 70 height 28
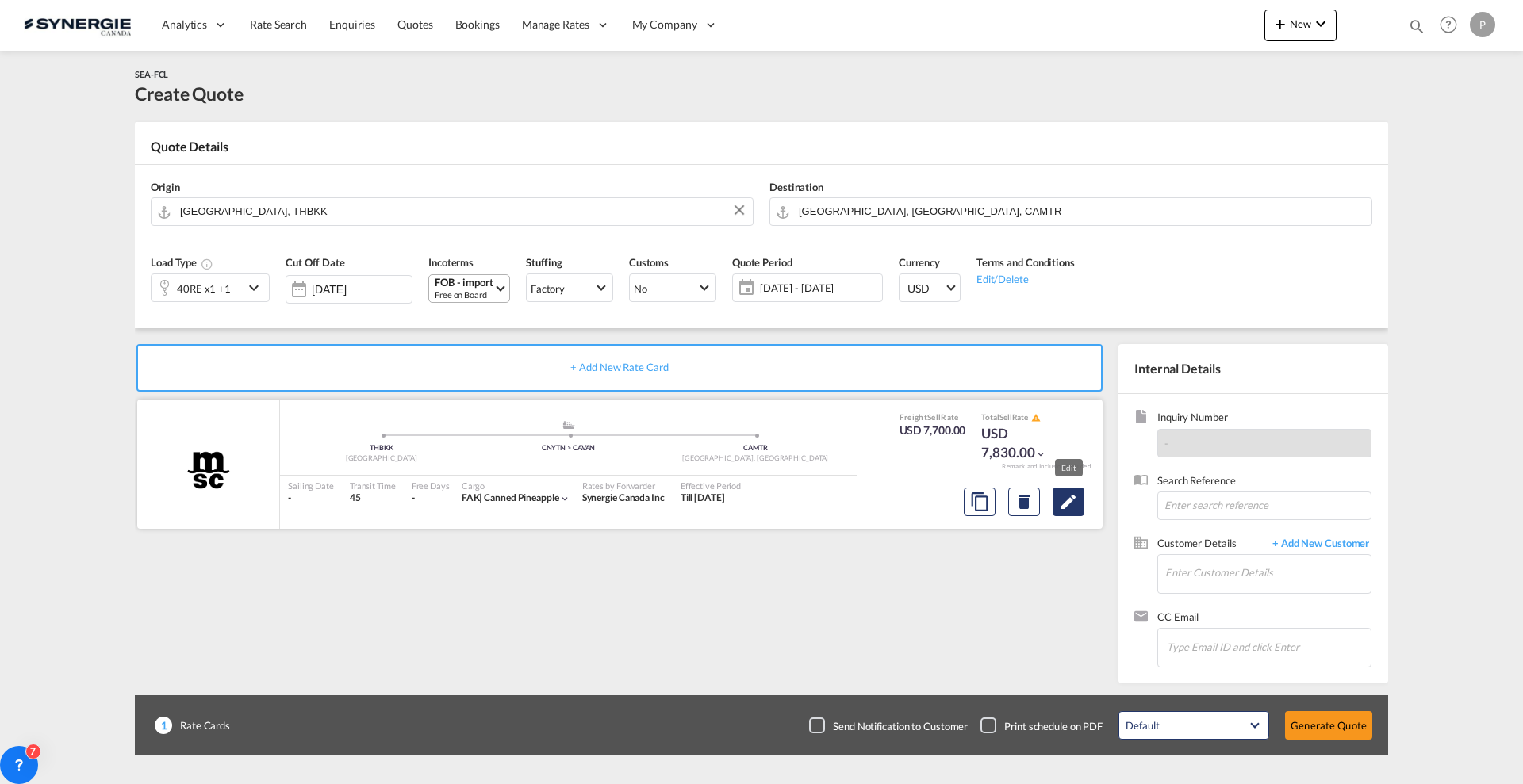
click at [1082, 511] on button "Edit" at bounding box center [1068, 501] width 31 height 28
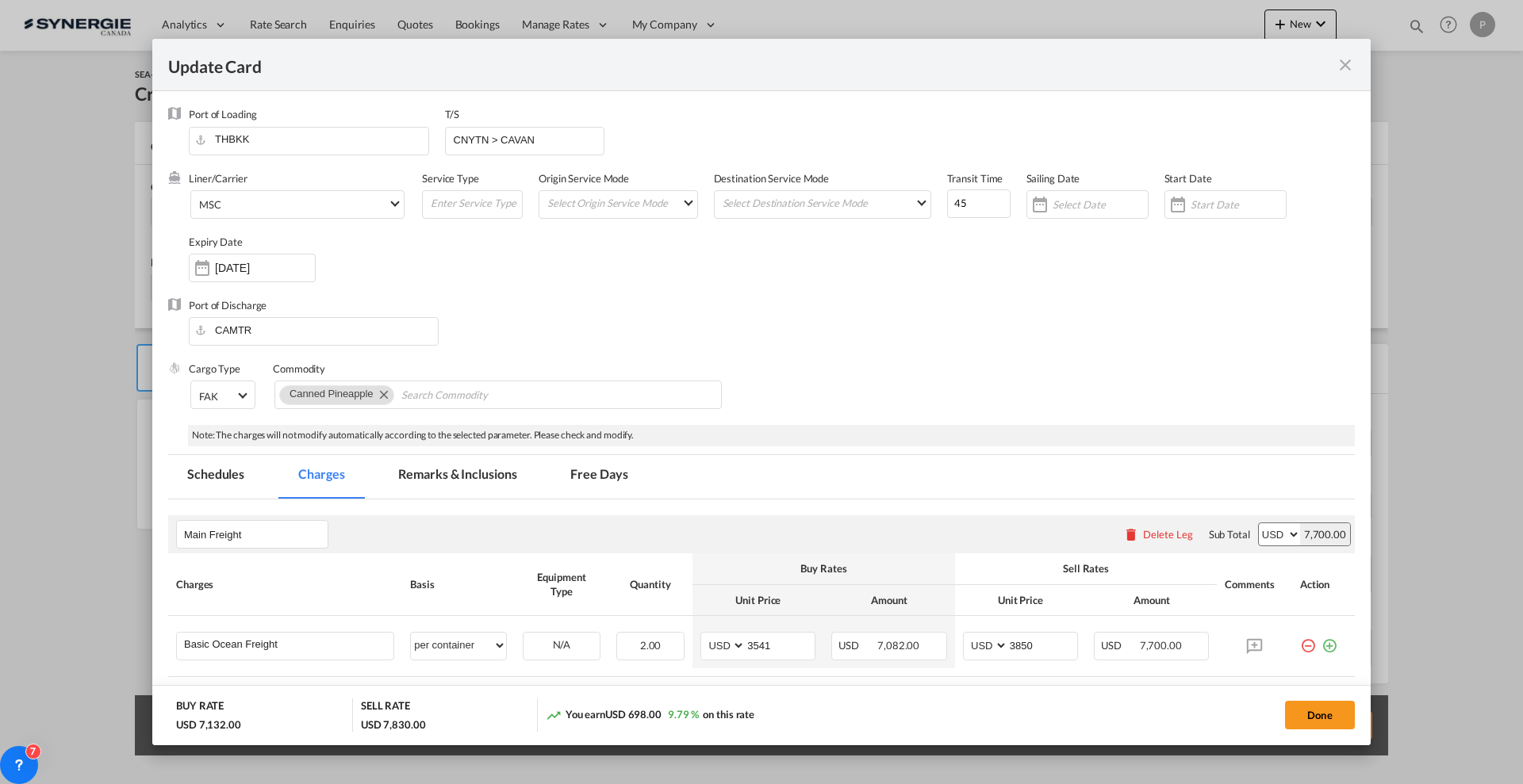
scroll to position [199, 0]
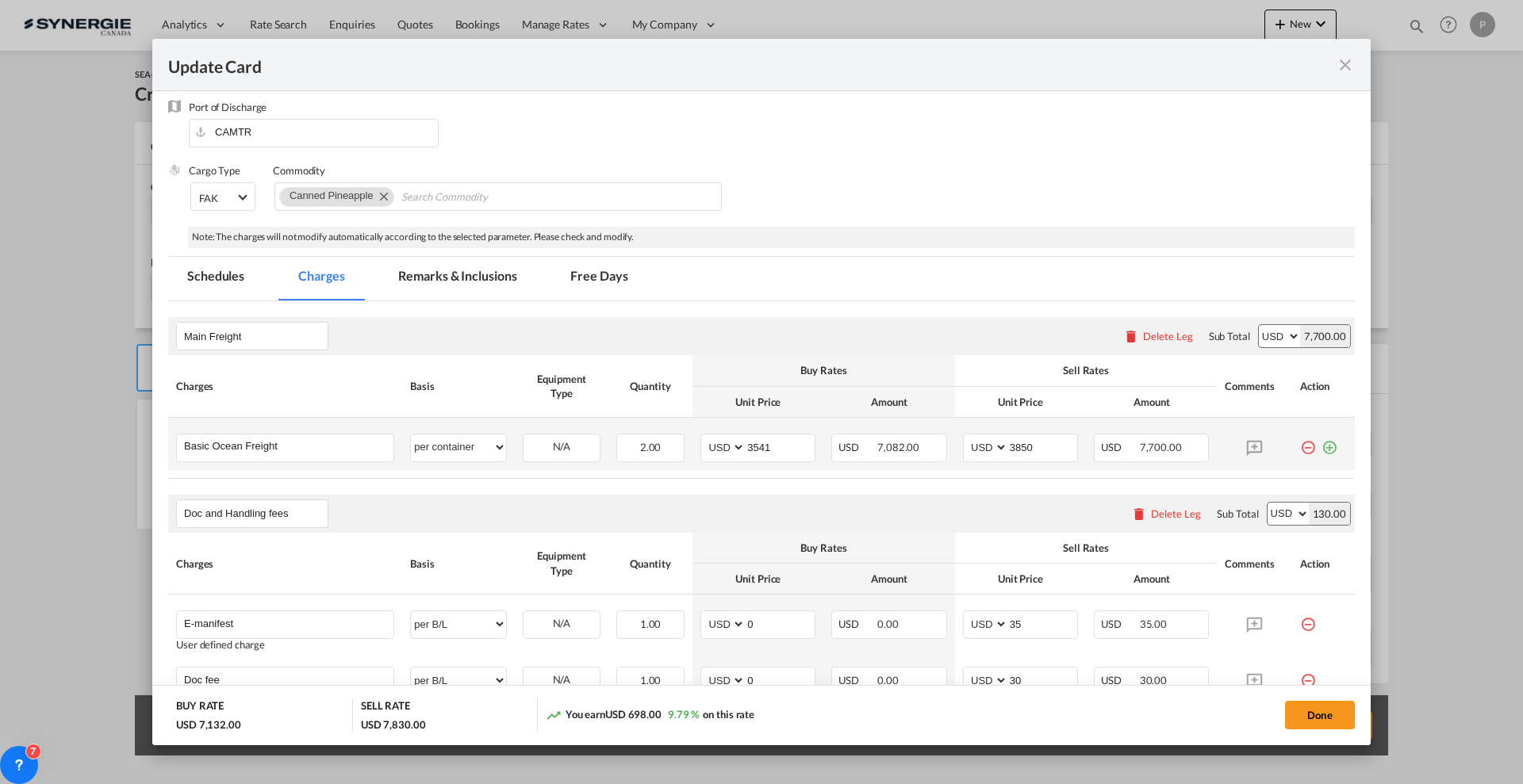
click at [482, 464] on td "per equipment per container per B/L per shipping bill per shipment % on freight…" at bounding box center [458, 444] width 112 height 52
click at [478, 452] on select "per equipment per container per B/L per shipping bill per shipment % on freight…" at bounding box center [458, 448] width 95 height 26
select select "per equipment"
click at [411, 435] on select "per equipment per container per B/L per shipping bill per shipment % on freight…" at bounding box center [458, 448] width 95 height 26
click at [553, 432] on td "40RE 20GP Please Select Already exists" at bounding box center [562, 444] width 94 height 52
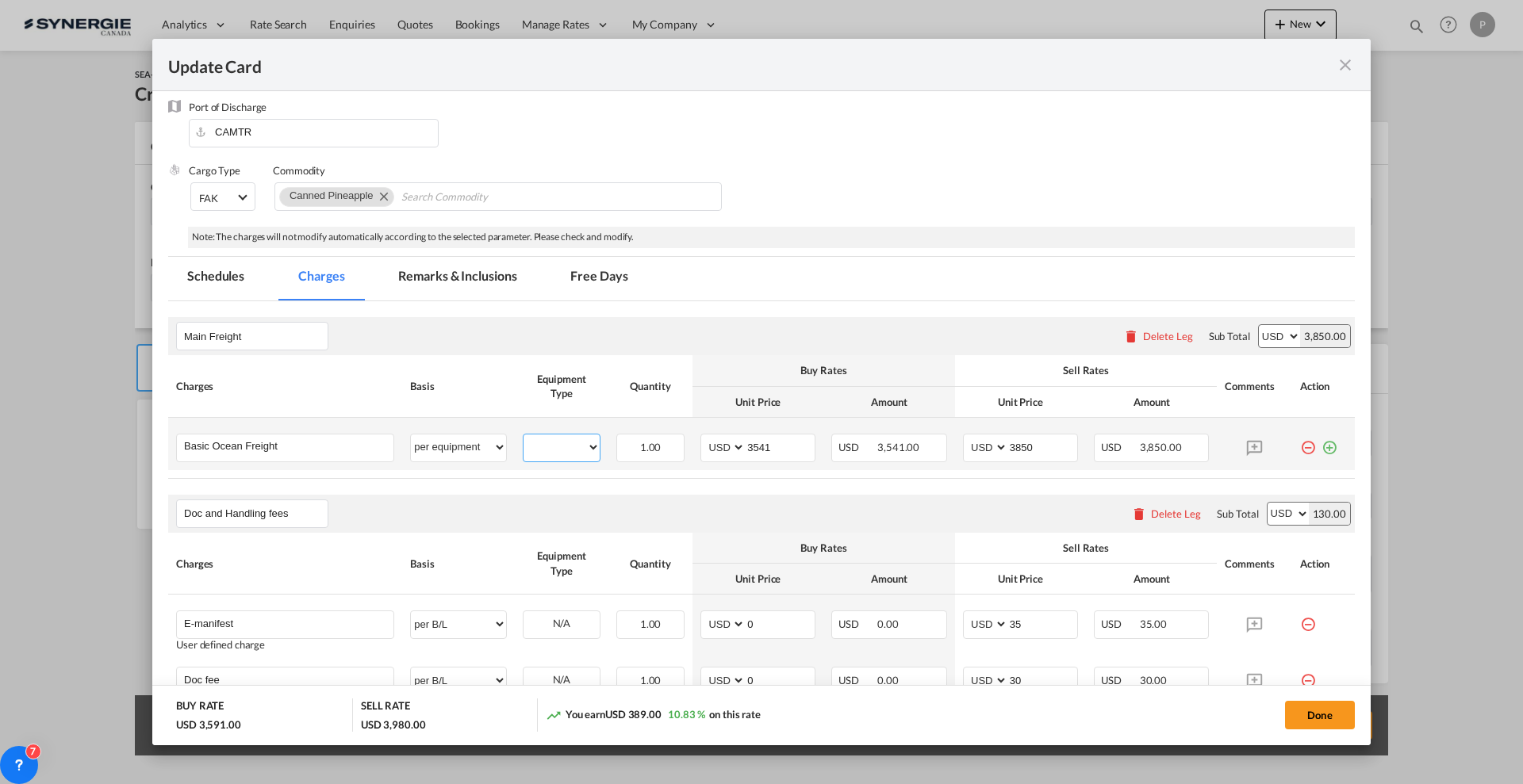
drag, startPoint x: 553, startPoint y: 441, endPoint x: 552, endPoint y: 452, distance: 11.0
click at [554, 441] on select "40RE 20GP" at bounding box center [561, 447] width 76 height 21
select select "20GP"
click at [523, 437] on select "40RE 20GP" at bounding box center [561, 447] width 76 height 21
click at [1319, 711] on button "Done" at bounding box center [1320, 714] width 70 height 28
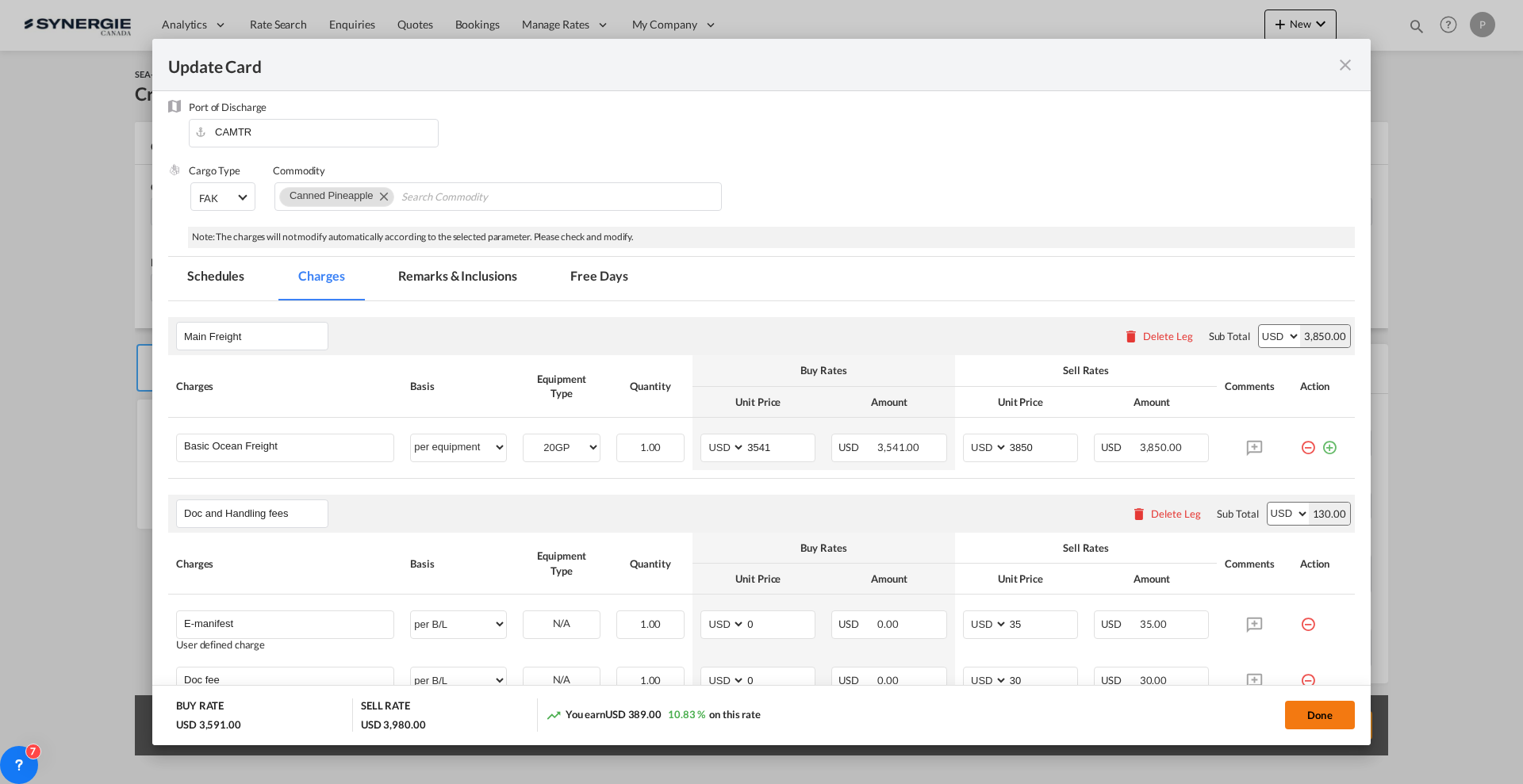
type input "[DATE]"
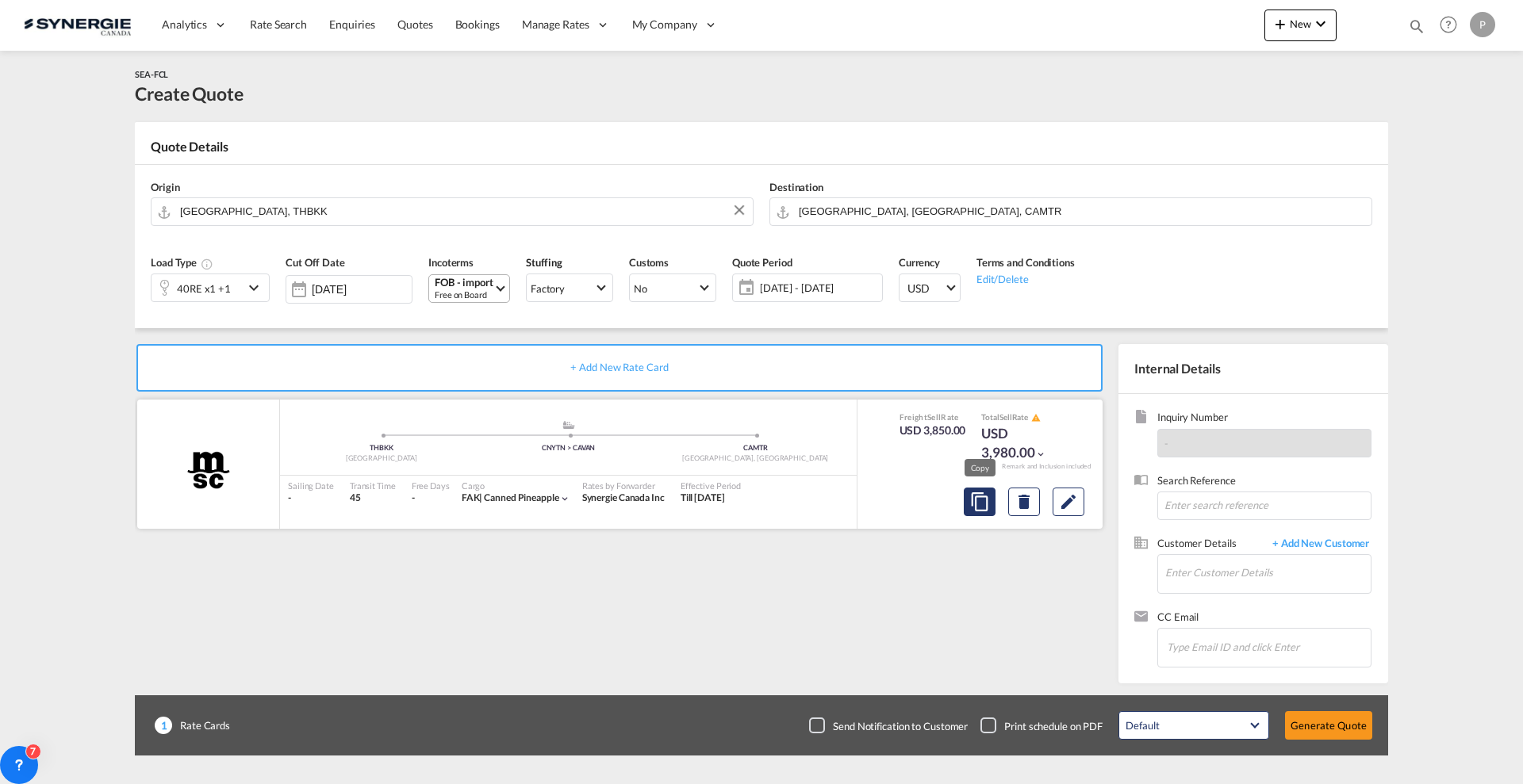
click at [981, 509] on md-icon "assets/icons/custom/copyQuote.svg" at bounding box center [979, 502] width 19 height 19
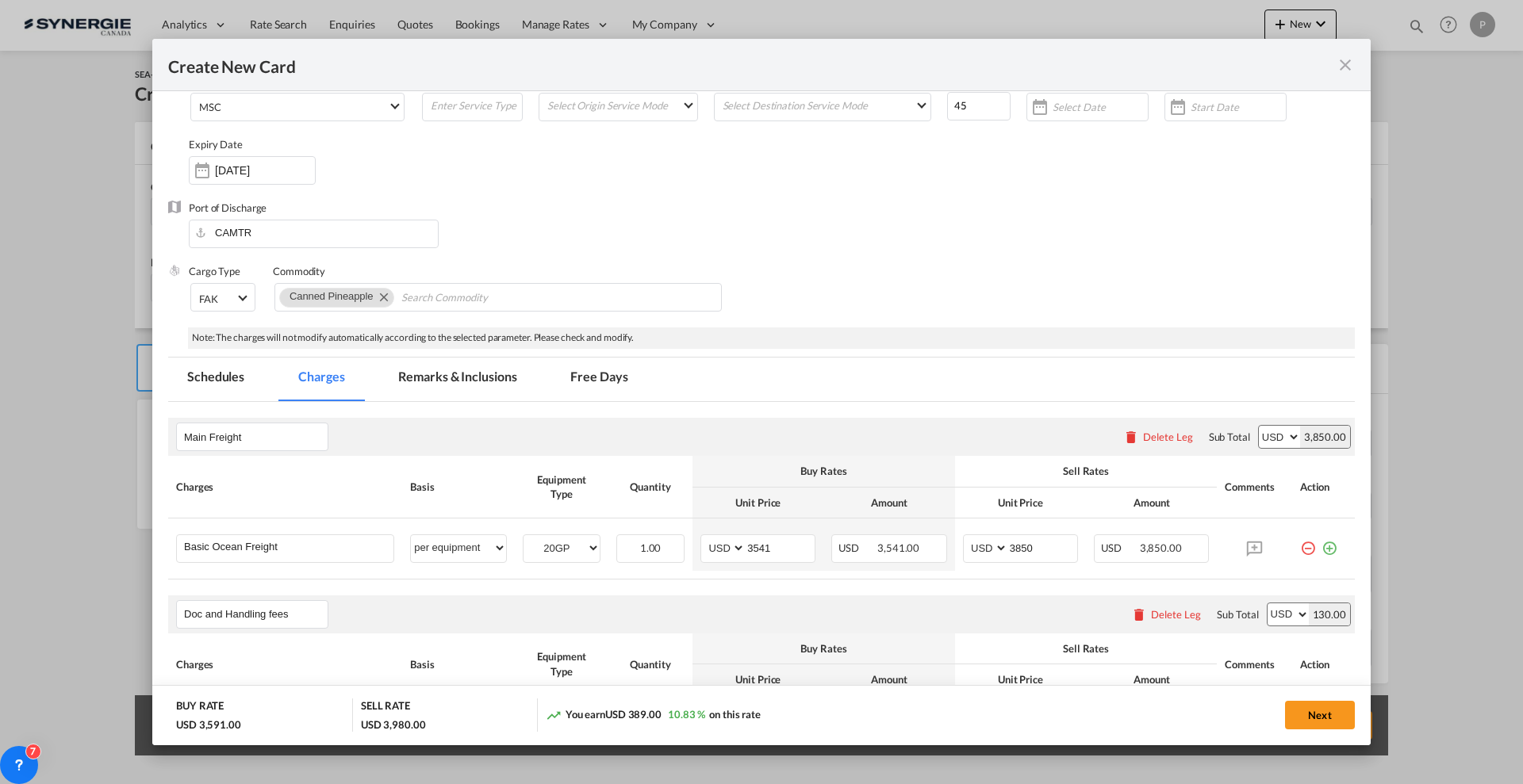
scroll to position [99, 0]
click at [570, 533] on md-input-container "40RE 20GP" at bounding box center [561, 545] width 76 height 24
click at [567, 551] on select "40RE 20GP" at bounding box center [561, 546] width 76 height 21
select select "40RE"
click at [523, 536] on select "40RE 20GP" at bounding box center [561, 546] width 76 height 21
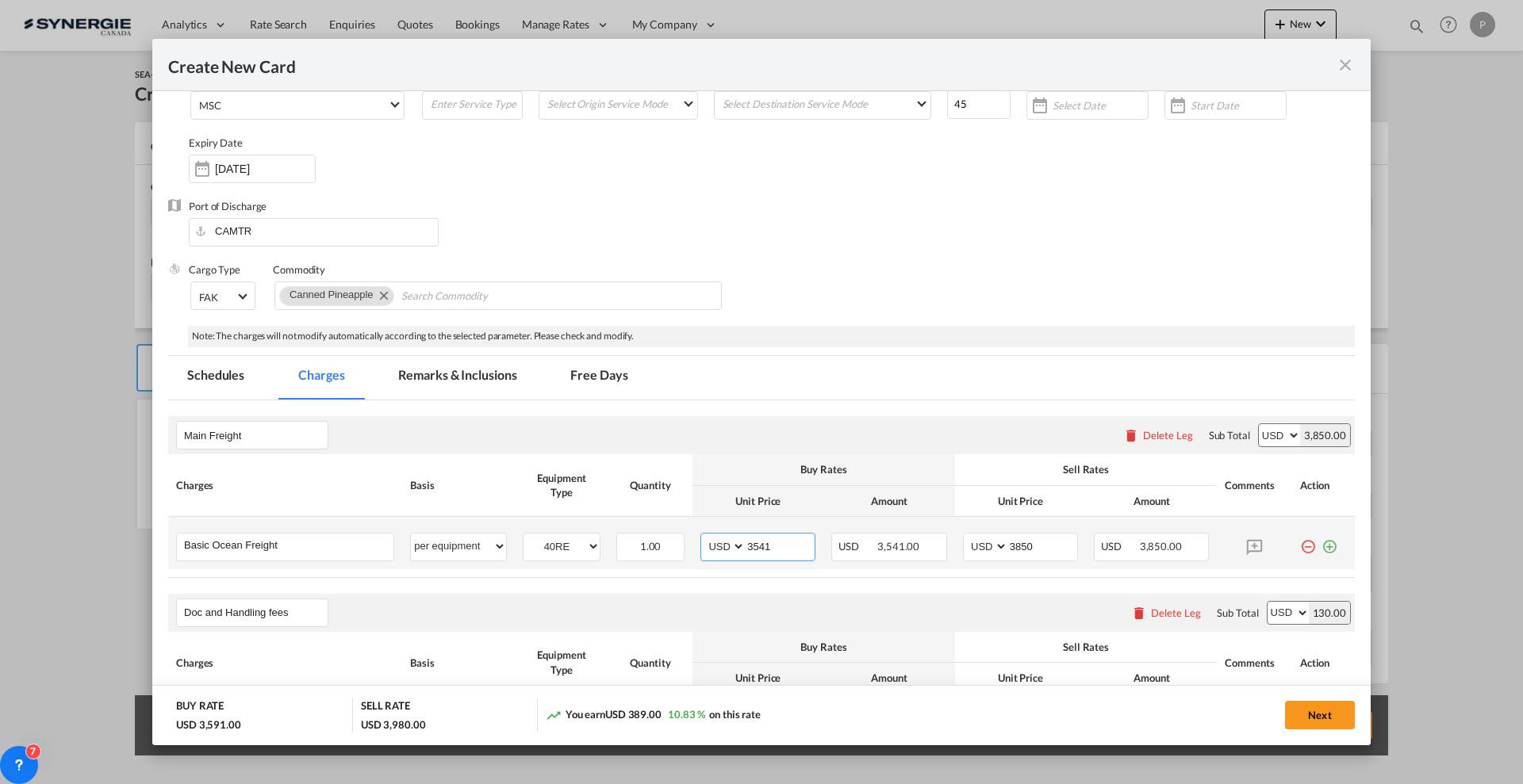
click at [764, 538] on input "3541" at bounding box center [780, 545] width 69 height 24
drag, startPoint x: 768, startPoint y: 548, endPoint x: 750, endPoint y: 541, distance: 19.3
click at [750, 541] on input "5396" at bounding box center [780, 545] width 69 height 24
type input "5431"
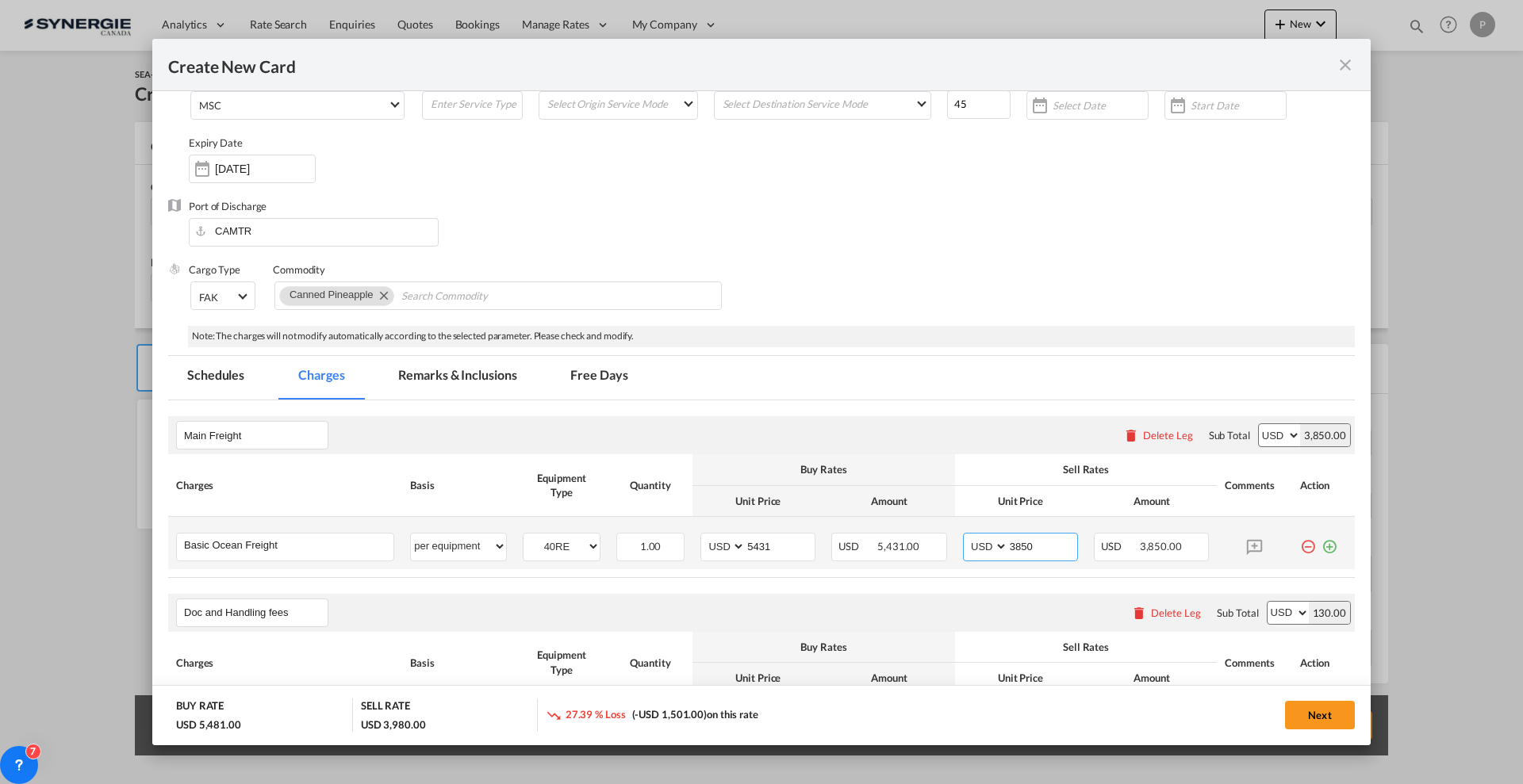
drag, startPoint x: 1047, startPoint y: 544, endPoint x: 959, endPoint y: 538, distance: 88.2
click at [963, 538] on md-input-container "AED AFN ALL AMD ANG AOA ARS AUD AWG AZN BAM BBD BDT BGN BHD BIF BMD BND [PERSON…" at bounding box center [1020, 547] width 115 height 28
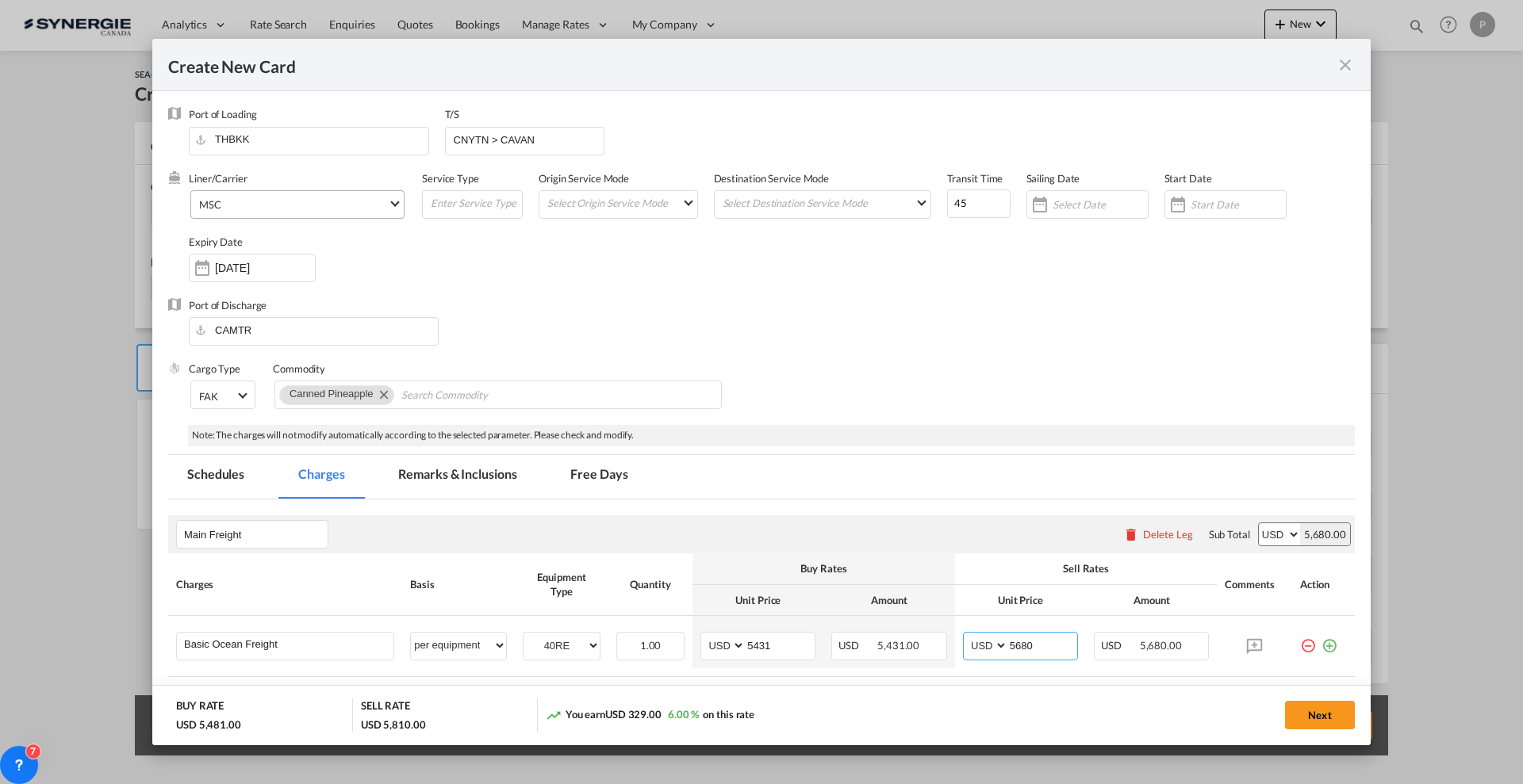
type input "5680"
click at [265, 209] on span "MSC" at bounding box center [292, 206] width 189 height 15
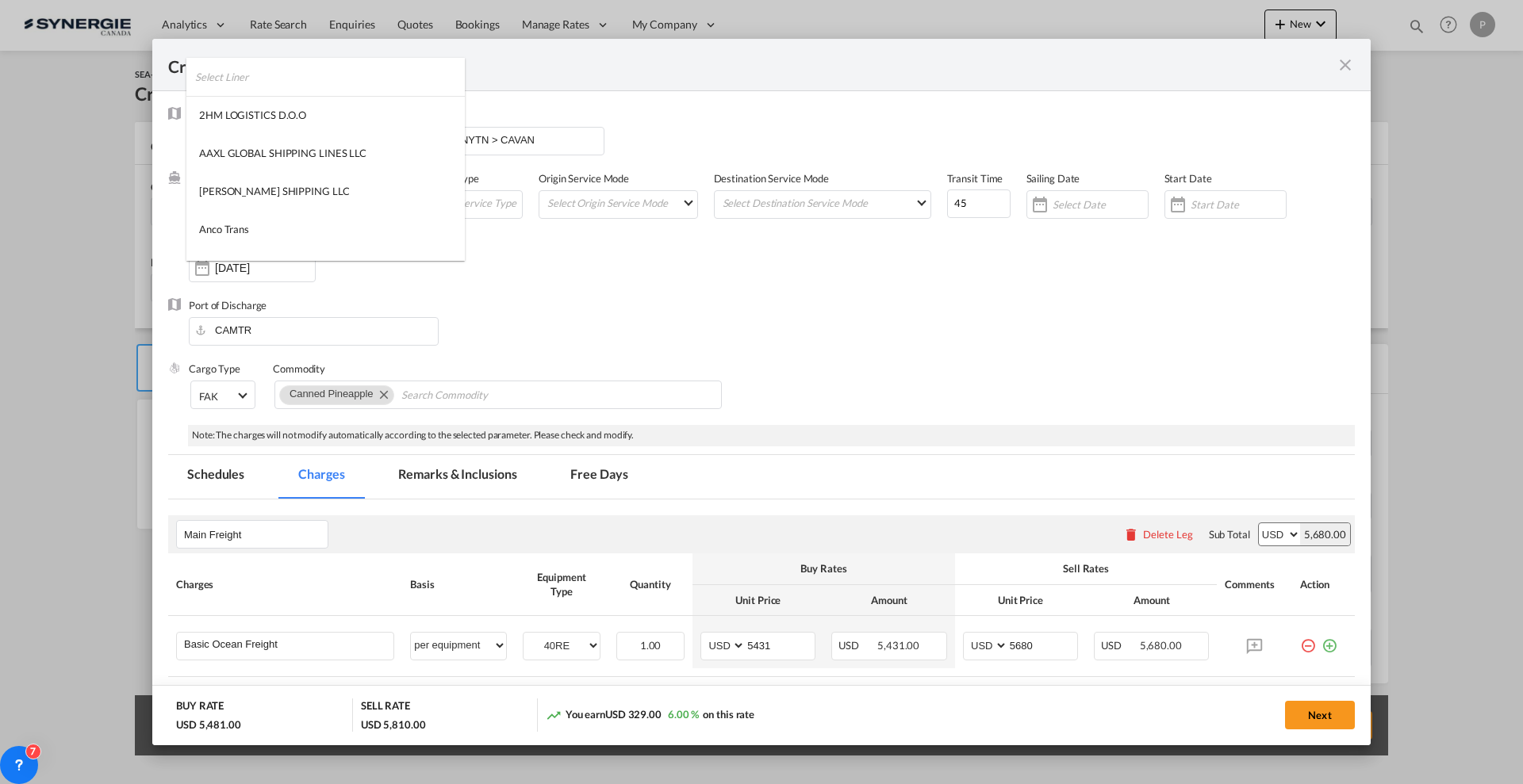
scroll to position [2119, 0]
type md-option "41"
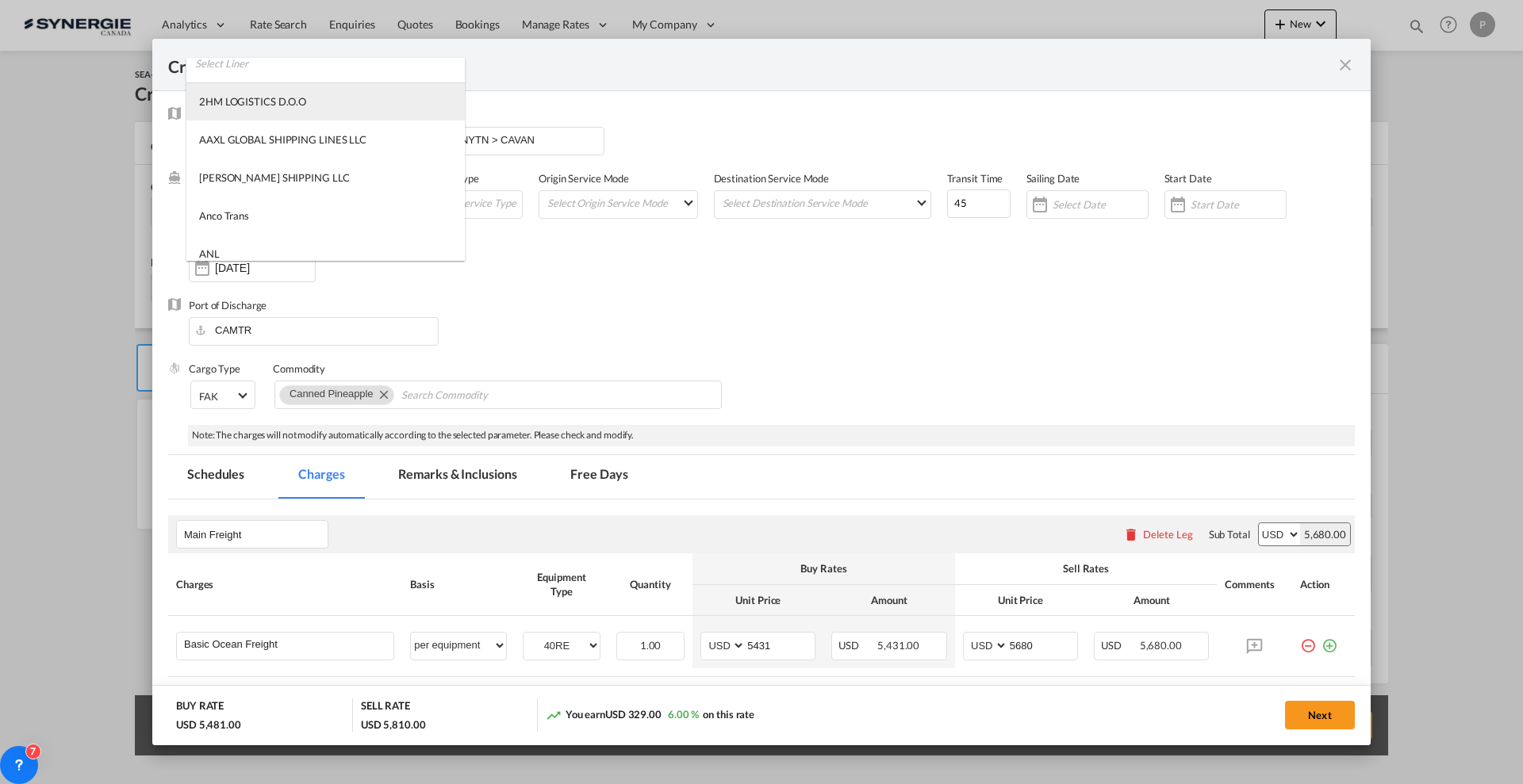
scroll to position [0, 0]
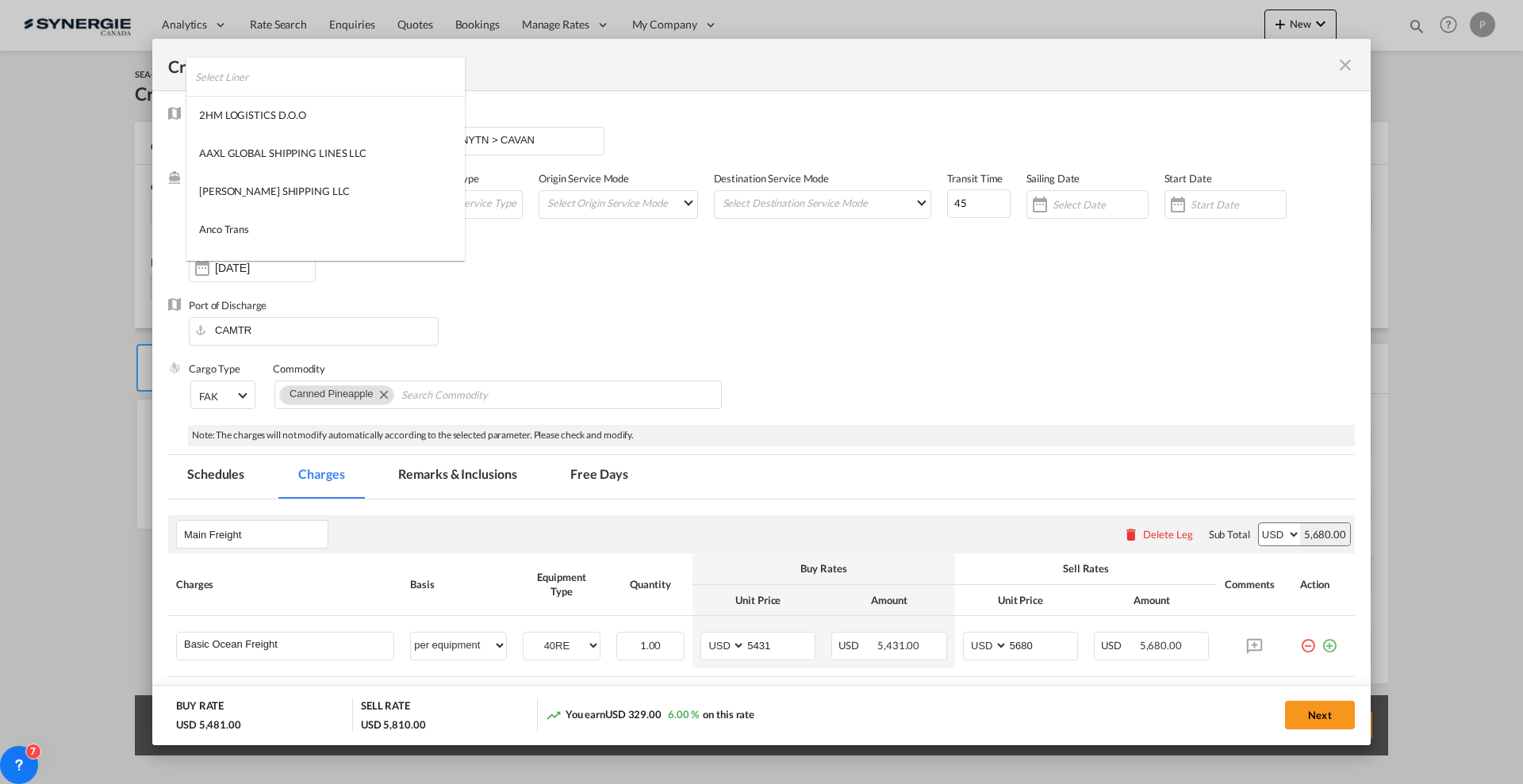
click at [260, 75] on input "search" at bounding box center [329, 76] width 269 height 38
type input "one"
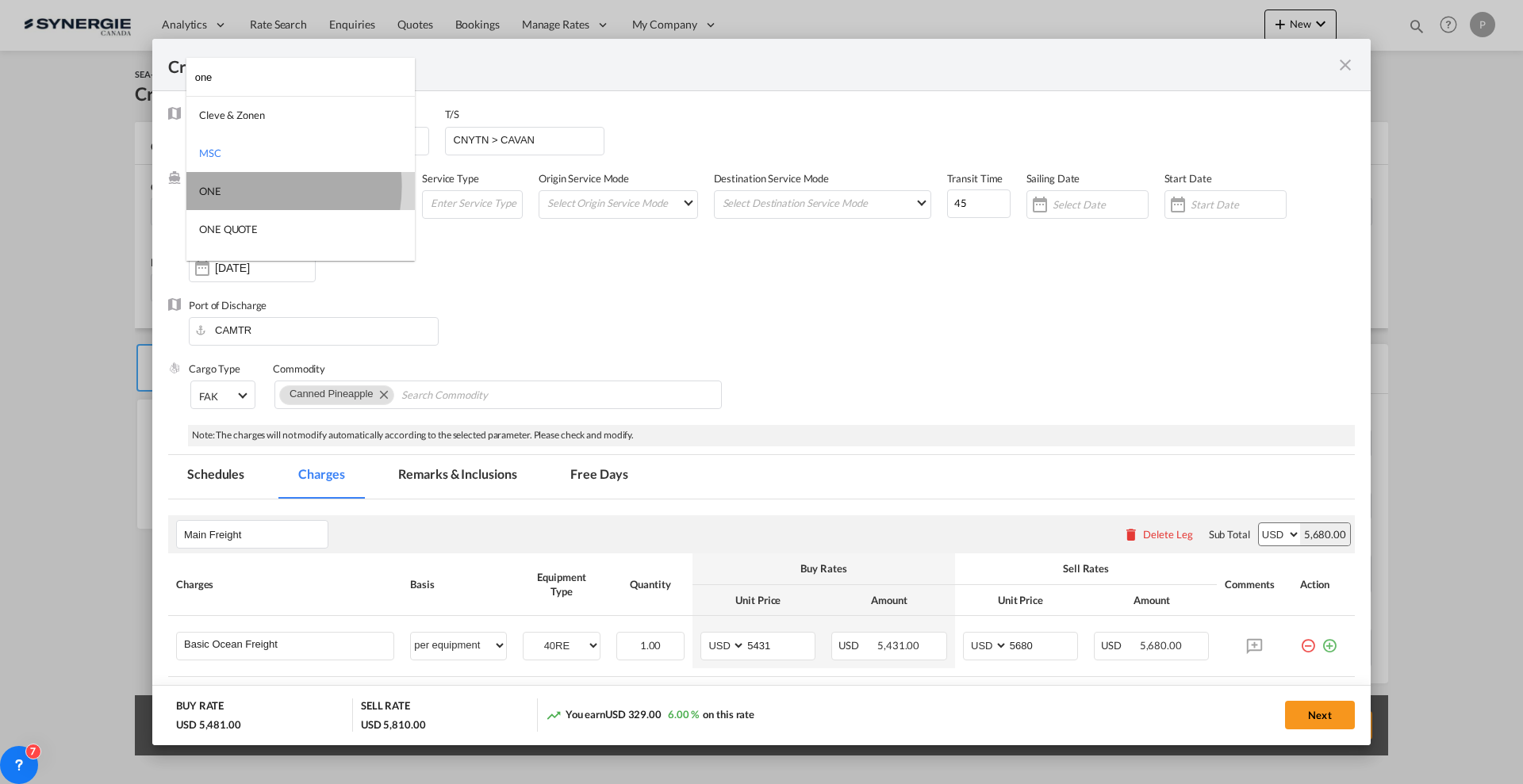
click at [251, 186] on md-option "ONE" at bounding box center [301, 190] width 228 height 38
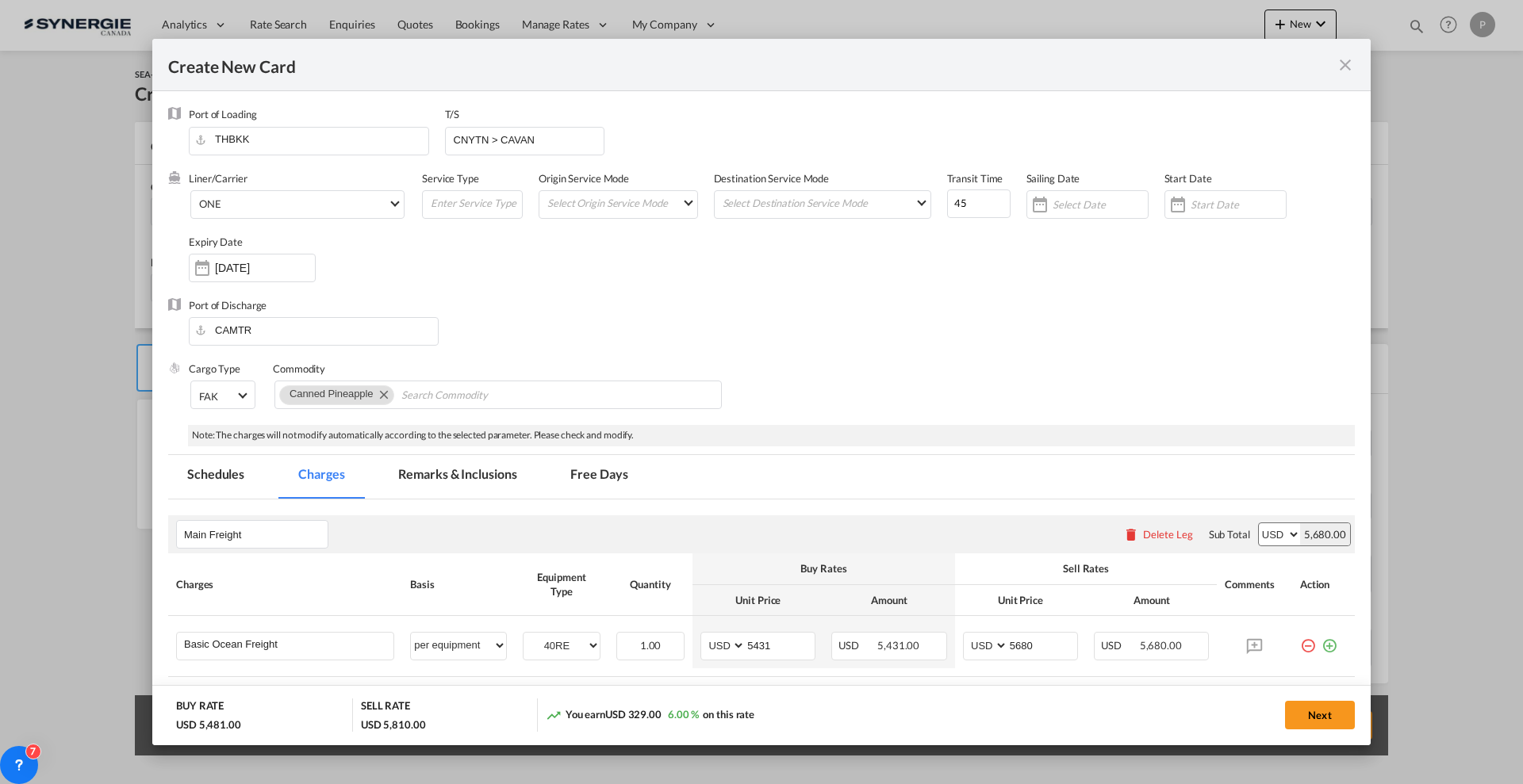
click at [624, 314] on div "Port of Discharge CAMTR" at bounding box center [762, 329] width 1186 height 63
click at [506, 134] on input "CNYTN > CAVAN" at bounding box center [529, 140] width 153 height 24
drag, startPoint x: 500, startPoint y: 135, endPoint x: 445, endPoint y: 135, distance: 55.0
click at [445, 135] on md-input-container "CNYTN > CAVAN" at bounding box center [525, 141] width 160 height 28
type input "CAVAN"
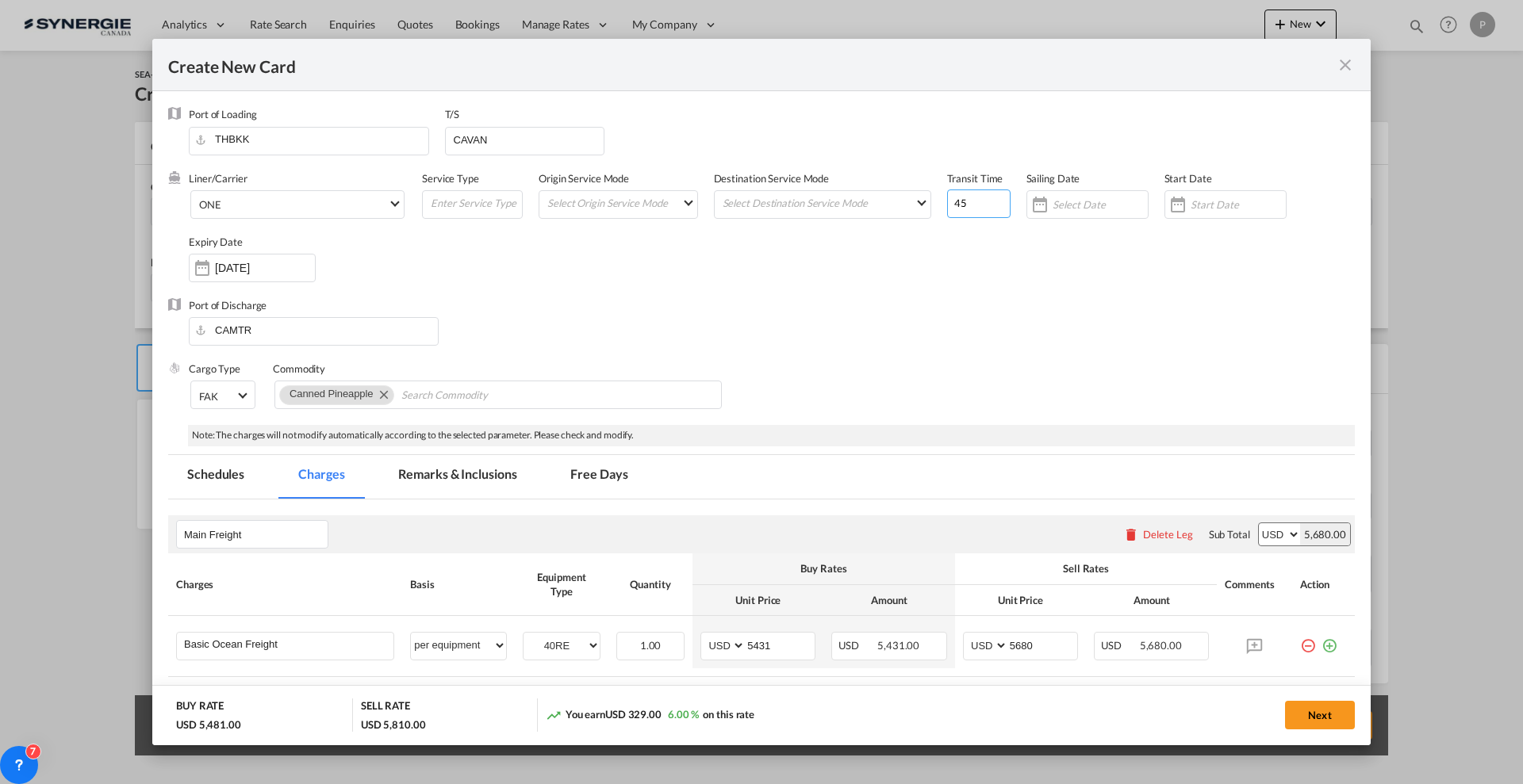
click at [954, 193] on input "45" at bounding box center [979, 203] width 63 height 28
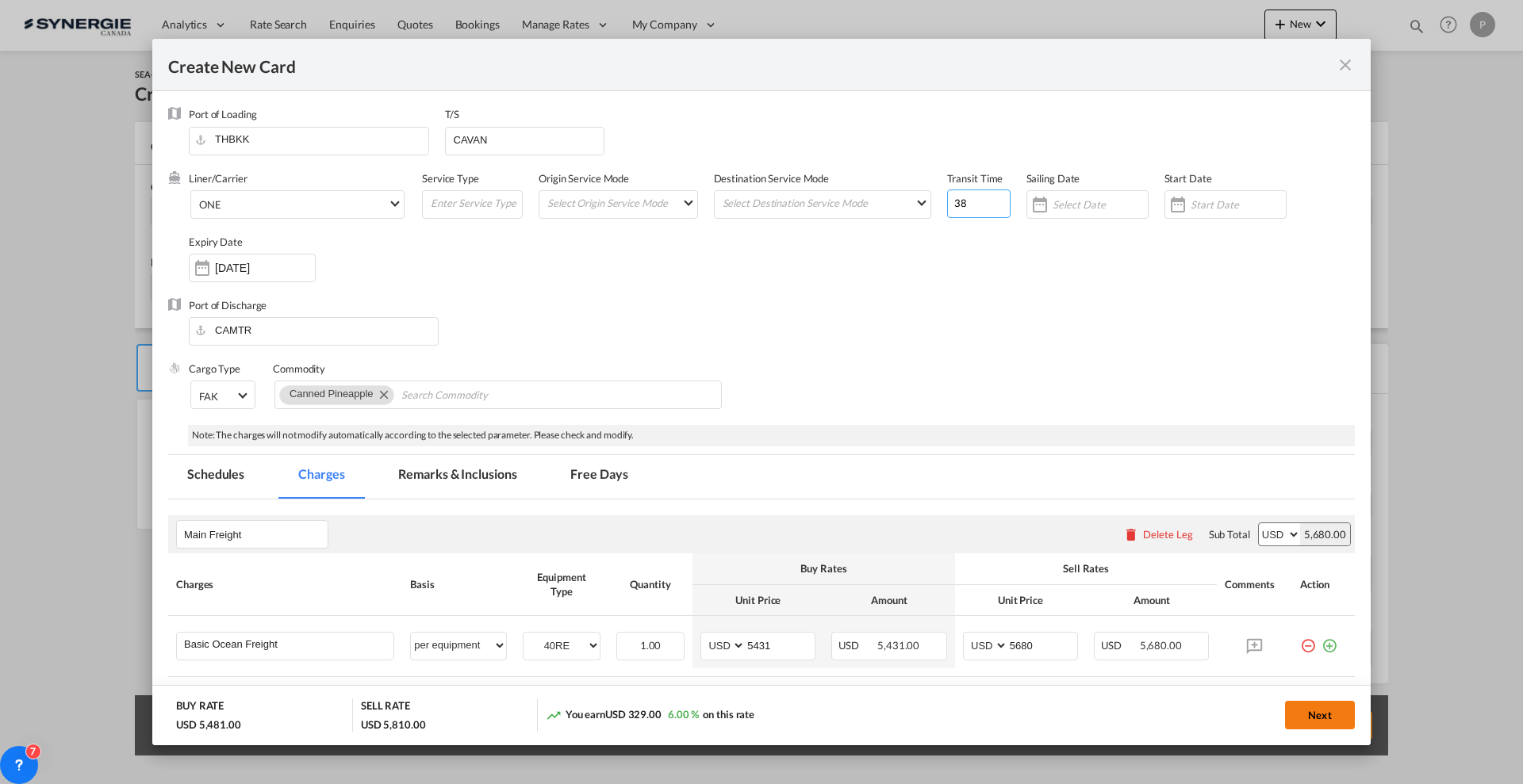
type input "38"
click at [1313, 715] on button "Next" at bounding box center [1320, 714] width 70 height 28
type input "[DATE]"
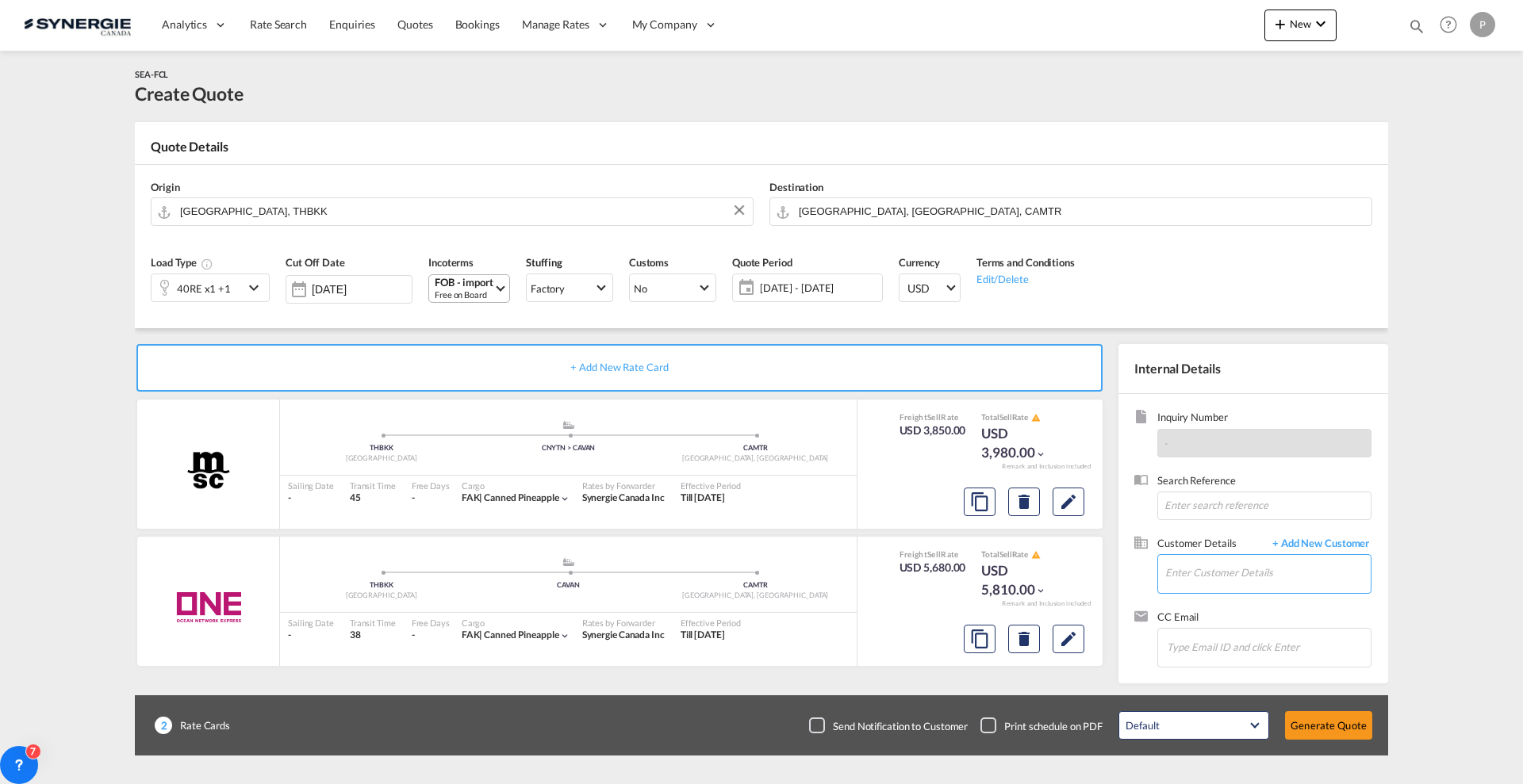
click at [1238, 572] on input "Enter Customer Details" at bounding box center [1267, 573] width 205 height 36
paste input "[EMAIL_ADDRESS][DOMAIN_NAME]"
type input "[EMAIL_ADDRESS][DOMAIN_NAME]"
click at [1318, 540] on span "+ Add New Customer" at bounding box center [1318, 545] width 107 height 18
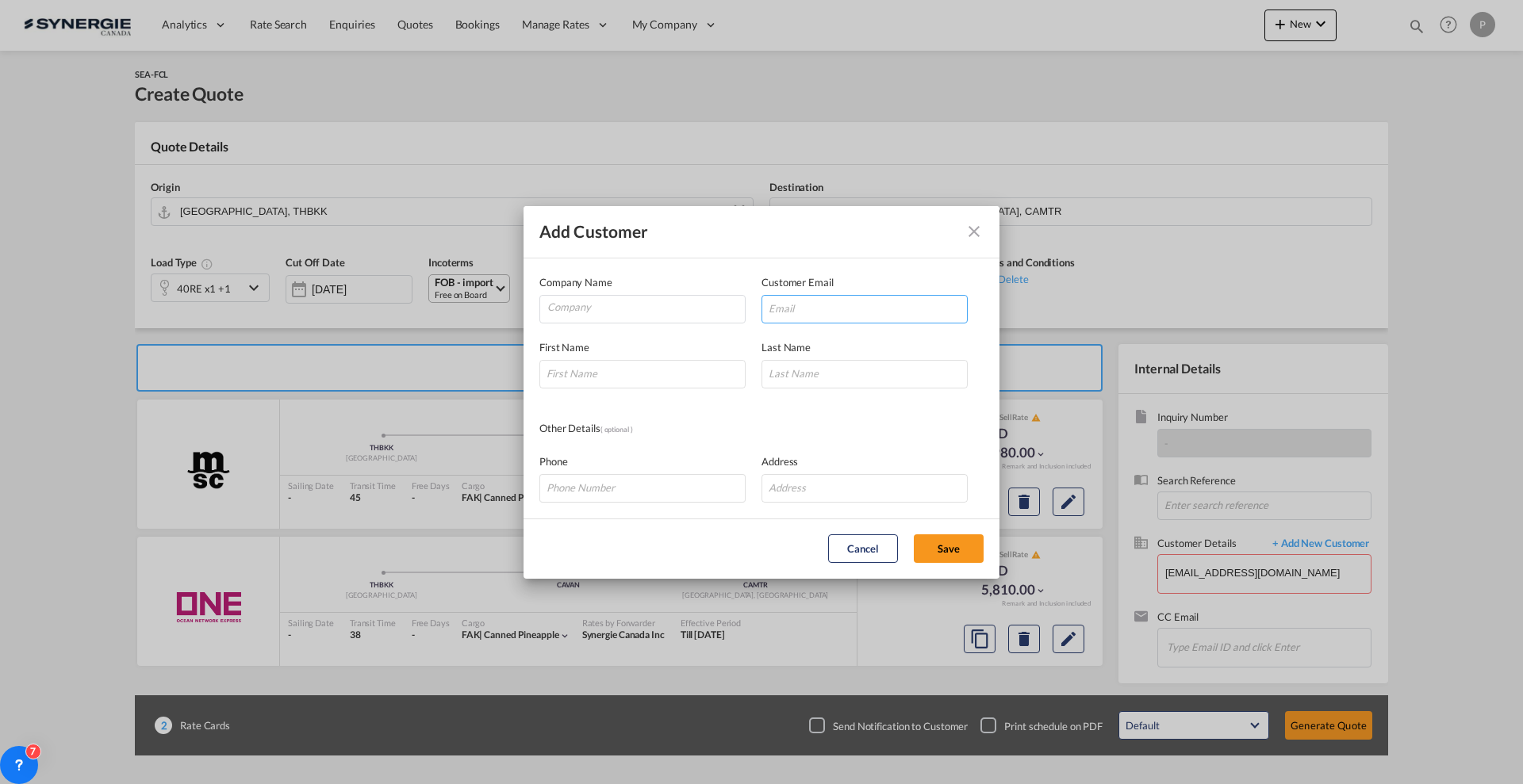
click at [767, 302] on input "Add Customer Company ..." at bounding box center [865, 309] width 206 height 28
paste input "[EMAIL_ADDRESS][DOMAIN_NAME]"
type input "[EMAIL_ADDRESS][DOMAIN_NAME]"
click at [676, 312] on input "Company" at bounding box center [646, 308] width 198 height 24
type input "PL Distribution Inc"
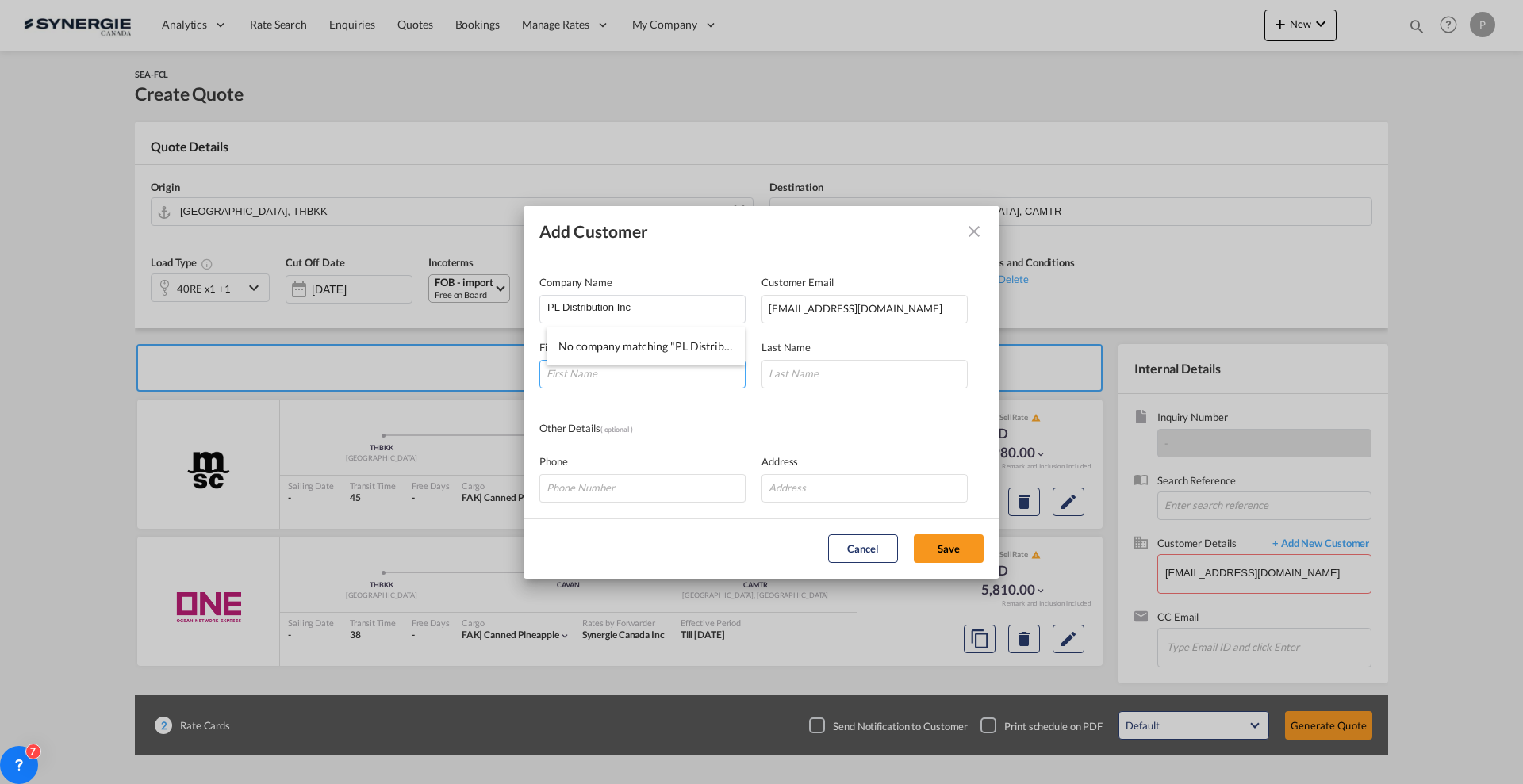
click at [688, 376] on input "Add Customer Company ..." at bounding box center [642, 374] width 206 height 28
type input "Cintli"
type input "[PERSON_NAME]"
click at [960, 556] on button "Save" at bounding box center [949, 548] width 70 height 28
type input "PL Distribution Inc, Cintli [PERSON_NAME], [EMAIL_ADDRESS][DOMAIN_NAME]"
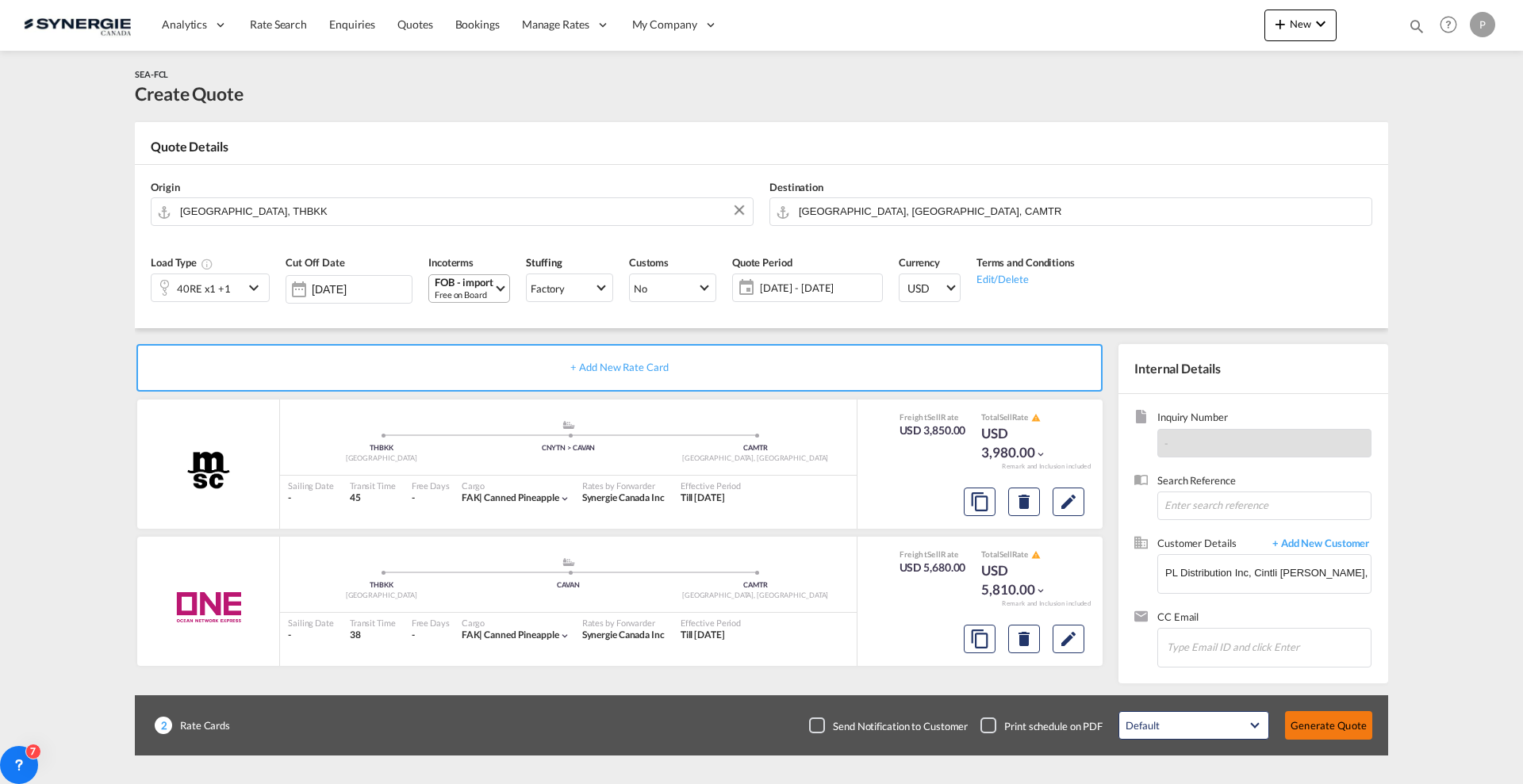
click at [1327, 721] on button "Generate Quote" at bounding box center [1328, 725] width 87 height 28
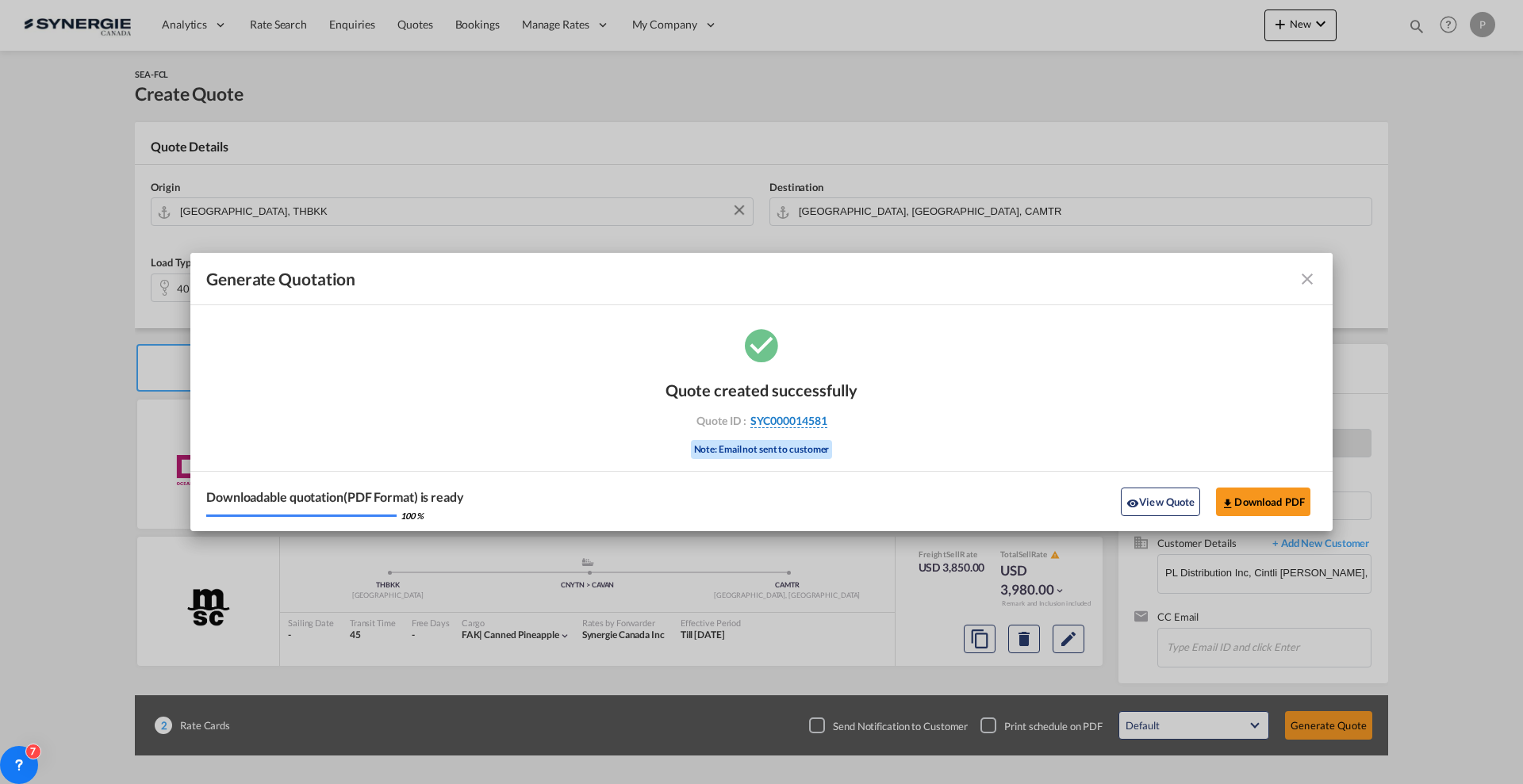
drag, startPoint x: 847, startPoint y: 421, endPoint x: 826, endPoint y: 421, distance: 21.0
click at [826, 421] on div "Quote ID : SYC000014581" at bounding box center [762, 421] width 184 height 15
copy div "SYC000014581"
click at [1262, 494] on button "Download PDF" at bounding box center [1263, 501] width 95 height 28
